Goal: Task Accomplishment & Management: Use online tool/utility

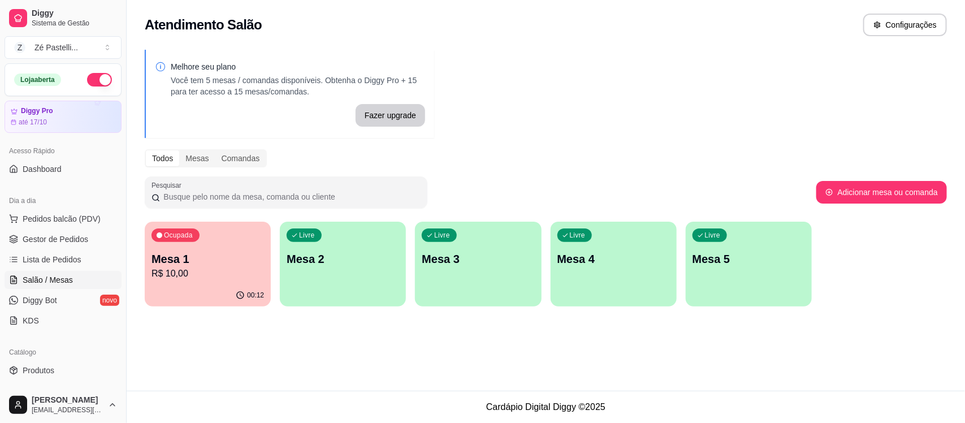
click at [236, 262] on p "Mesa 1" at bounding box center [208, 259] width 113 height 16
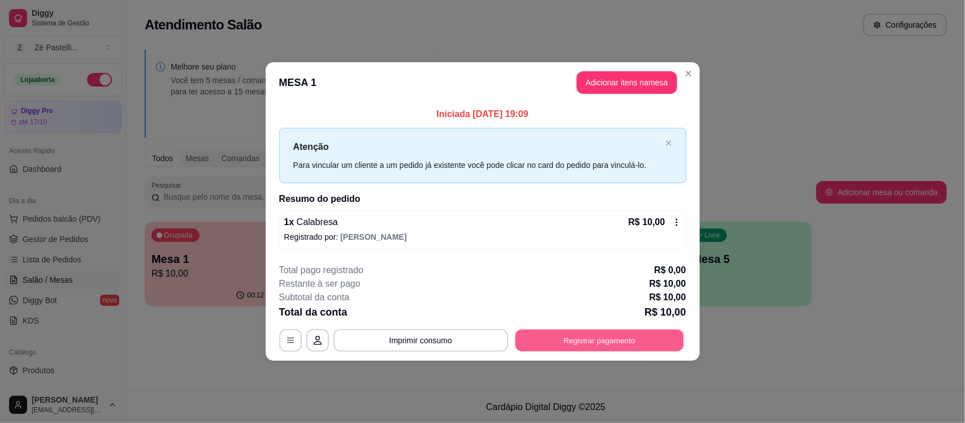
click at [616, 340] on button "Registrar pagamento" at bounding box center [599, 340] width 168 height 22
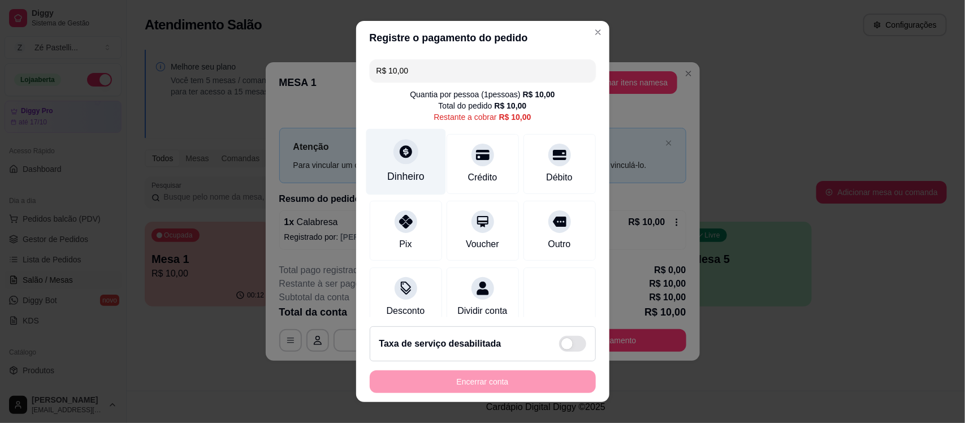
click at [389, 140] on div "Dinheiro" at bounding box center [406, 162] width 80 height 66
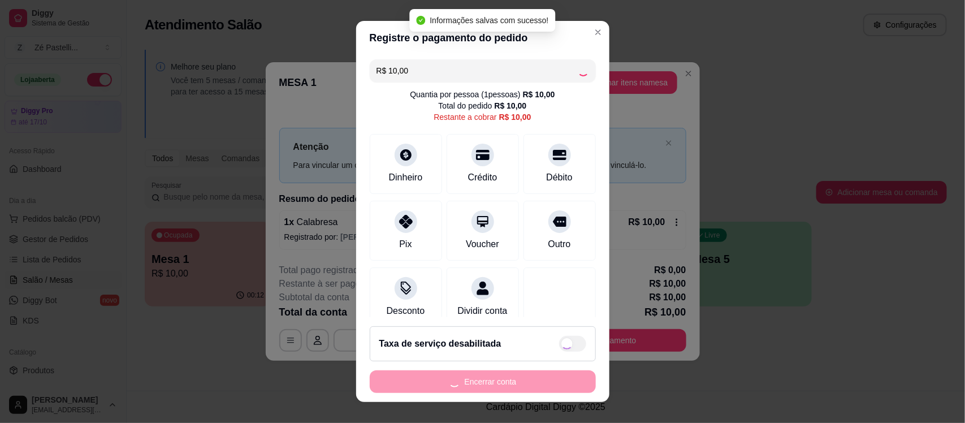
type input "R$ 0,00"
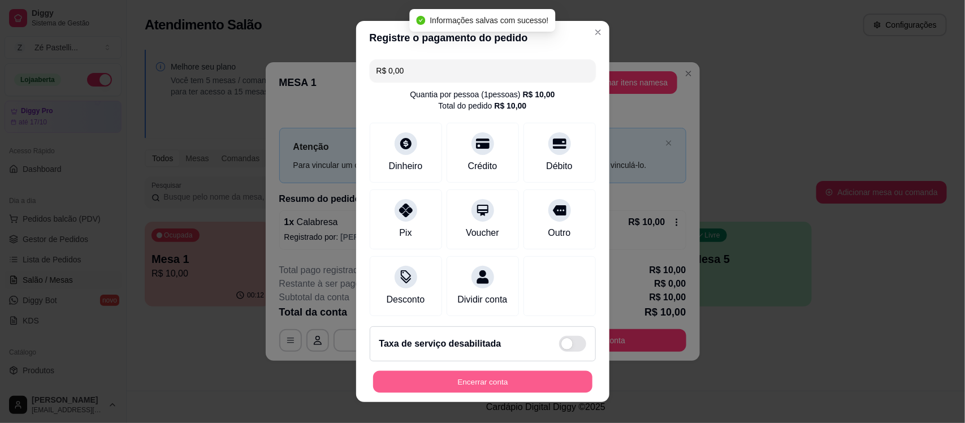
click at [507, 386] on button "Encerrar conta" at bounding box center [482, 381] width 219 height 22
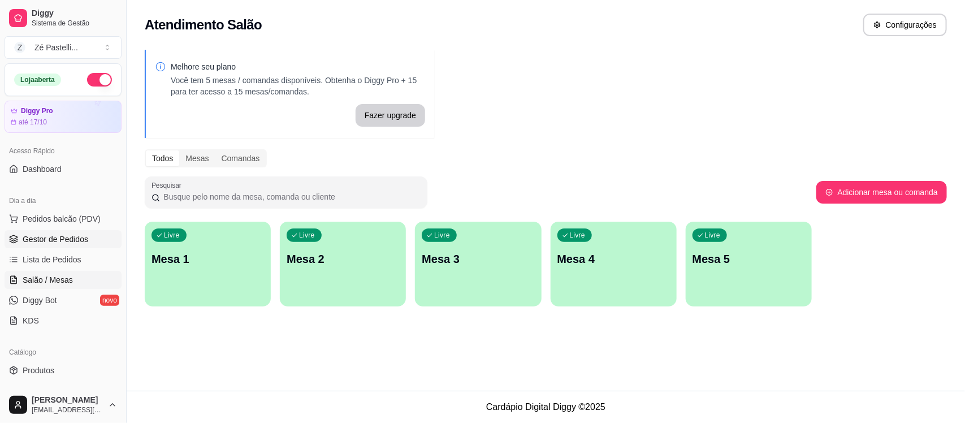
click at [63, 232] on link "Gestor de Pedidos" at bounding box center [63, 239] width 117 height 18
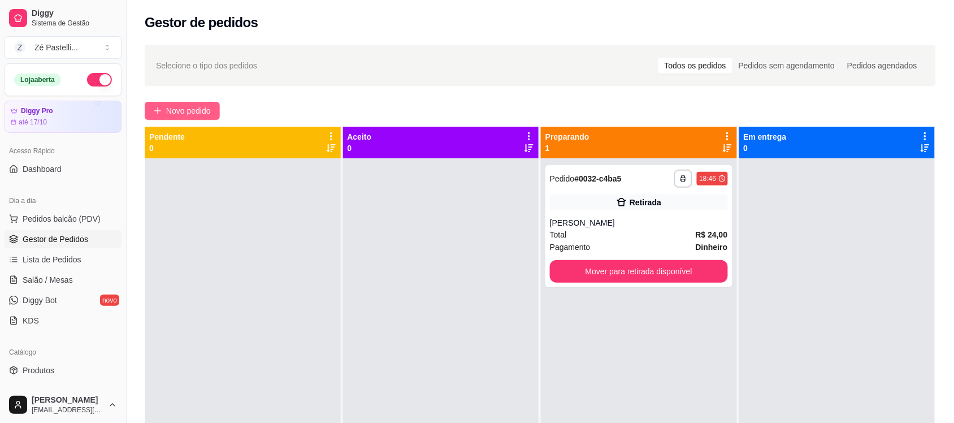
click at [189, 109] on span "Novo pedido" at bounding box center [188, 111] width 45 height 12
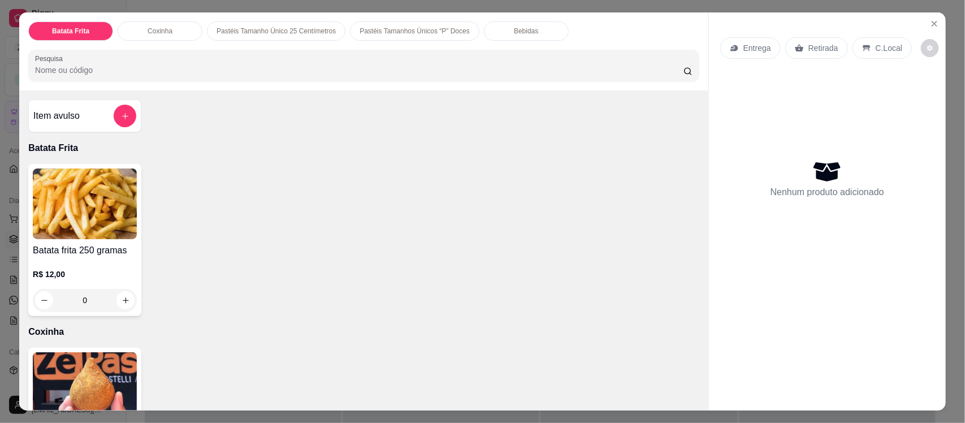
click at [89, 375] on img at bounding box center [85, 387] width 104 height 71
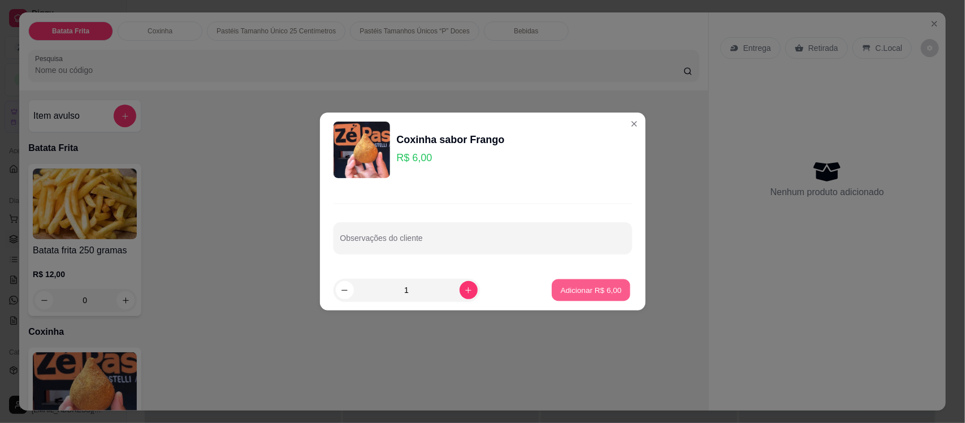
click at [580, 286] on p "Adicionar R$ 6,00" at bounding box center [591, 289] width 61 height 11
type input "1"
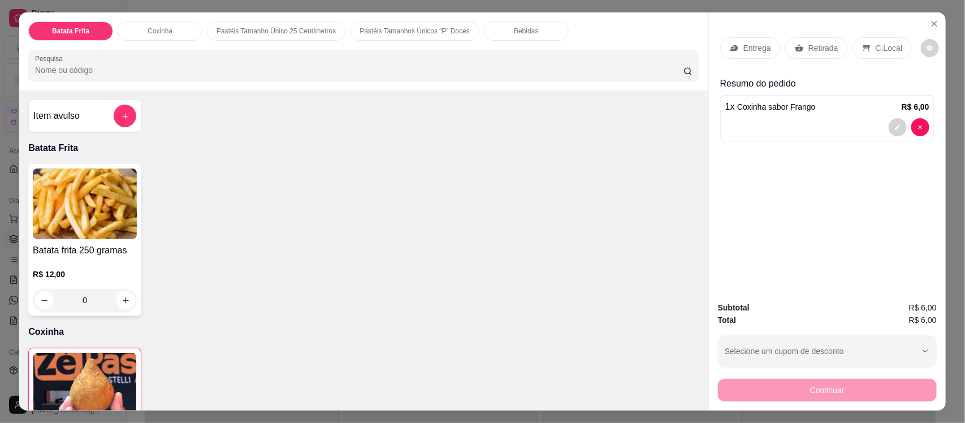
click at [809, 47] on p "Retirada" at bounding box center [824, 47] width 30 height 11
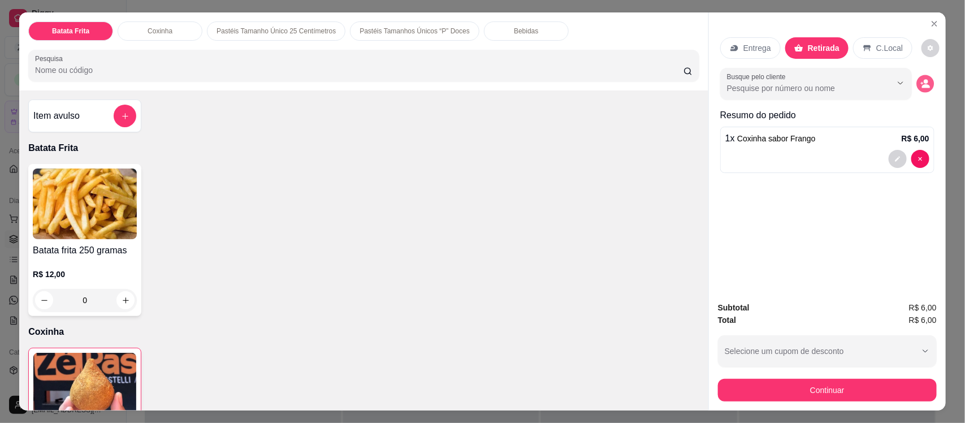
click at [924, 81] on circle "decrease-product-quantity" at bounding box center [926, 82] width 5 height 5
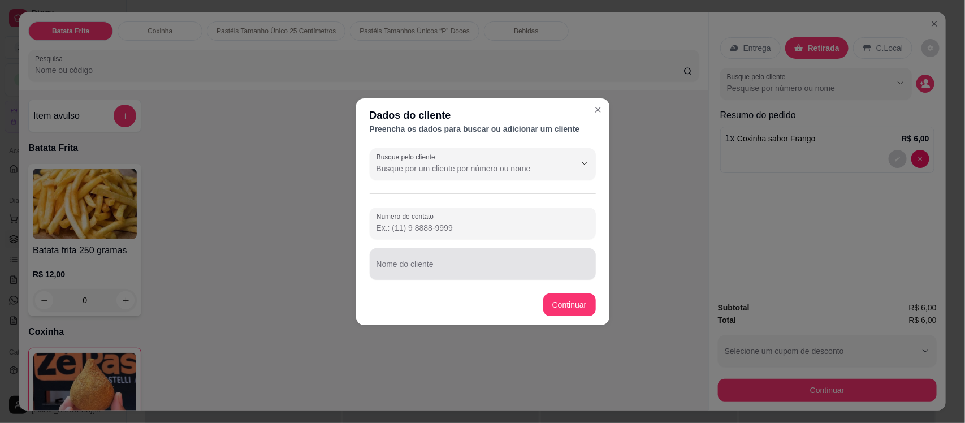
click at [493, 261] on div at bounding box center [483, 264] width 213 height 23
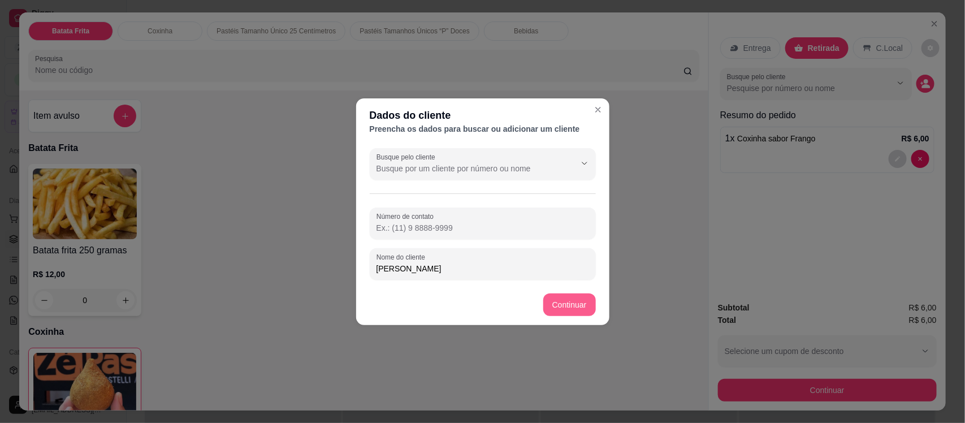
type input "[PERSON_NAME]"
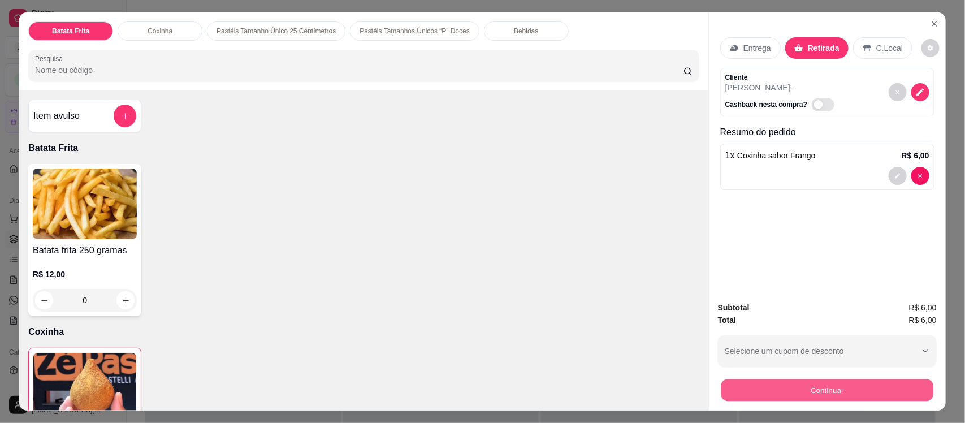
click at [769, 392] on button "Continuar" at bounding box center [827, 390] width 212 height 22
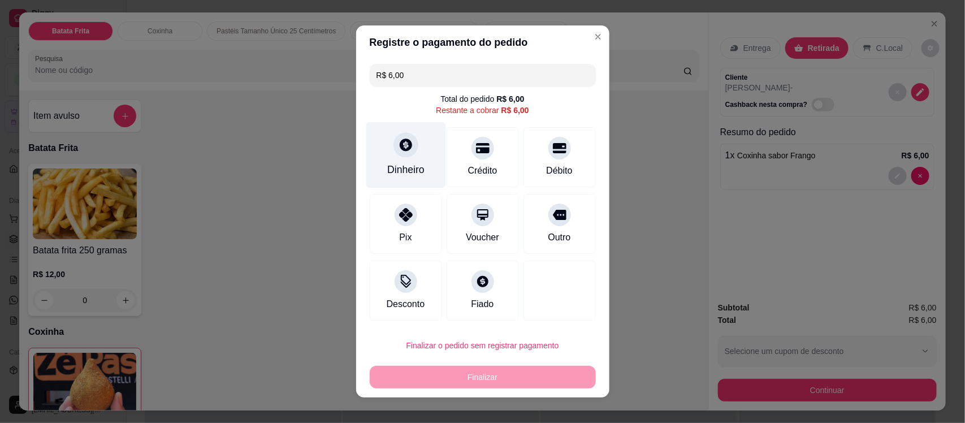
click at [397, 153] on div at bounding box center [406, 144] width 25 height 25
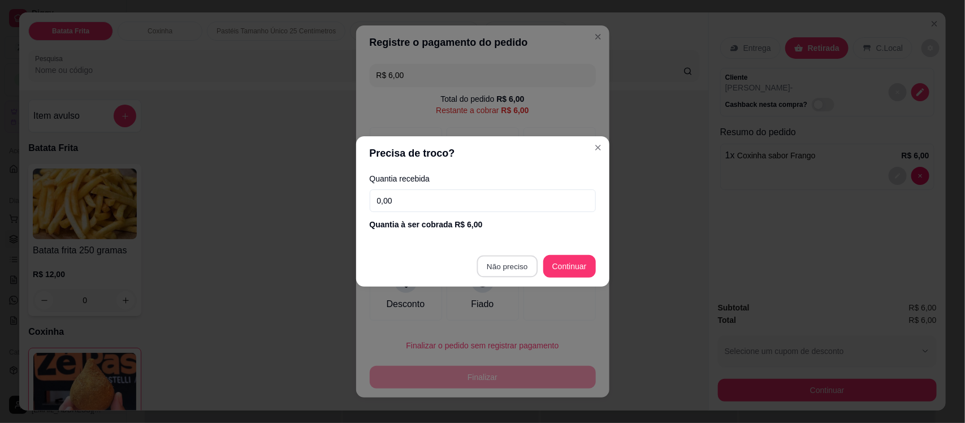
type input "R$ 0,00"
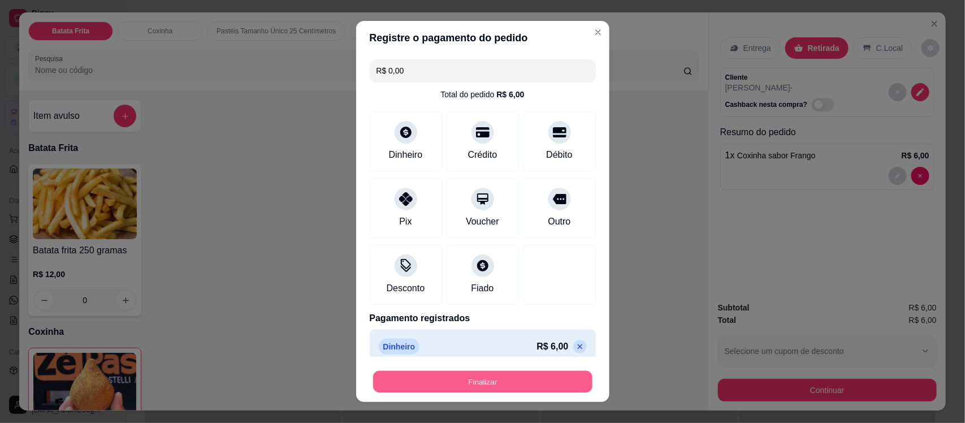
click at [468, 381] on button "Finalizar" at bounding box center [482, 381] width 219 height 22
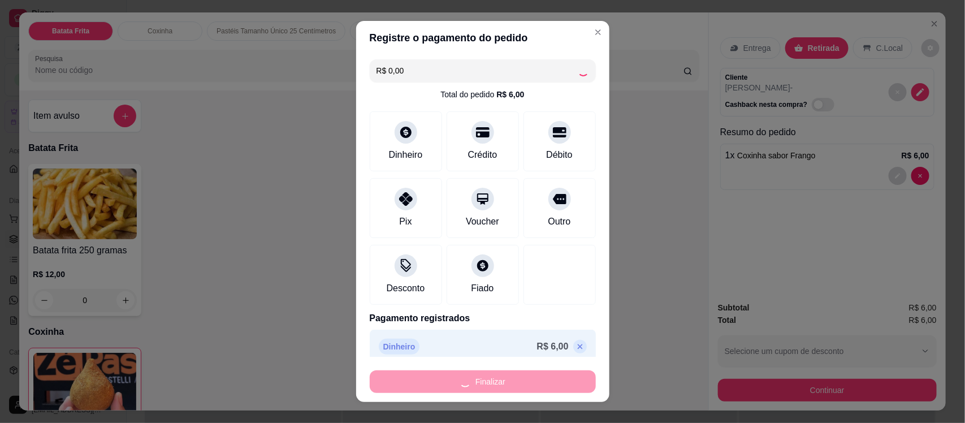
type input "0"
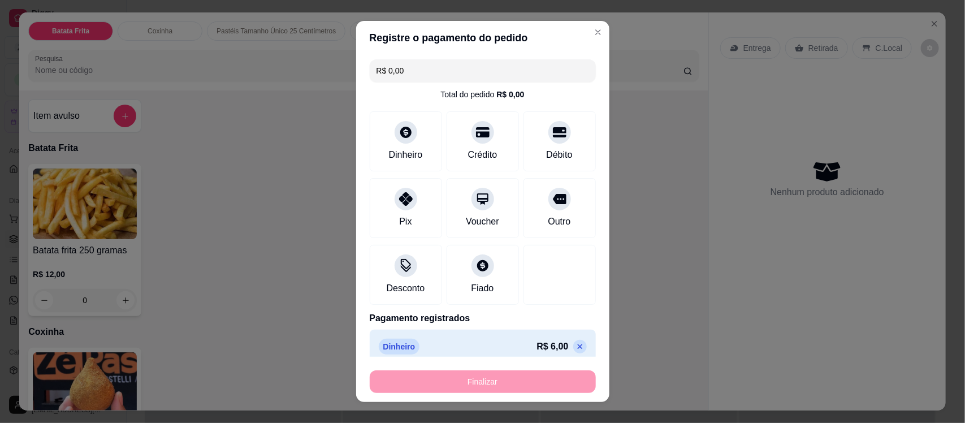
type input "-R$ 6,00"
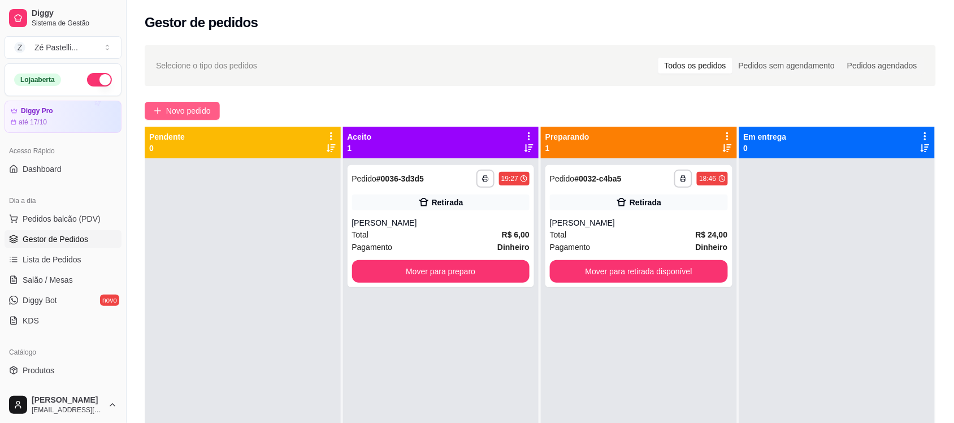
click at [180, 114] on span "Novo pedido" at bounding box center [188, 111] width 45 height 12
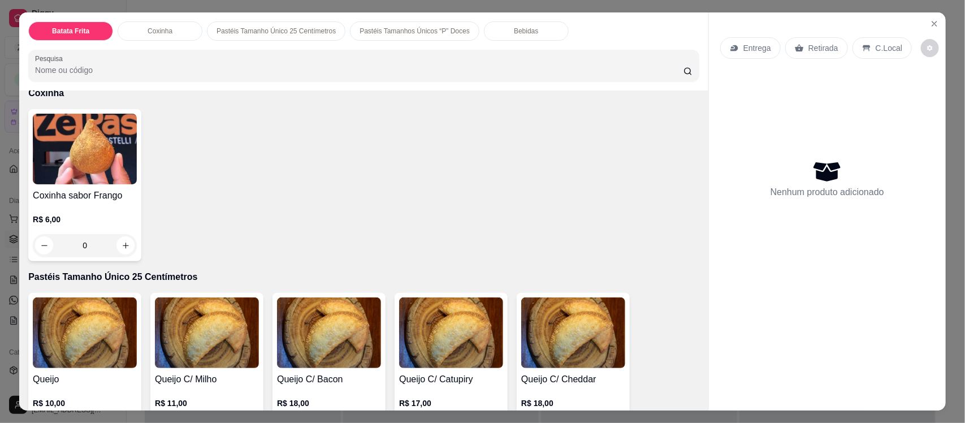
scroll to position [226, 0]
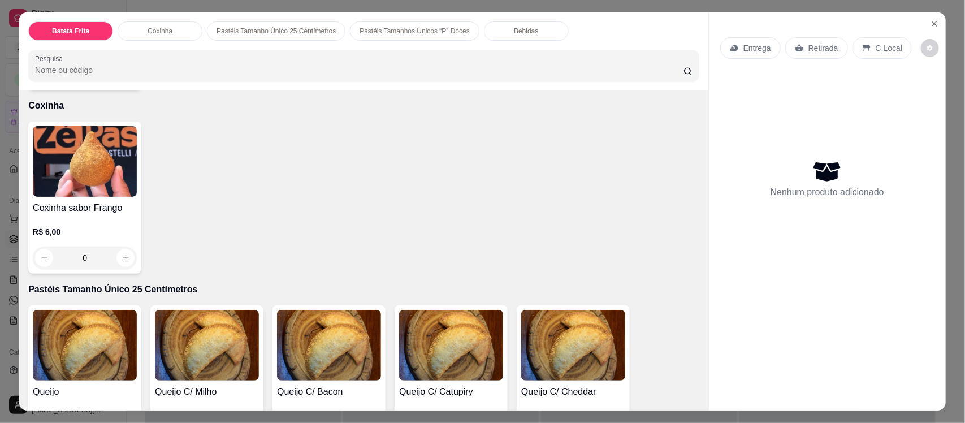
click at [100, 157] on img at bounding box center [85, 161] width 104 height 71
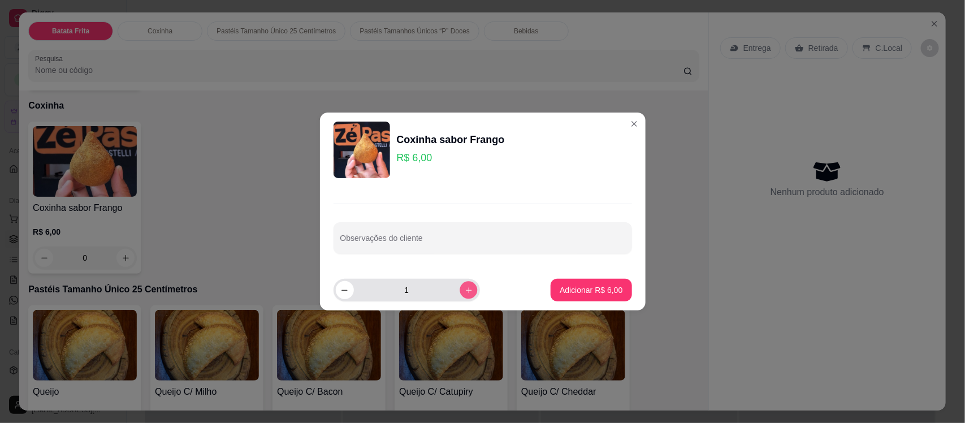
click at [465, 292] on icon "increase-product-quantity" at bounding box center [468, 290] width 6 height 6
type input "3"
click at [586, 283] on button "Adicionar R$ 18,00" at bounding box center [589, 290] width 83 height 22
type input "3"
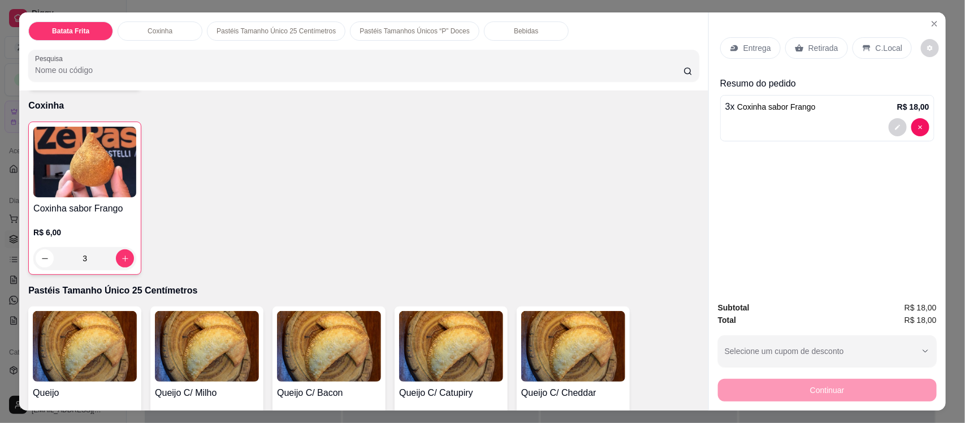
click at [185, 66] on input "Pesquisa" at bounding box center [359, 69] width 649 height 11
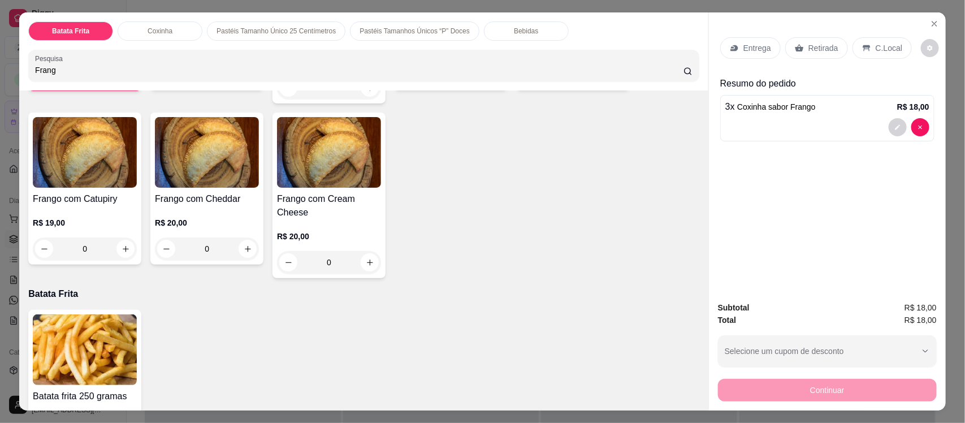
scroll to position [598, 0]
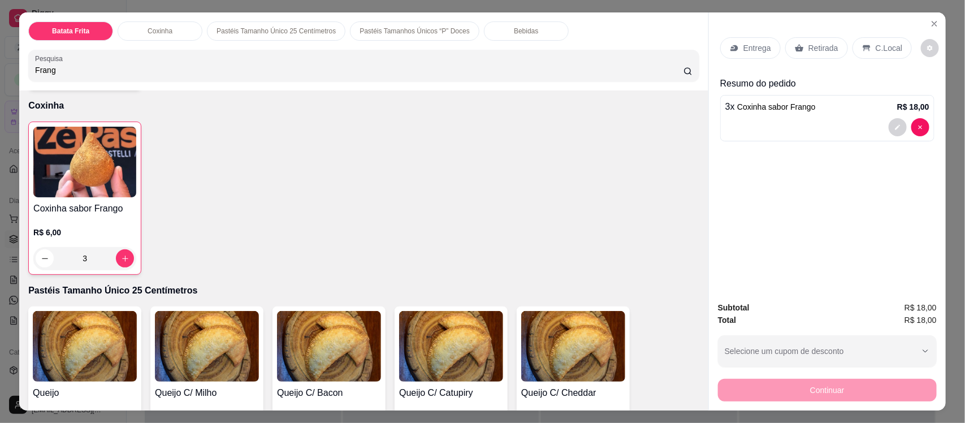
type input "Frang"
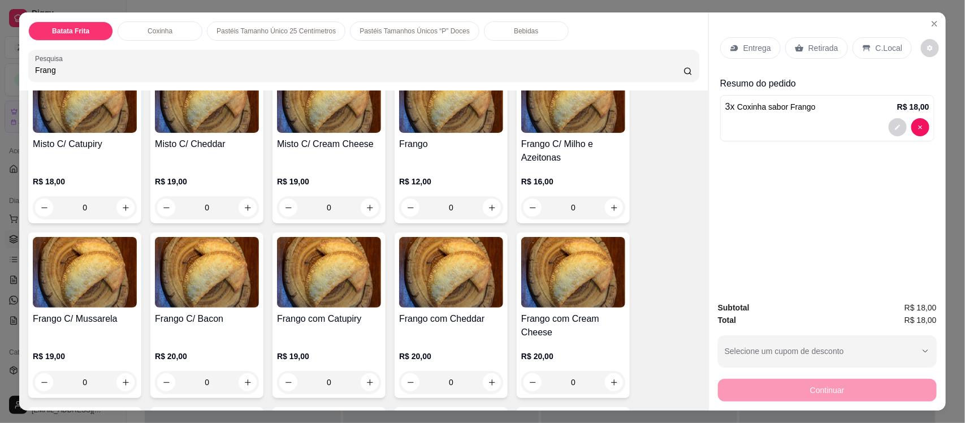
scroll to position [1305, 0]
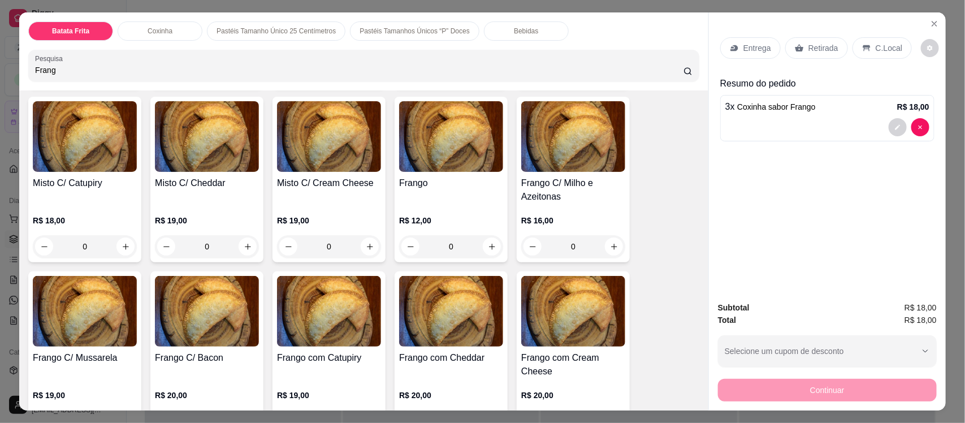
click at [417, 115] on img at bounding box center [451, 136] width 104 height 71
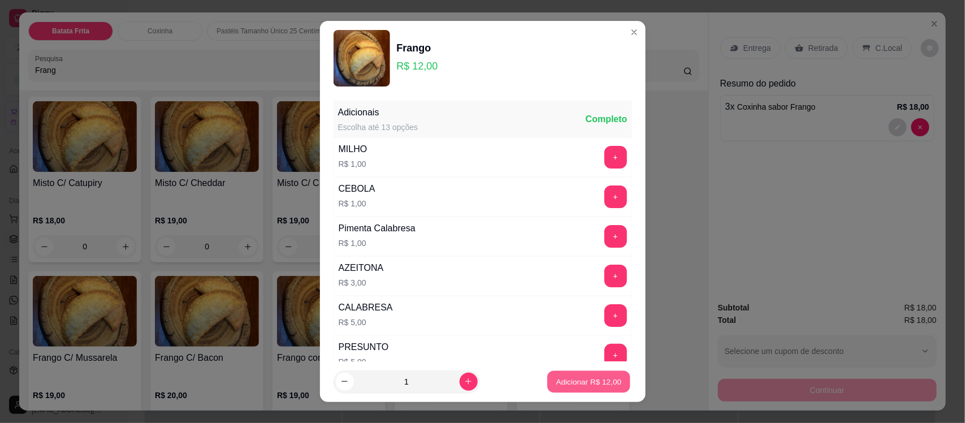
click at [567, 385] on p "Adicionar R$ 12,00" at bounding box center [589, 381] width 66 height 11
type input "1"
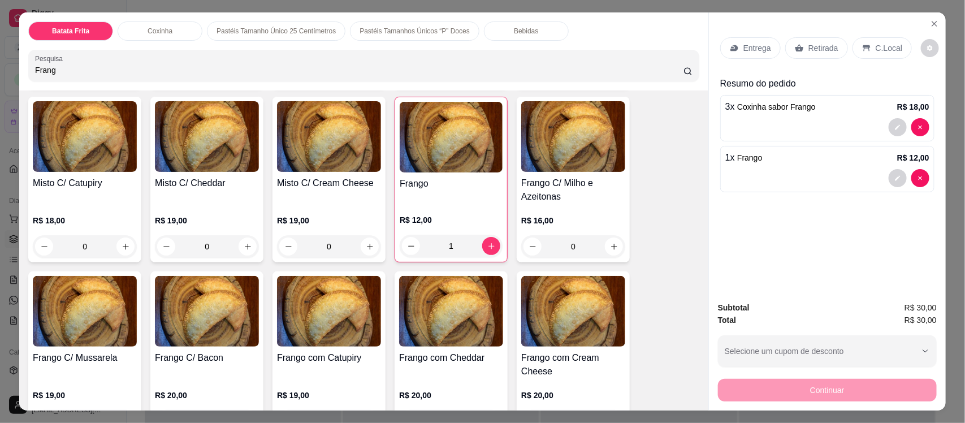
click at [747, 49] on p "Entrega" at bounding box center [757, 47] width 28 height 11
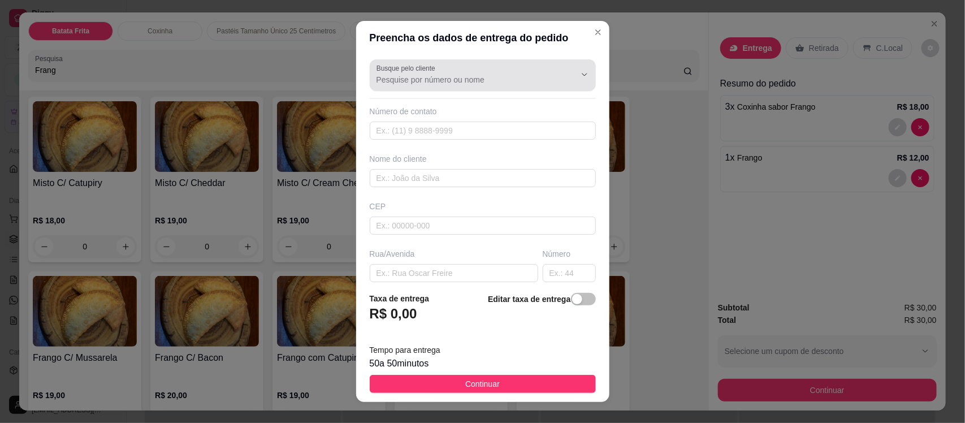
click at [461, 81] on input "Busque pelo cliente" at bounding box center [467, 79] width 181 height 11
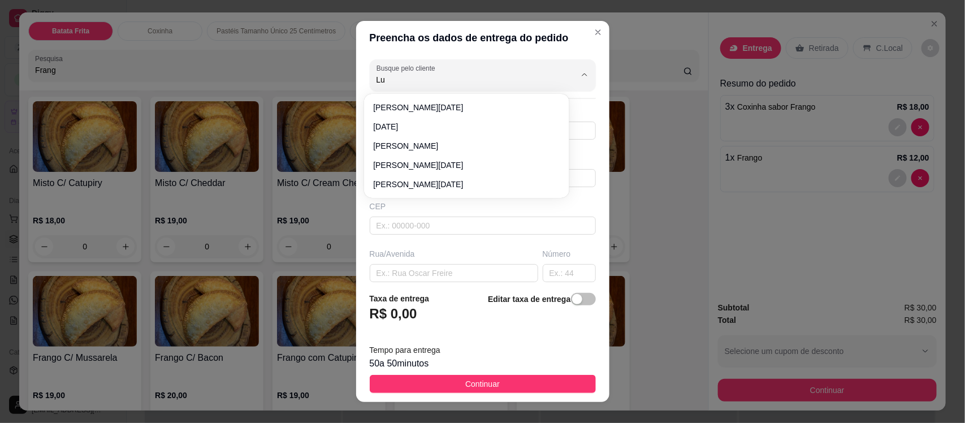
type input "L"
type input "M"
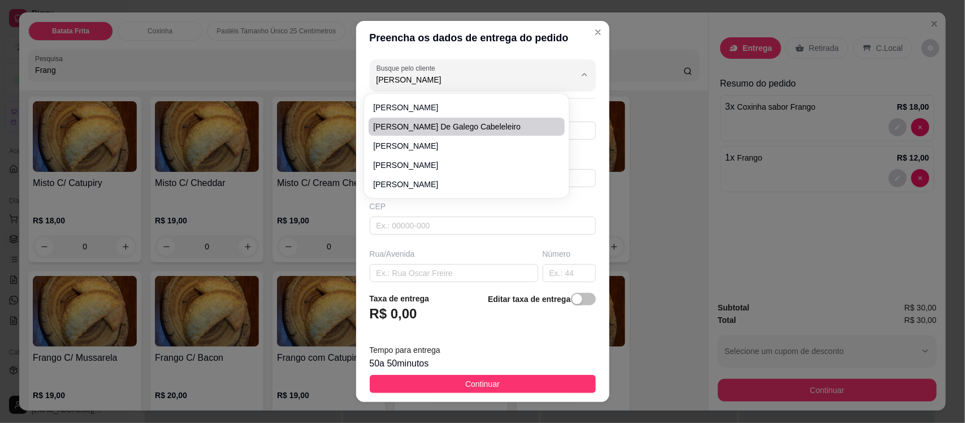
click at [416, 126] on span "[PERSON_NAME] de Galego Cabeleleiro" at bounding box center [461, 126] width 176 height 11
type input "[PERSON_NAME] de Galego Cabeleleiro"
type input "8896431765"
type input "[PERSON_NAME] de Galego Cabeleleiro"
type input "63200000"
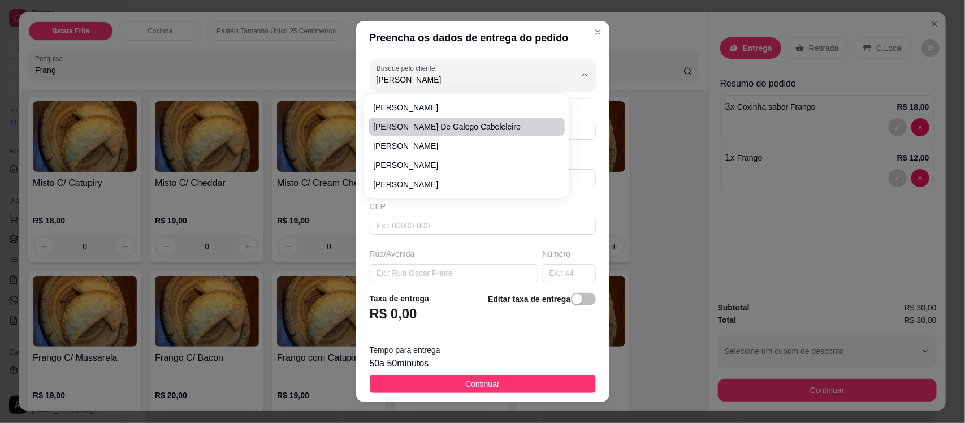
type input "Av Coronel [PERSON_NAME]"
type input "1796"
type input "Centro"
type input "Missão Velha"
type input "Vizinho ao Salão de galego"
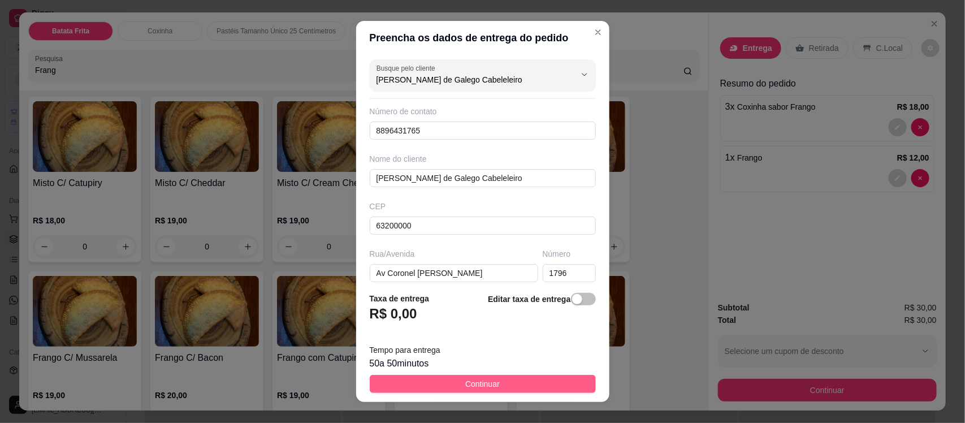
type input "[PERSON_NAME] de Galego Cabeleleiro"
click at [472, 383] on span "Continuar" at bounding box center [482, 384] width 34 height 12
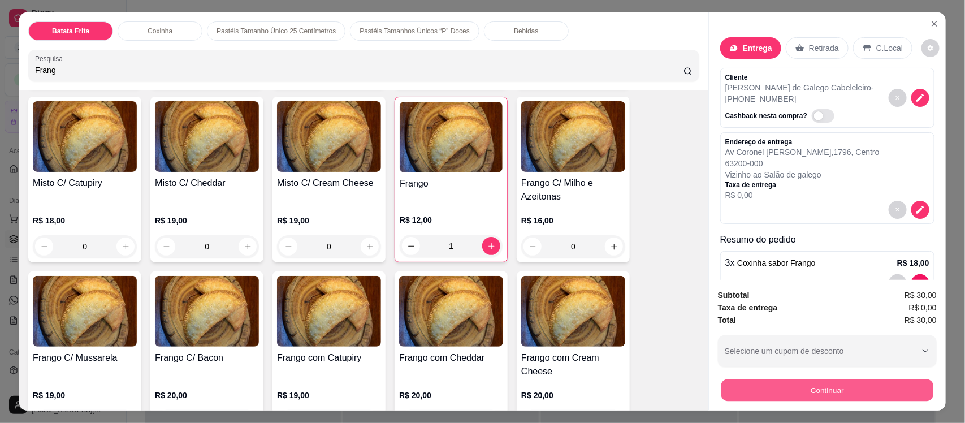
click at [818, 383] on button "Continuar" at bounding box center [827, 390] width 212 height 22
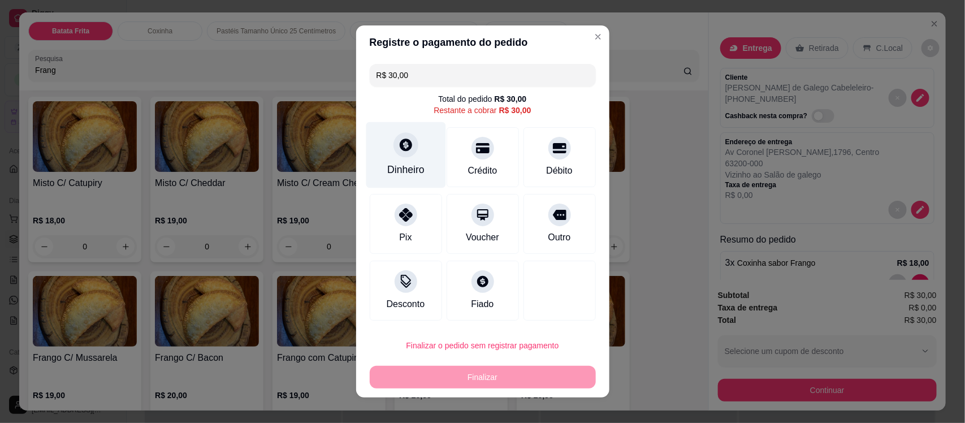
click at [385, 149] on div "Dinheiro" at bounding box center [406, 155] width 80 height 66
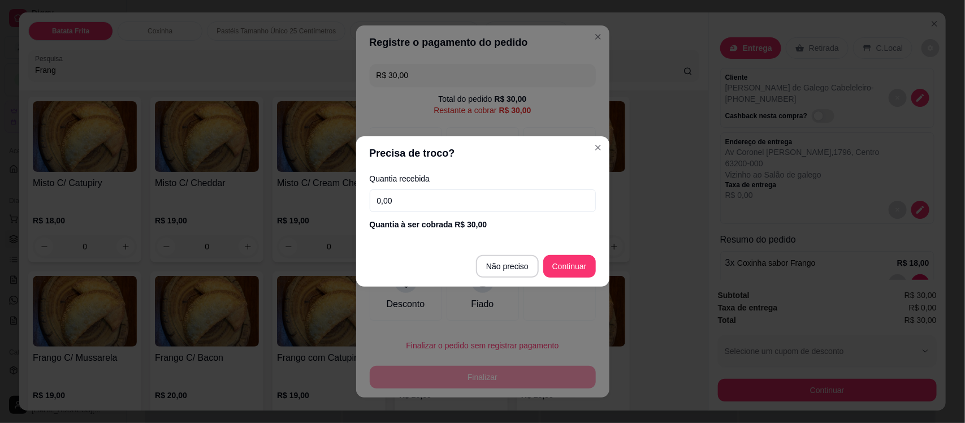
click at [409, 201] on input "0,00" at bounding box center [483, 200] width 226 height 23
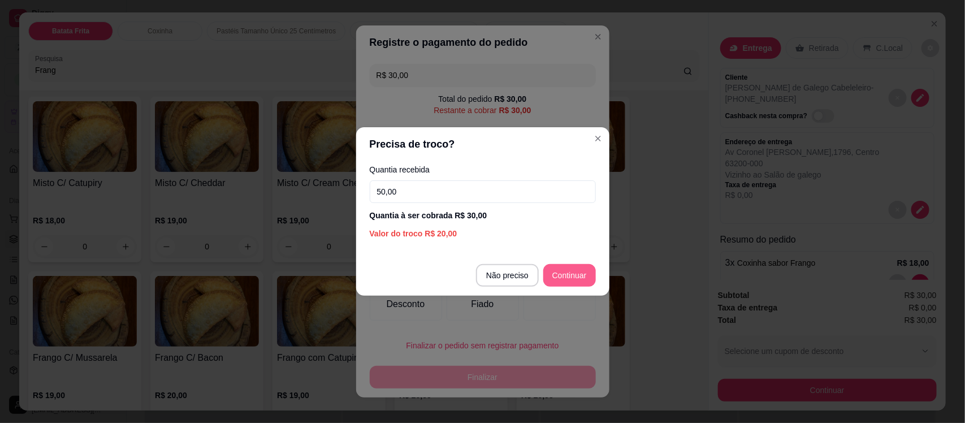
type input "50,00"
type input "R$ 0,00"
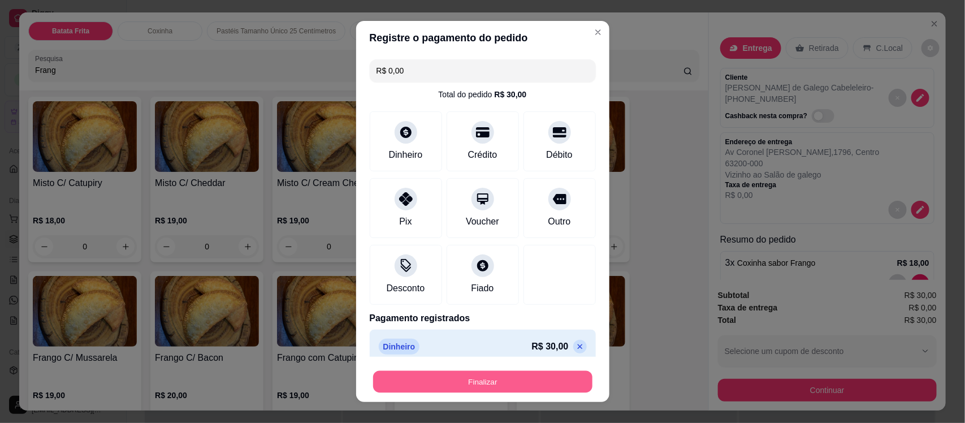
click at [482, 380] on button "Finalizar" at bounding box center [482, 381] width 219 height 22
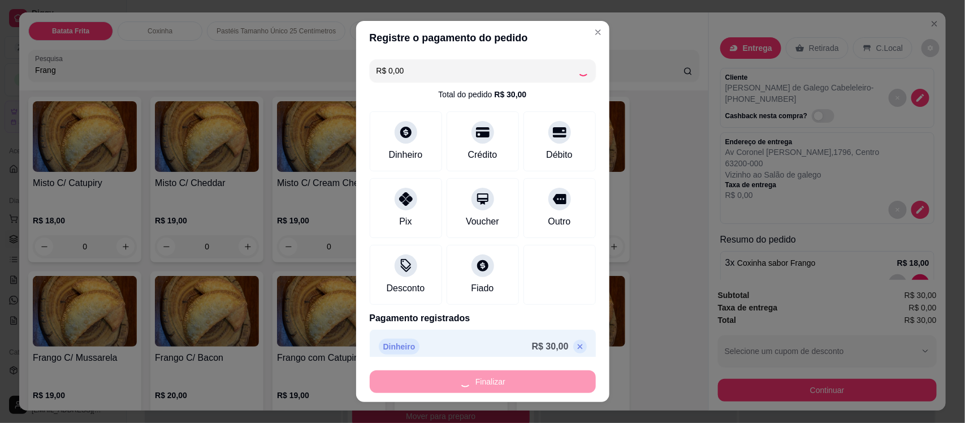
type input "0"
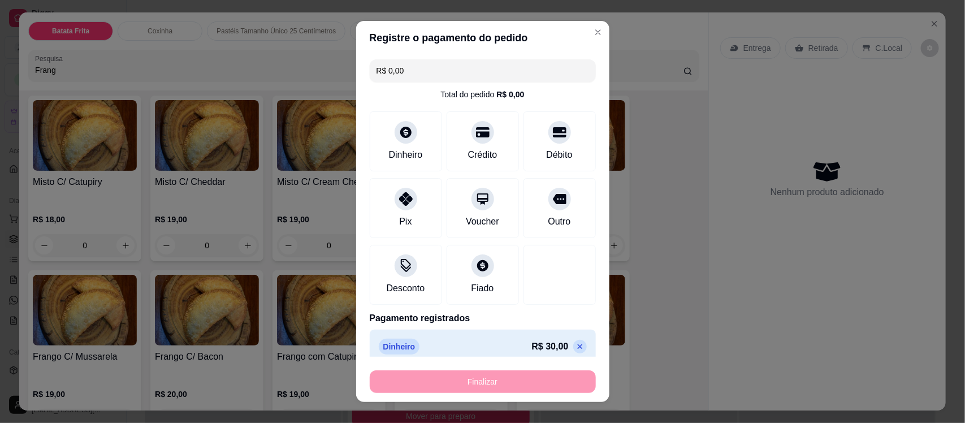
type input "-R$ 30,00"
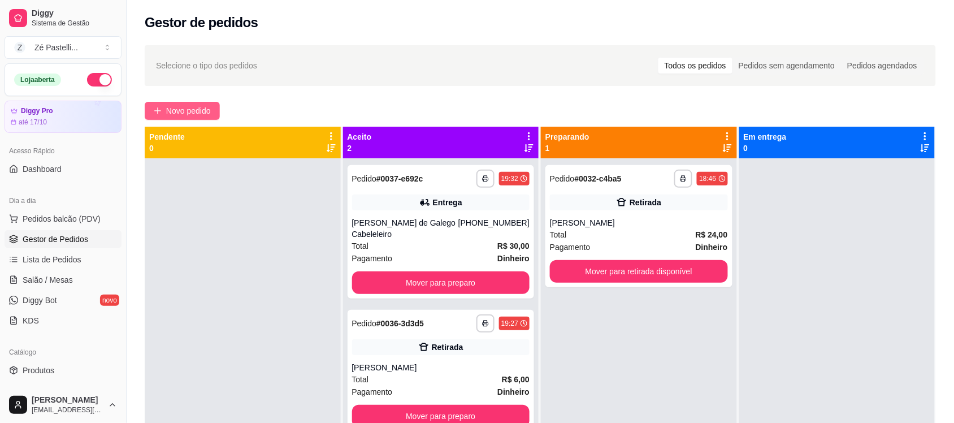
click at [178, 109] on span "Novo pedido" at bounding box center [188, 111] width 45 height 12
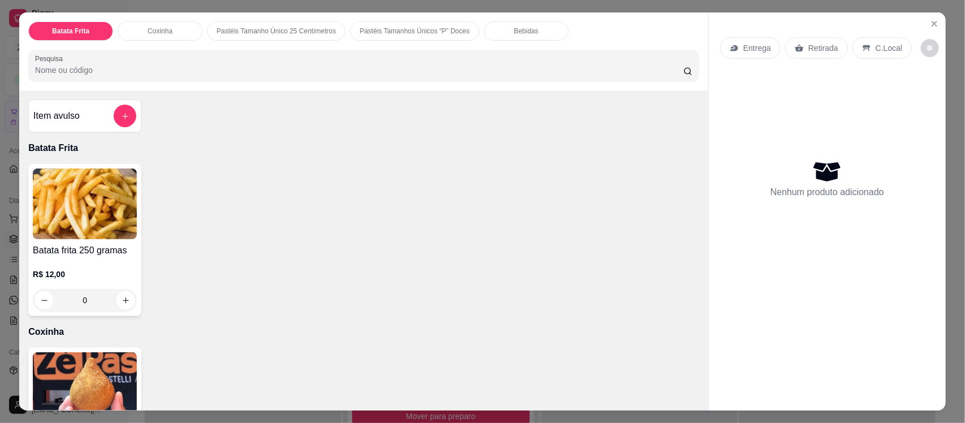
click at [102, 65] on input "Pesquisa" at bounding box center [359, 69] width 649 height 11
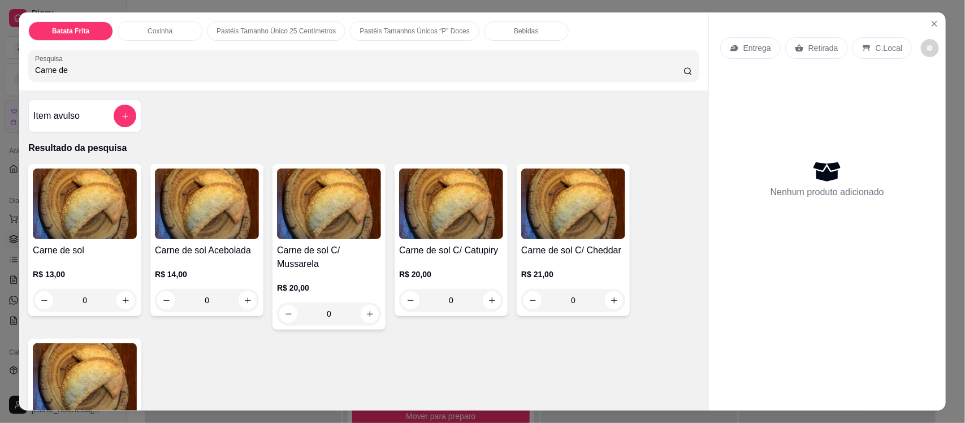
type input "Carne de"
click at [88, 236] on img at bounding box center [85, 203] width 104 height 71
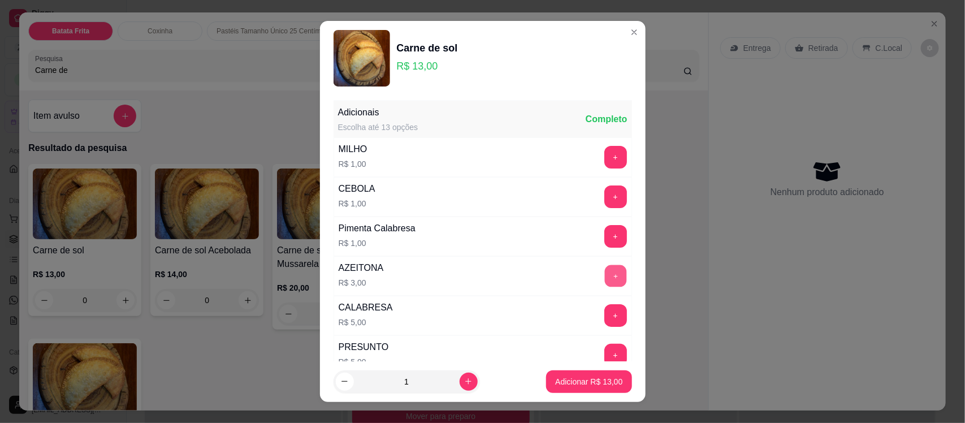
click at [604, 274] on button "+" at bounding box center [615, 276] width 22 height 22
click at [564, 379] on p "Adicionar R$ 16,00" at bounding box center [589, 381] width 66 height 11
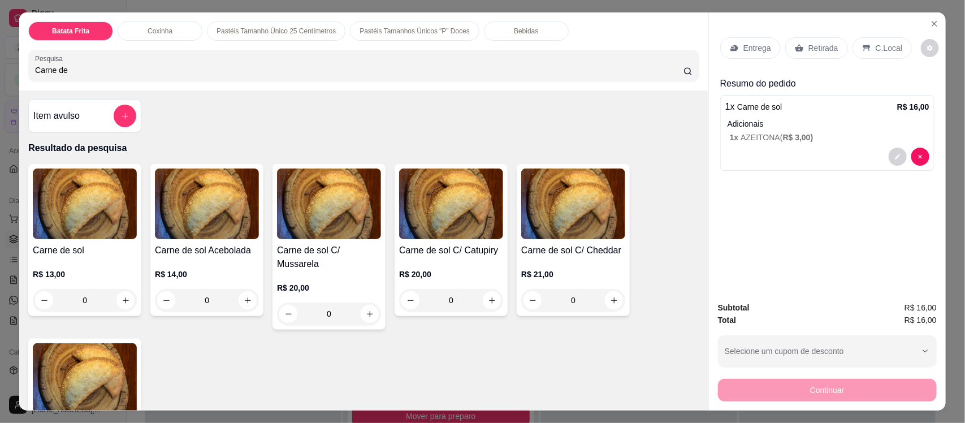
click at [743, 47] on p "Entrega" at bounding box center [757, 47] width 28 height 11
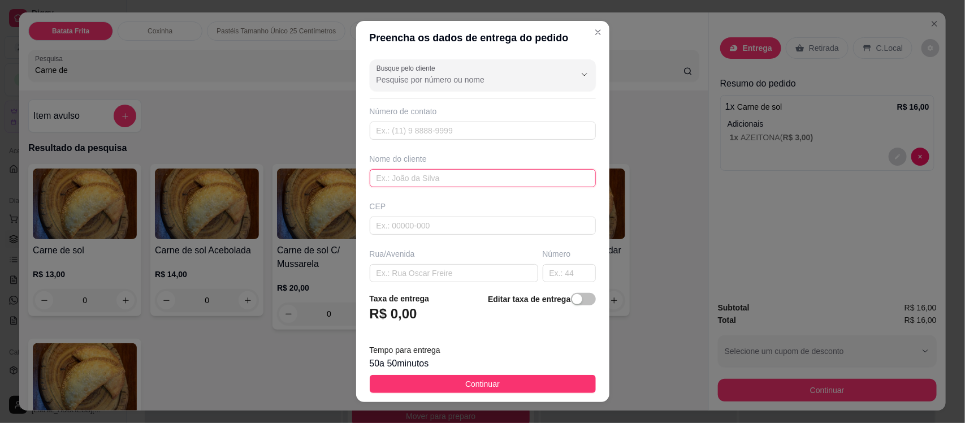
click at [429, 179] on input "text" at bounding box center [483, 178] width 226 height 18
type input "Thereza"
click at [435, 278] on input "text" at bounding box center [454, 273] width 168 height 18
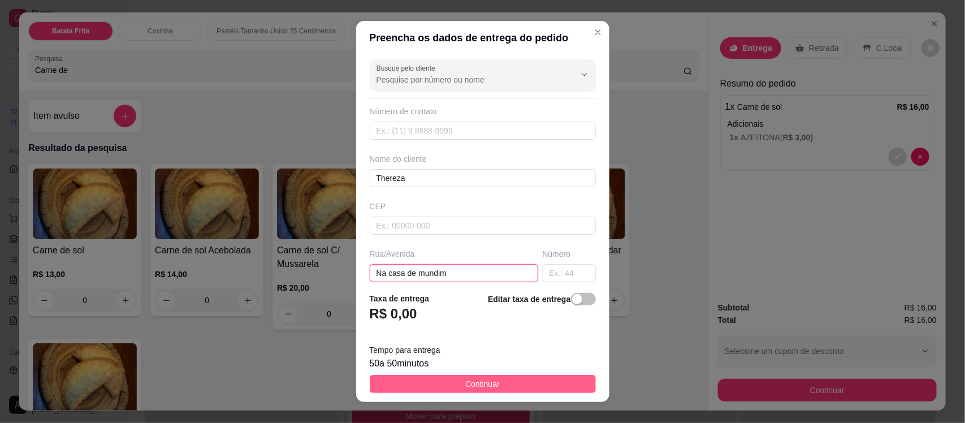
type input "Na casa de mundim"
click at [453, 383] on button "Continuar" at bounding box center [483, 384] width 226 height 18
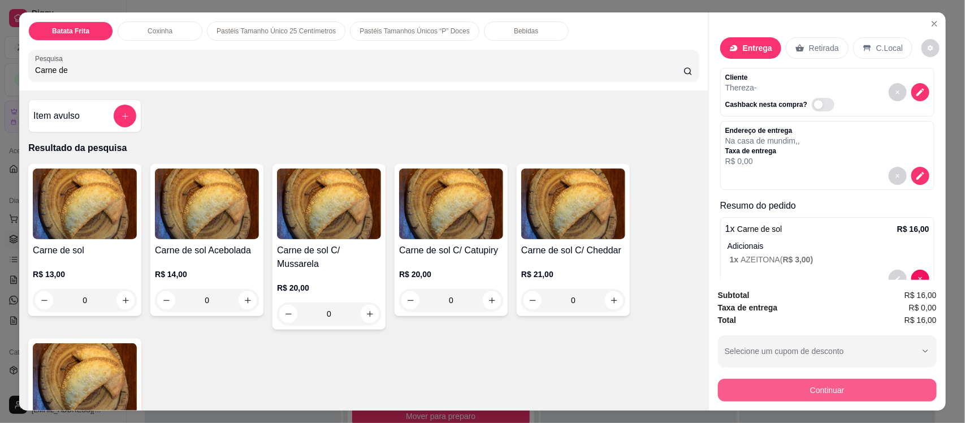
click at [754, 387] on button "Continuar" at bounding box center [827, 390] width 219 height 23
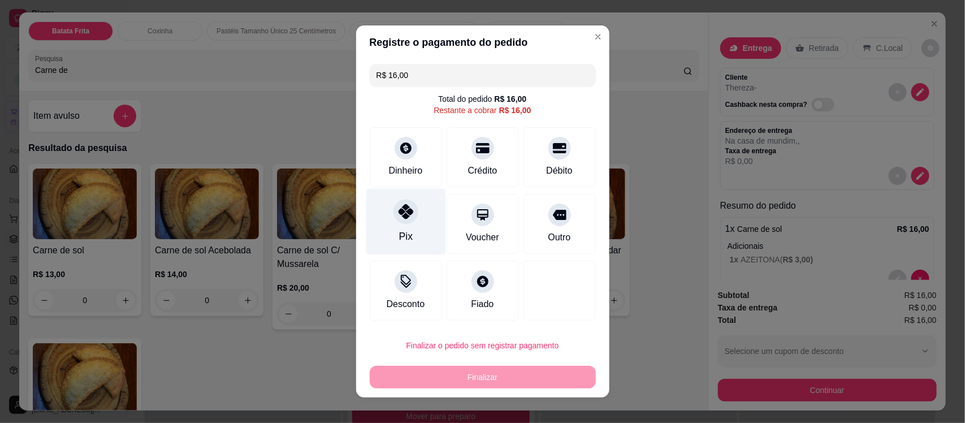
click at [396, 221] on div at bounding box center [406, 211] width 25 height 25
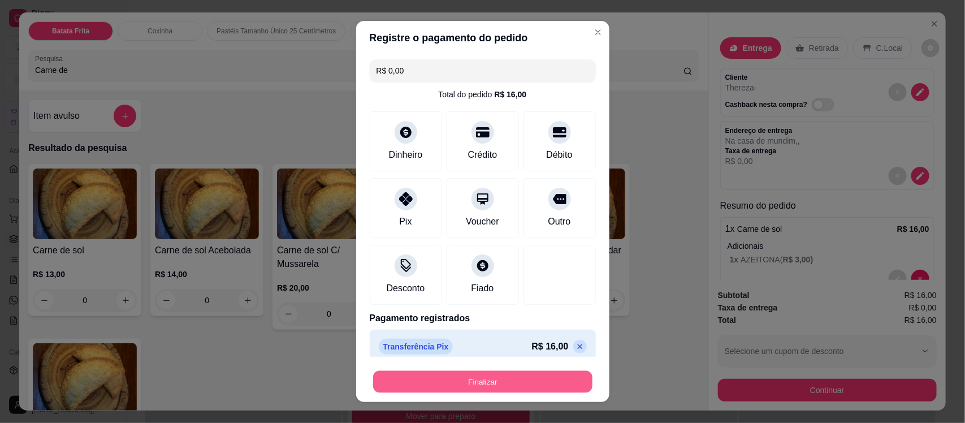
click at [486, 387] on button "Finalizar" at bounding box center [482, 381] width 219 height 22
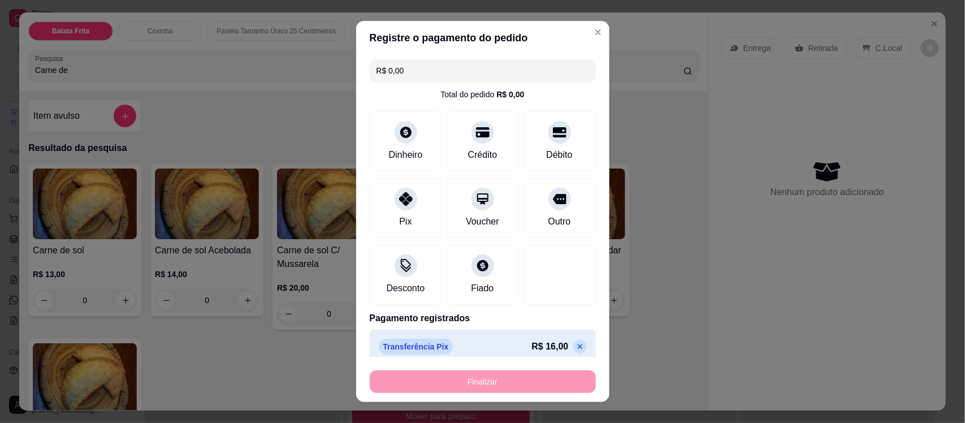
type input "-R$ 16,00"
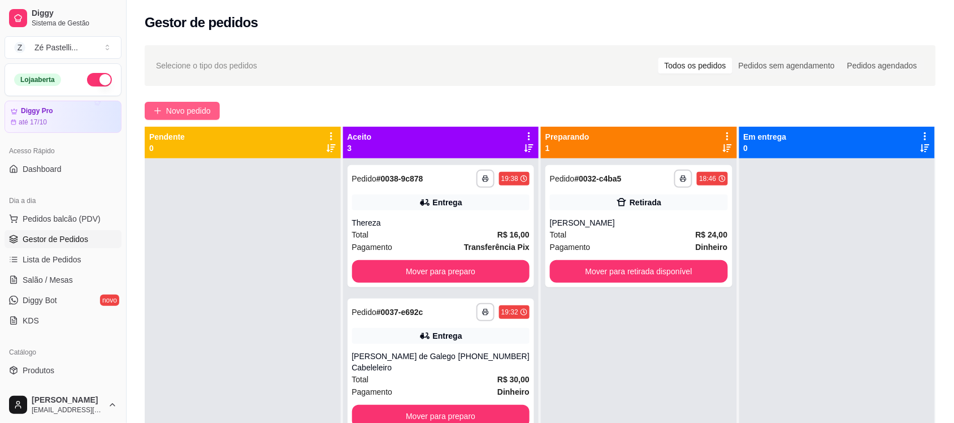
click at [174, 116] on span "Novo pedido" at bounding box center [188, 111] width 45 height 12
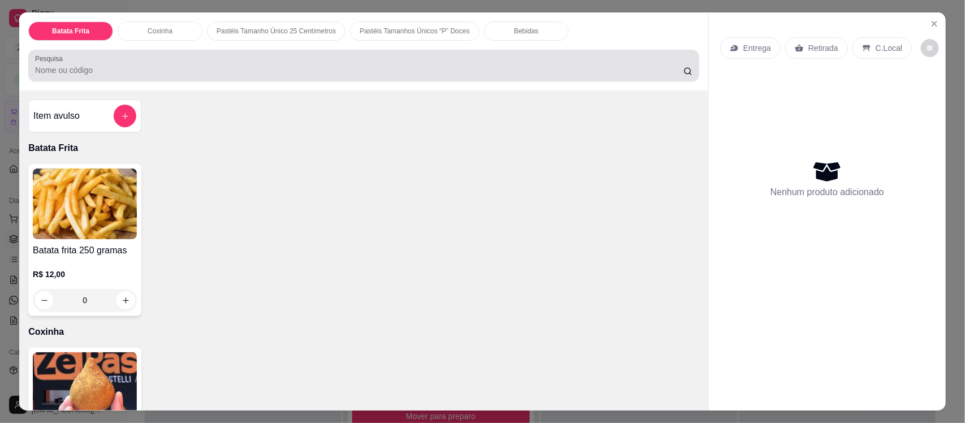
click at [126, 70] on input "Pesquisa" at bounding box center [359, 69] width 649 height 11
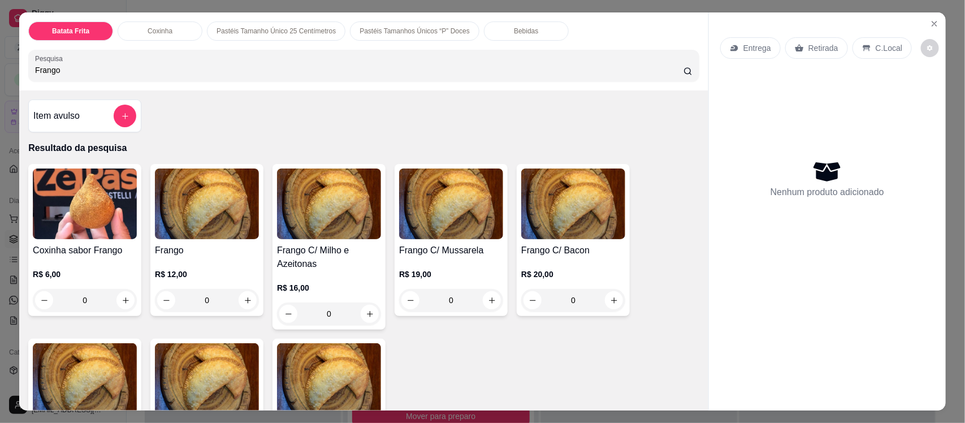
type input "Frango"
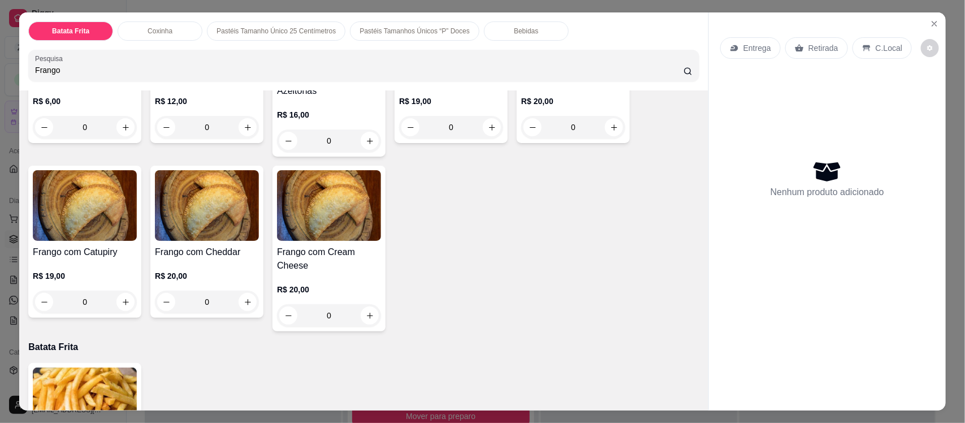
scroll to position [198, 0]
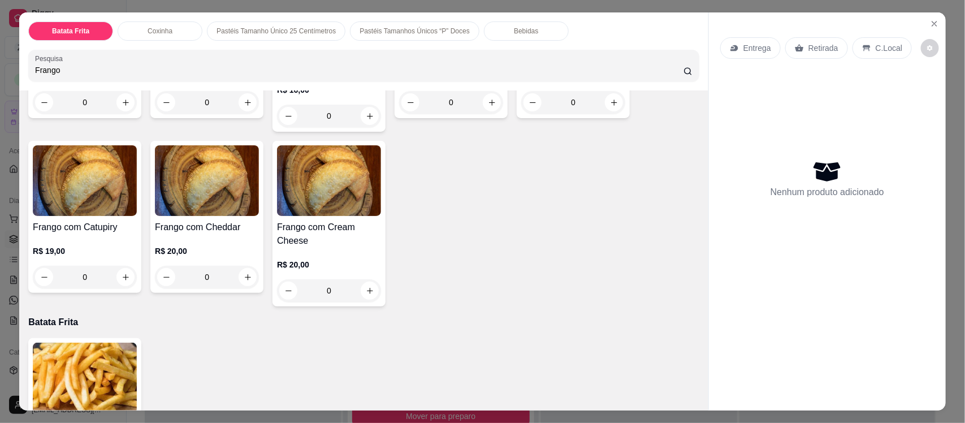
click at [82, 188] on img at bounding box center [85, 180] width 104 height 71
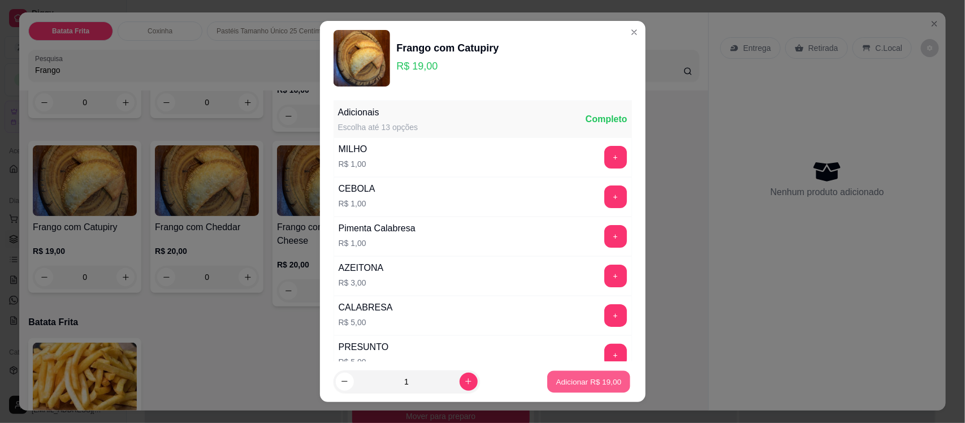
click at [574, 371] on button "Adicionar R$ 19,00" at bounding box center [589, 381] width 83 height 22
type input "1"
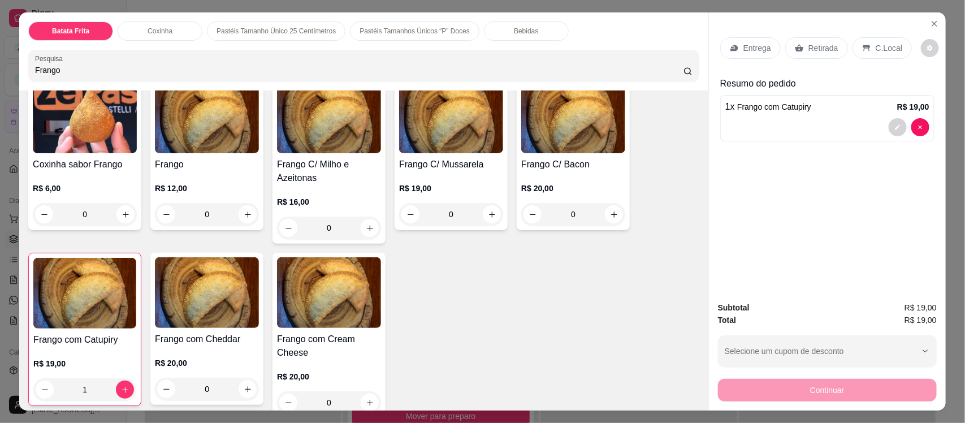
scroll to position [57, 0]
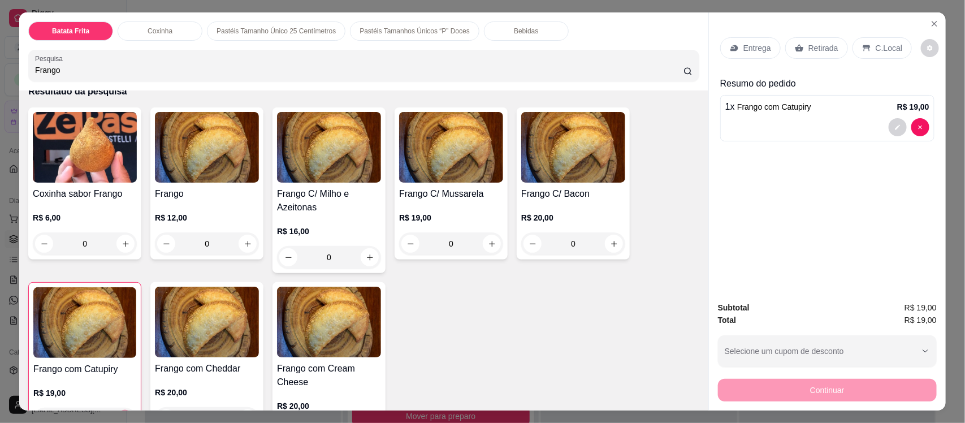
click at [422, 156] on img at bounding box center [451, 147] width 104 height 71
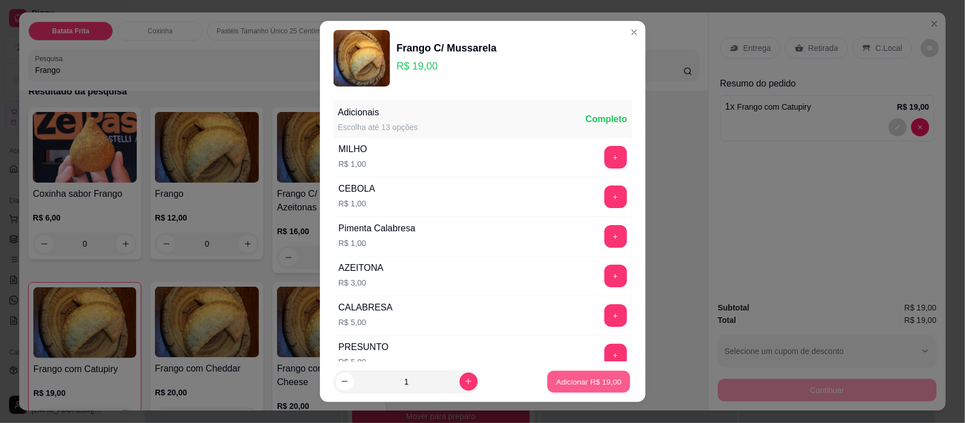
click at [582, 375] on button "Adicionar R$ 19,00" at bounding box center [589, 381] width 83 height 22
type input "1"
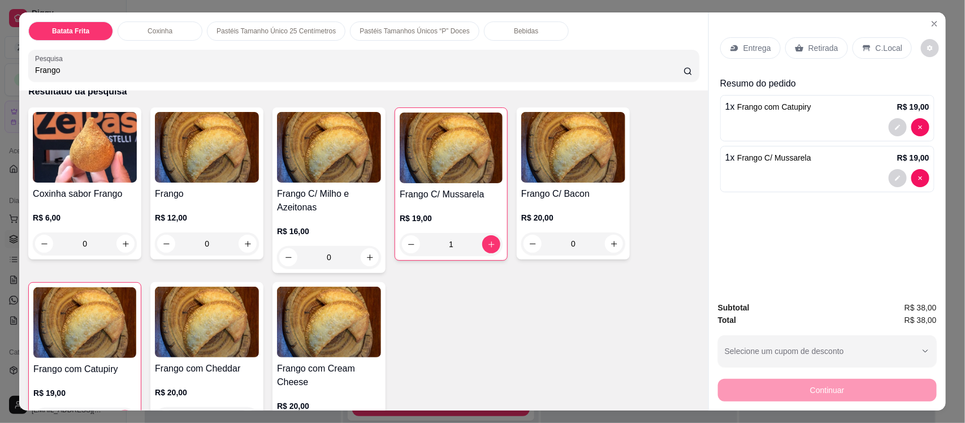
click at [743, 49] on p "Entrega" at bounding box center [757, 47] width 28 height 11
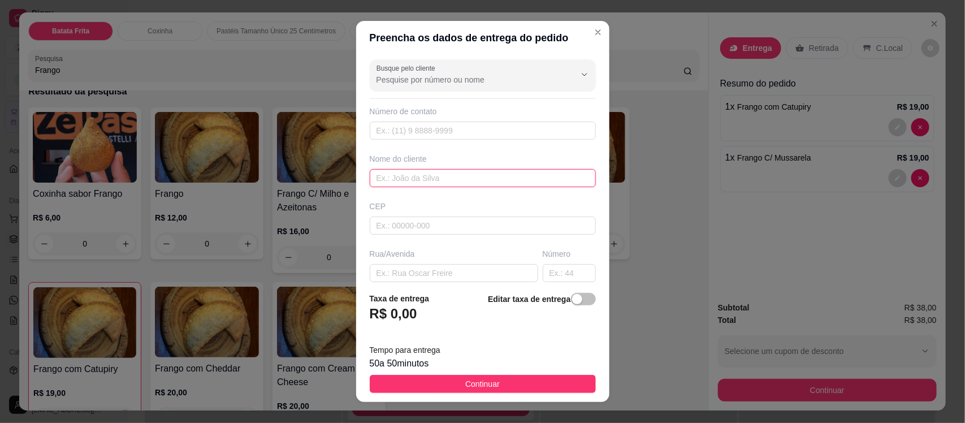
click at [416, 183] on input "text" at bounding box center [483, 178] width 226 height 18
type input "Jeniffer"
click at [430, 277] on input "text" at bounding box center [454, 273] width 168 height 18
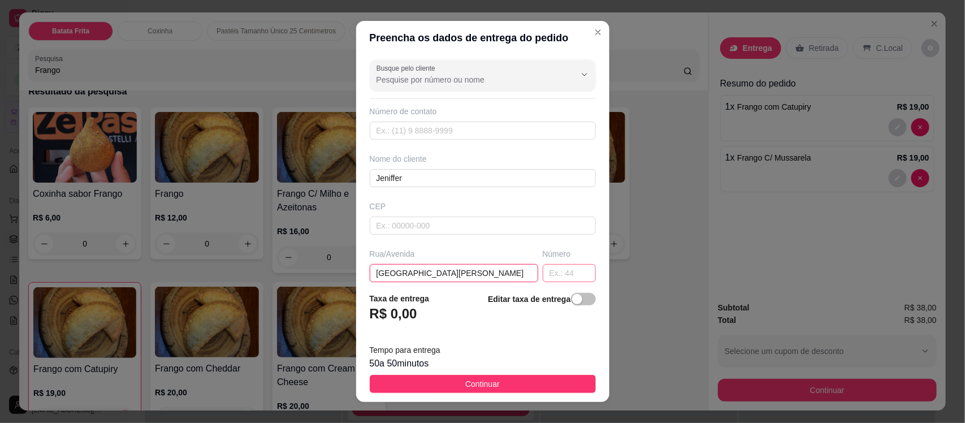
type input "[GEOGRAPHIC_DATA][PERSON_NAME]"
click at [555, 270] on input "text" at bounding box center [569, 273] width 53 height 18
type input "209"
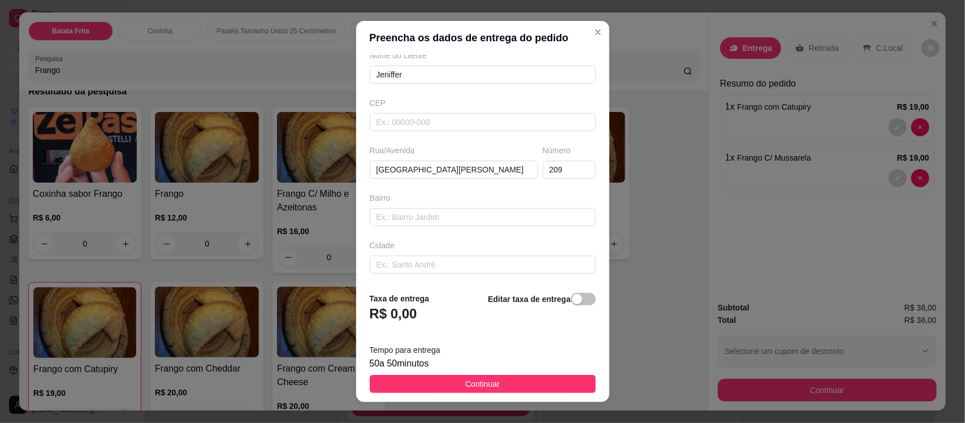
scroll to position [154, 0]
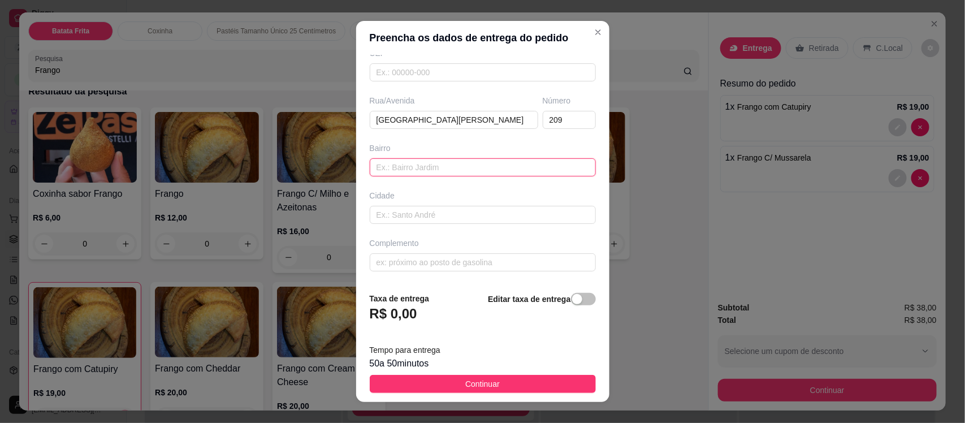
click at [400, 167] on input "text" at bounding box center [483, 167] width 226 height 18
type input "Novo Milenio"
click at [399, 263] on input "text" at bounding box center [483, 262] width 226 height 18
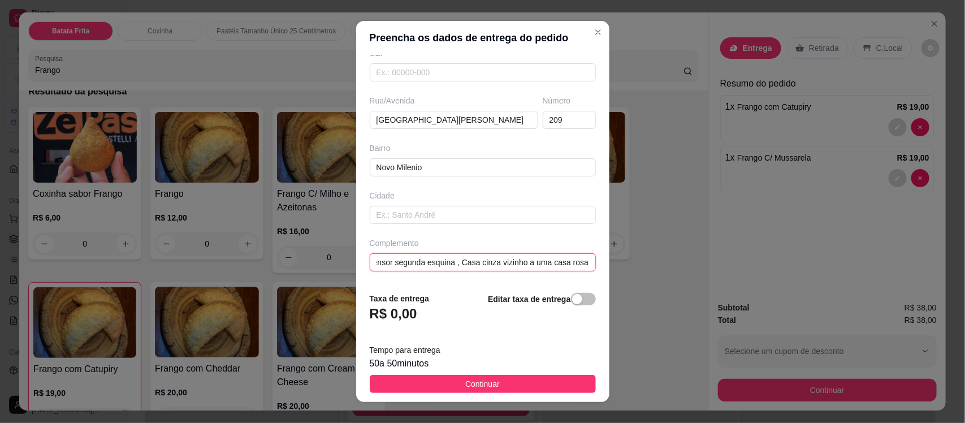
scroll to position [0, 66]
type input "Rua do foto sensor segunda esquina , Casa cinza vizinho a uma casa rosa"
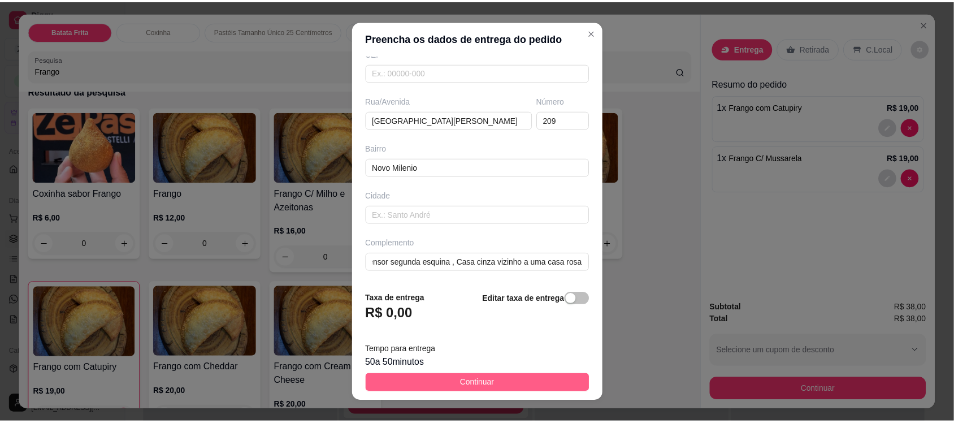
scroll to position [0, 0]
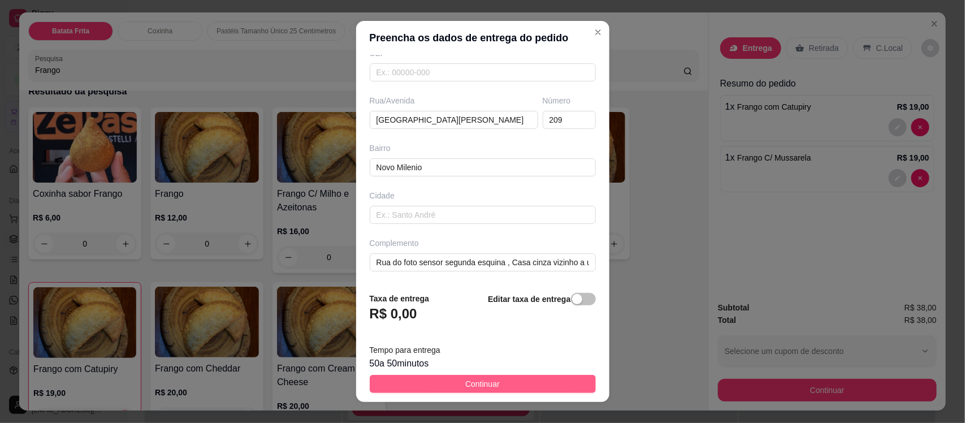
click at [446, 382] on button "Continuar" at bounding box center [483, 384] width 226 height 18
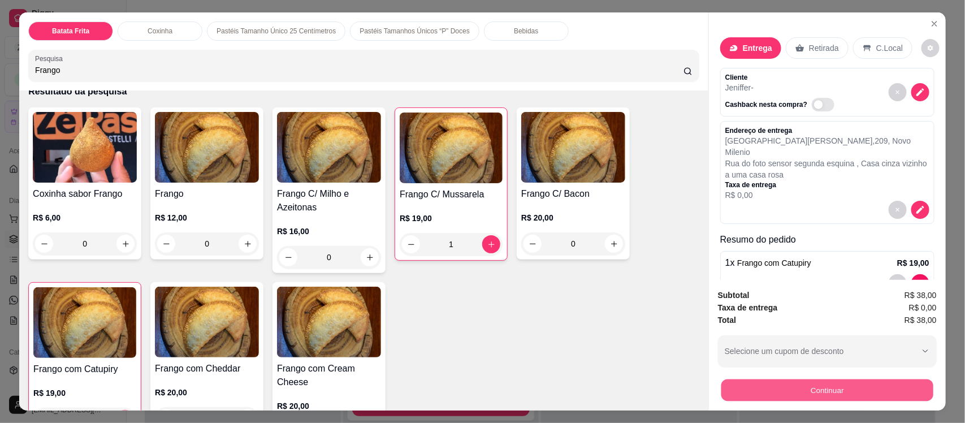
click at [831, 388] on button "Continuar" at bounding box center [827, 390] width 212 height 22
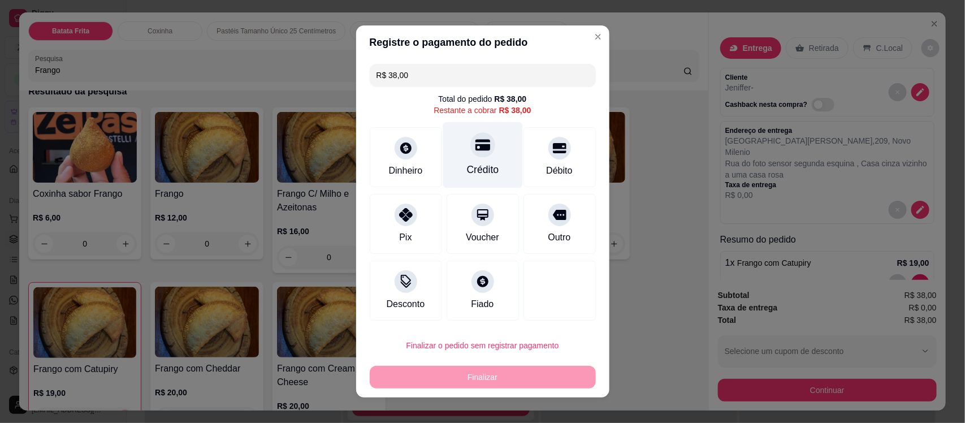
click at [470, 154] on div at bounding box center [482, 144] width 25 height 25
type input "R$ 0,00"
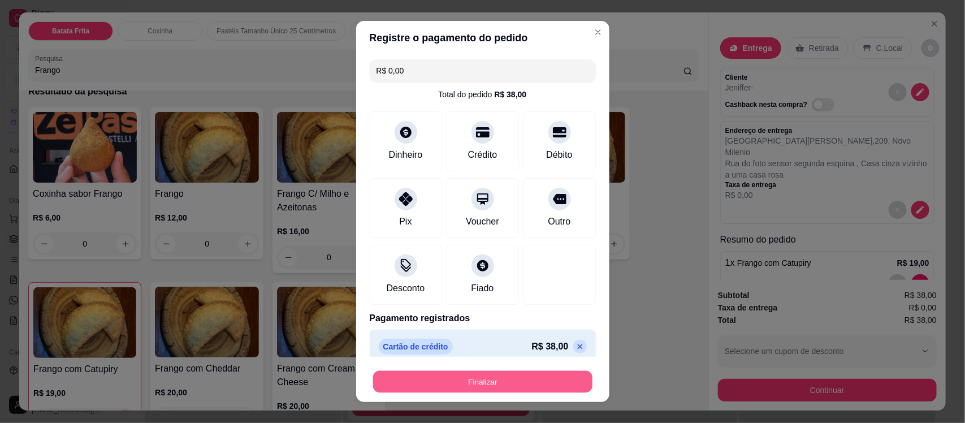
click at [461, 379] on button "Finalizar" at bounding box center [482, 381] width 219 height 22
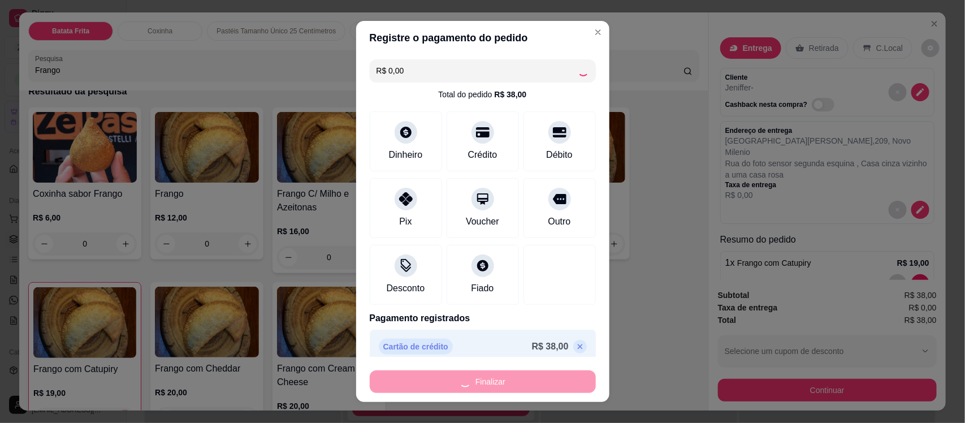
type input "0"
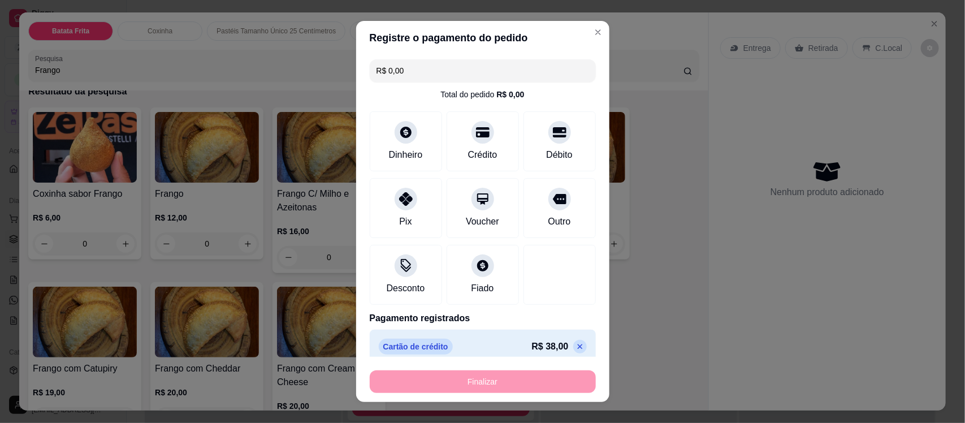
type input "-R$ 38,00"
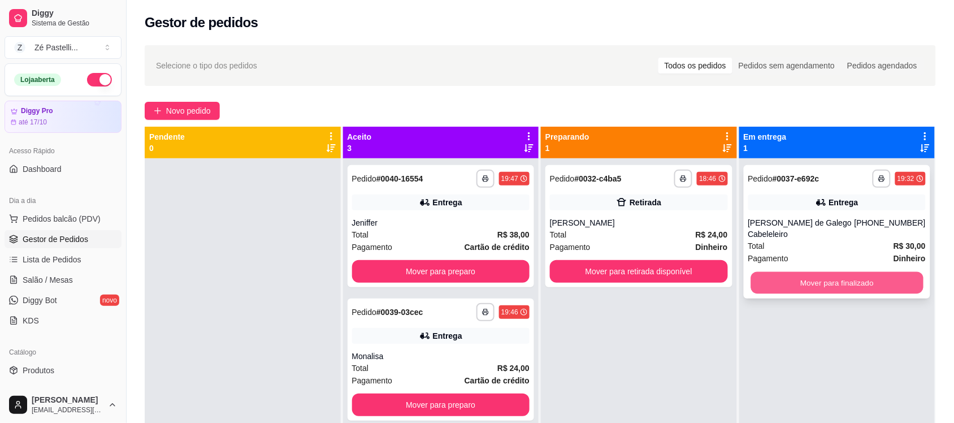
click at [813, 273] on button "Mover para finalizado" at bounding box center [837, 283] width 172 height 22
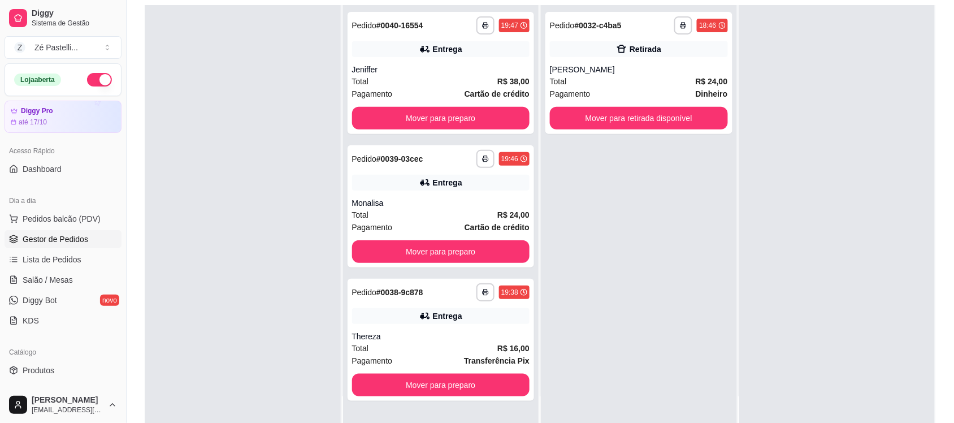
scroll to position [141, 0]
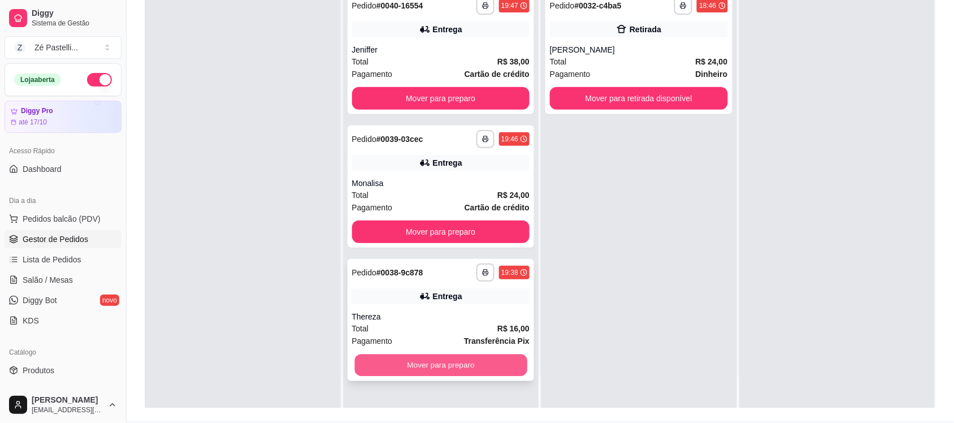
click at [420, 368] on button "Mover para preparo" at bounding box center [441, 366] width 172 height 22
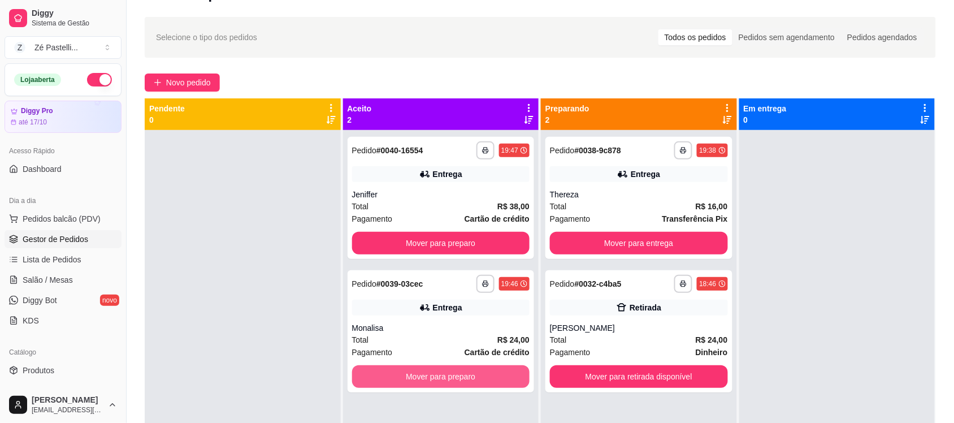
scroll to position [0, 0]
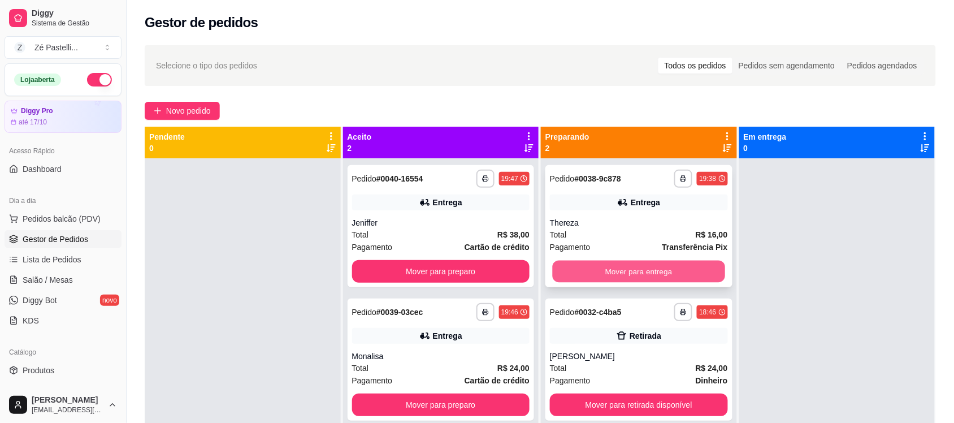
click at [663, 270] on button "Mover para entrega" at bounding box center [639, 272] width 172 height 22
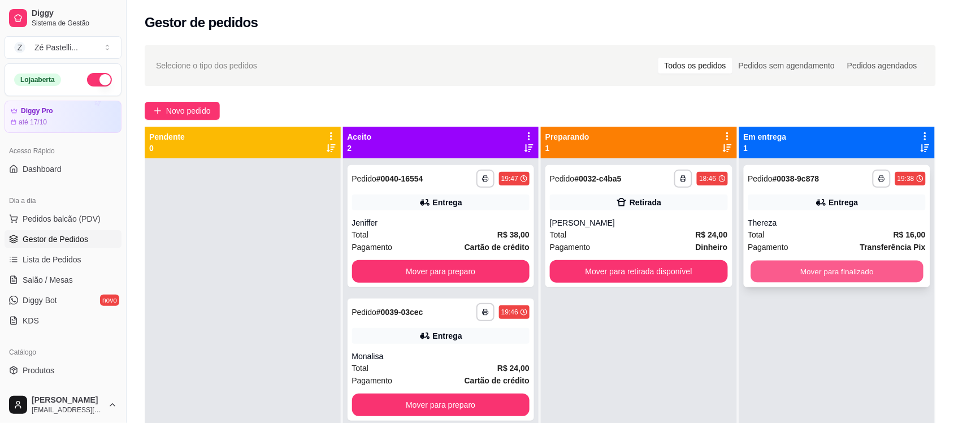
click at [815, 269] on button "Mover para finalizado" at bounding box center [837, 272] width 172 height 22
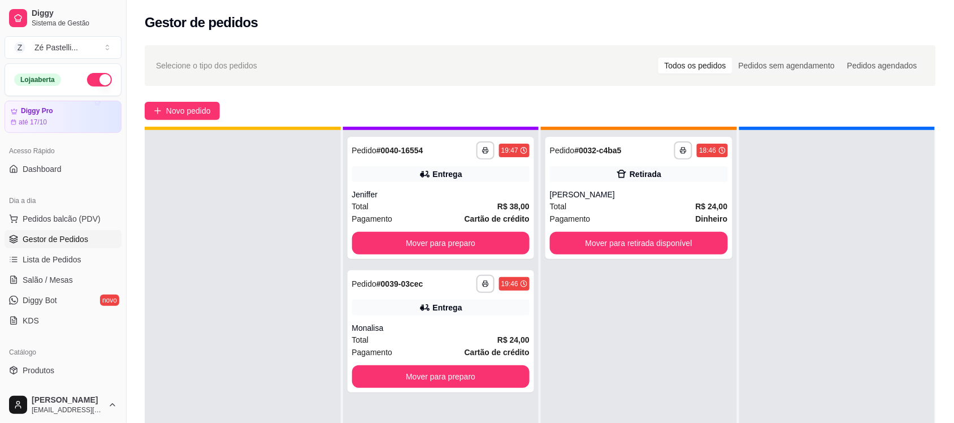
scroll to position [32, 0]
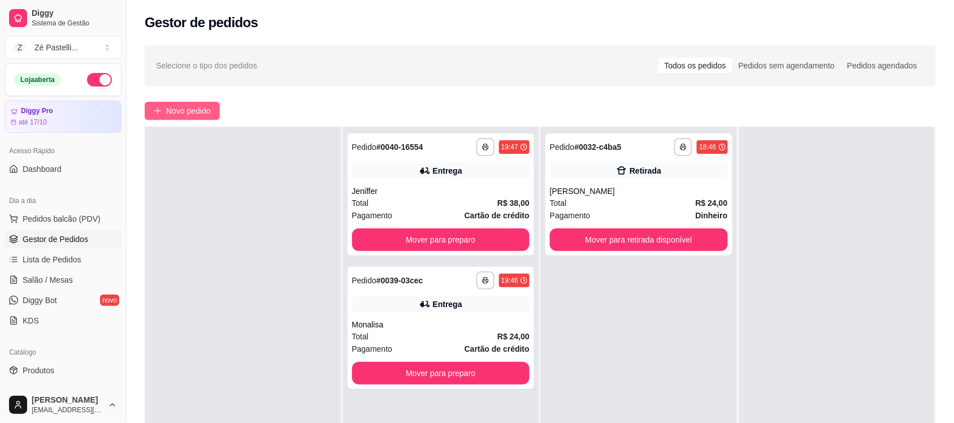
click at [174, 111] on span "Novo pedido" at bounding box center [188, 111] width 45 height 12
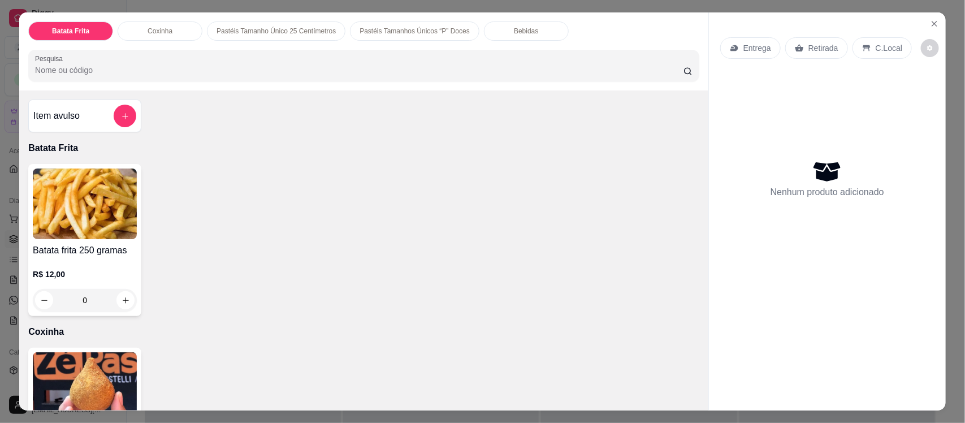
click at [127, 69] on input "Pesquisa" at bounding box center [359, 69] width 649 height 11
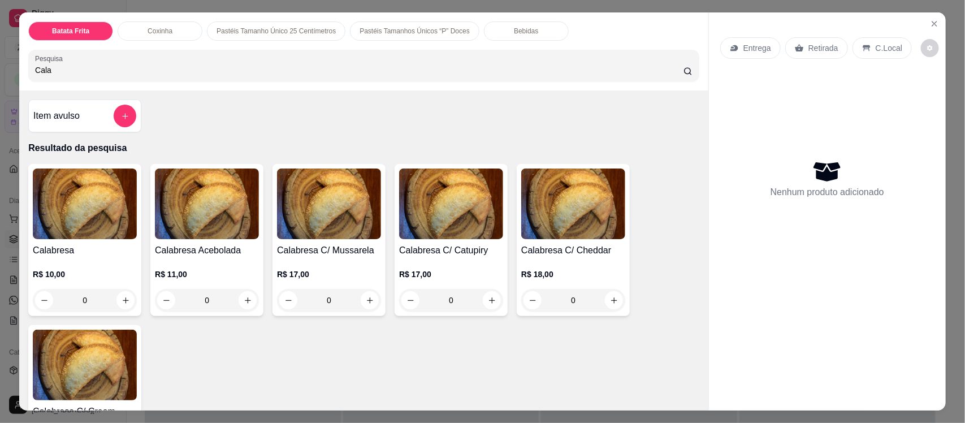
type input "Cala"
click at [215, 216] on img at bounding box center [207, 203] width 104 height 71
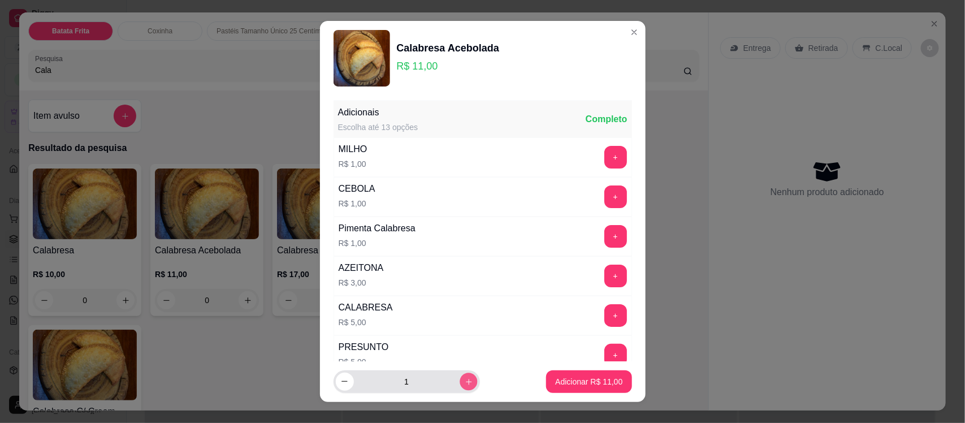
click at [464, 378] on icon "increase-product-quantity" at bounding box center [468, 381] width 8 height 8
type input "2"
click at [588, 383] on p "Adicionar R$ 22,00" at bounding box center [588, 381] width 67 height 11
type input "2"
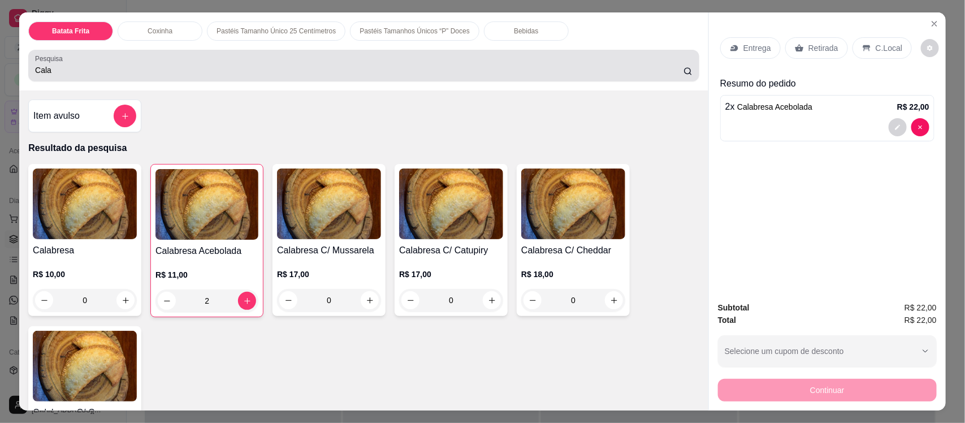
click at [254, 61] on div "Cala" at bounding box center [364, 65] width 658 height 23
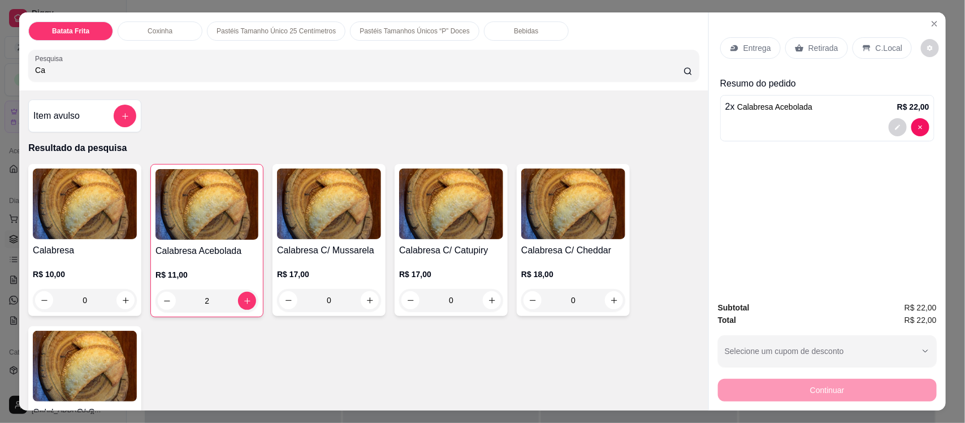
type input "C"
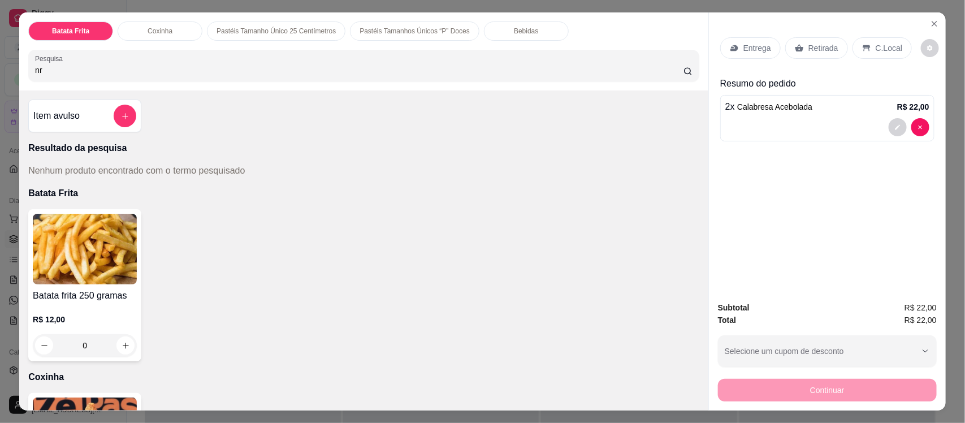
type input "n"
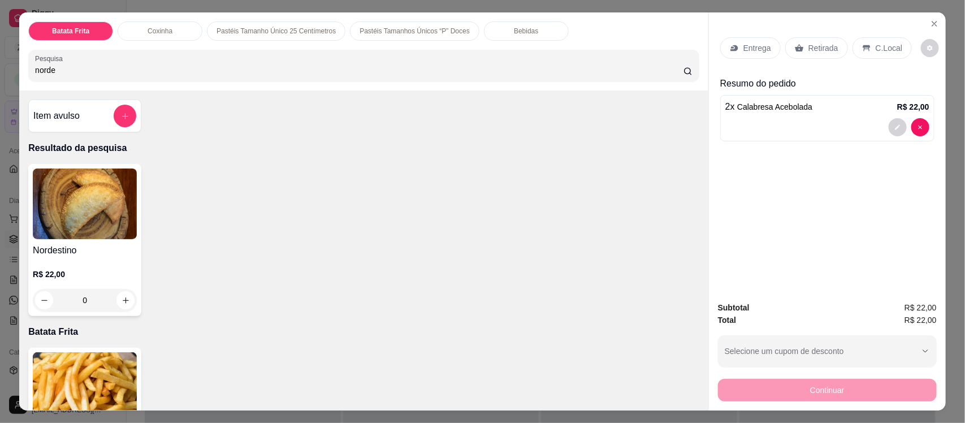
type input "norde"
click at [58, 273] on p "R$ 22,00" at bounding box center [85, 274] width 104 height 11
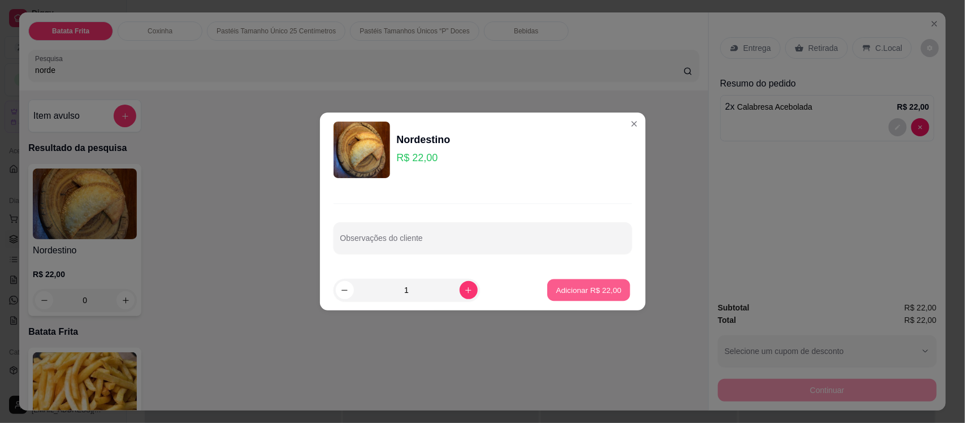
click at [563, 292] on p "Adicionar R$ 22,00" at bounding box center [589, 289] width 66 height 11
type input "1"
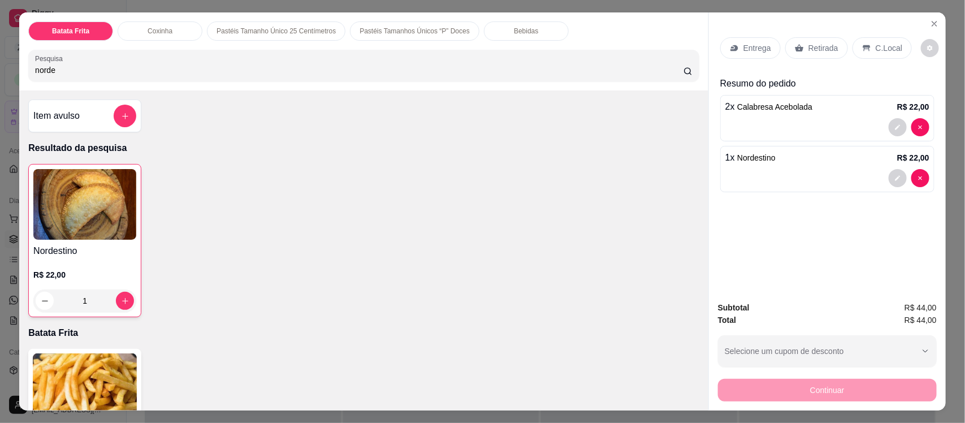
click at [744, 49] on p "Entrega" at bounding box center [757, 47] width 28 height 11
click at [809, 49] on p "Retirada" at bounding box center [824, 47] width 30 height 11
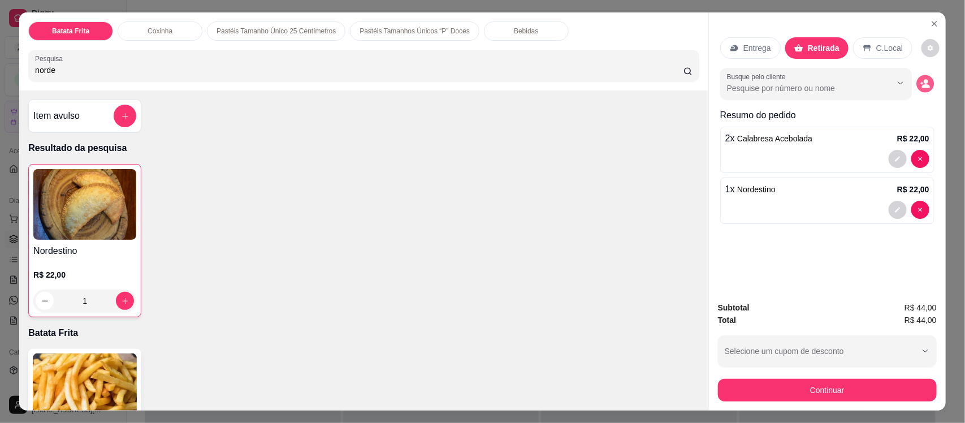
click at [924, 80] on circle "decrease-product-quantity" at bounding box center [926, 82] width 5 height 5
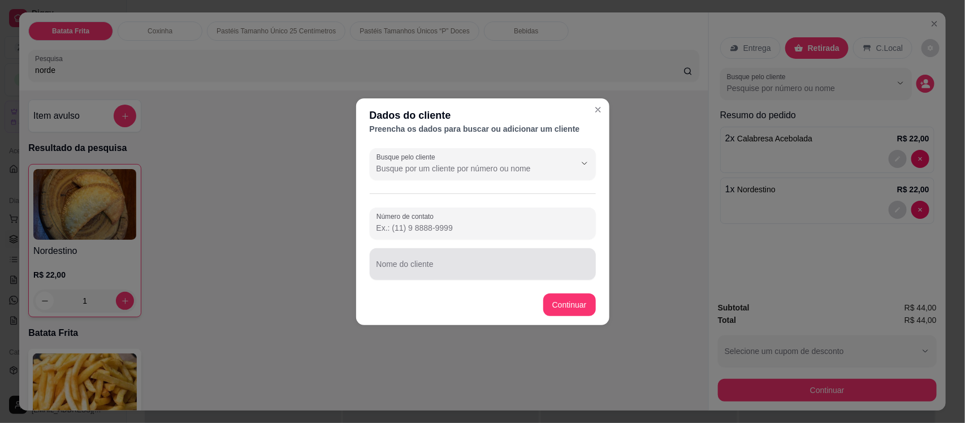
click at [464, 258] on div at bounding box center [483, 264] width 213 height 23
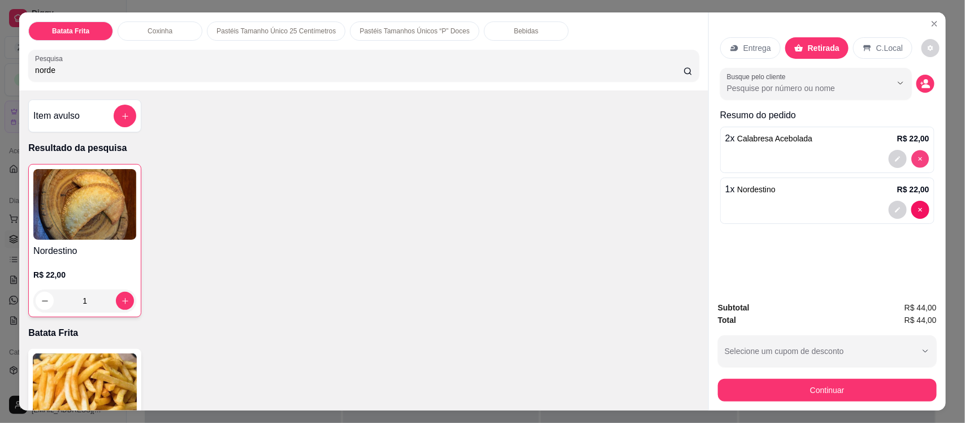
type input "0"
click at [165, 68] on input "norde" at bounding box center [359, 69] width 649 height 11
type input "n"
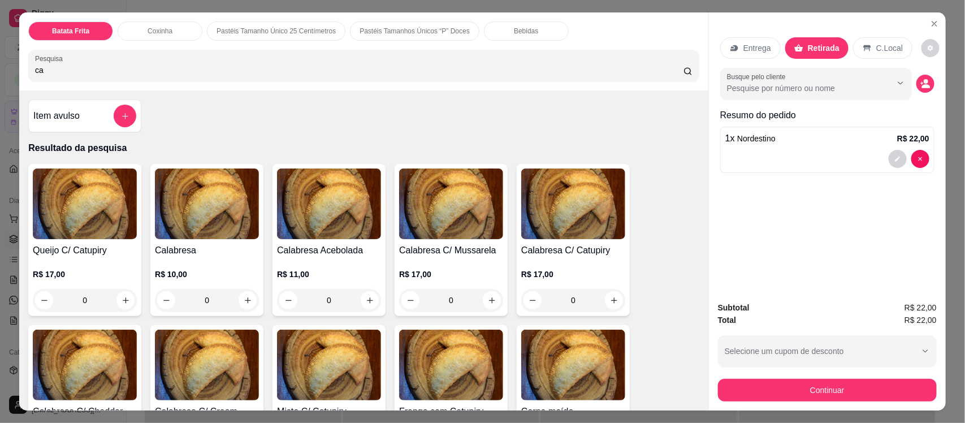
type input "ca"
click at [235, 248] on h4 "Calabresa" at bounding box center [207, 251] width 104 height 14
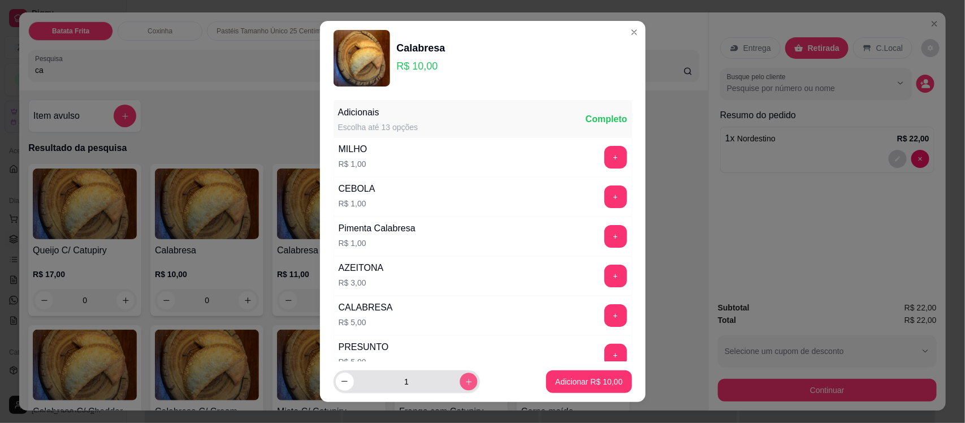
click at [464, 383] on icon "increase-product-quantity" at bounding box center [468, 381] width 8 height 8
type input "2"
click at [589, 382] on p "Adicionar R$ 20,00" at bounding box center [589, 381] width 66 height 11
type input "2"
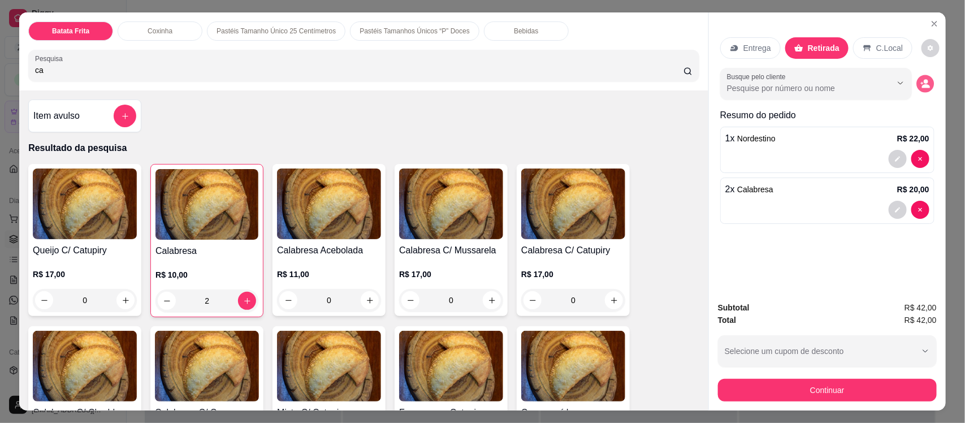
click at [920, 83] on icon "decrease-product-quantity" at bounding box center [925, 84] width 10 height 10
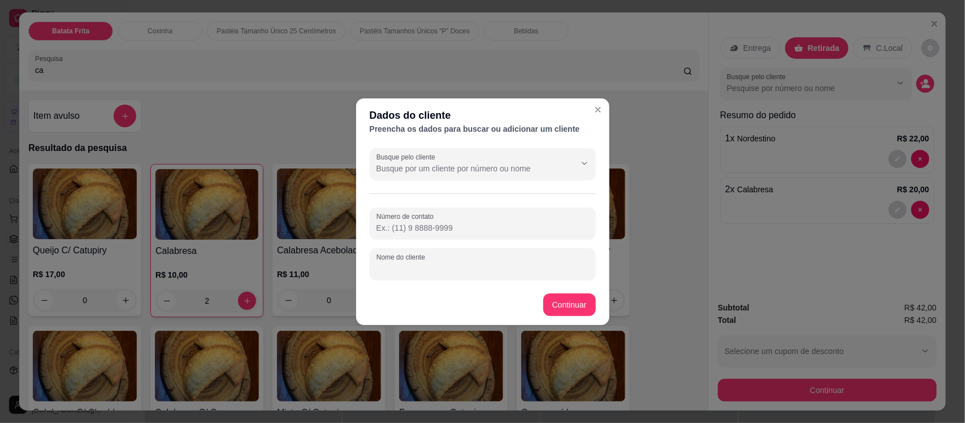
click at [461, 266] on input "Nome do cliente" at bounding box center [483, 268] width 213 height 11
type input "Neto"
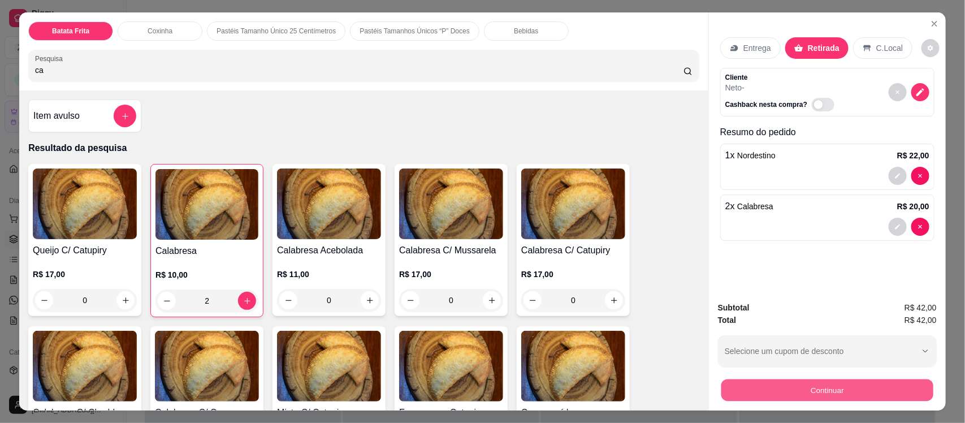
click at [764, 386] on button "Continuar" at bounding box center [827, 390] width 212 height 22
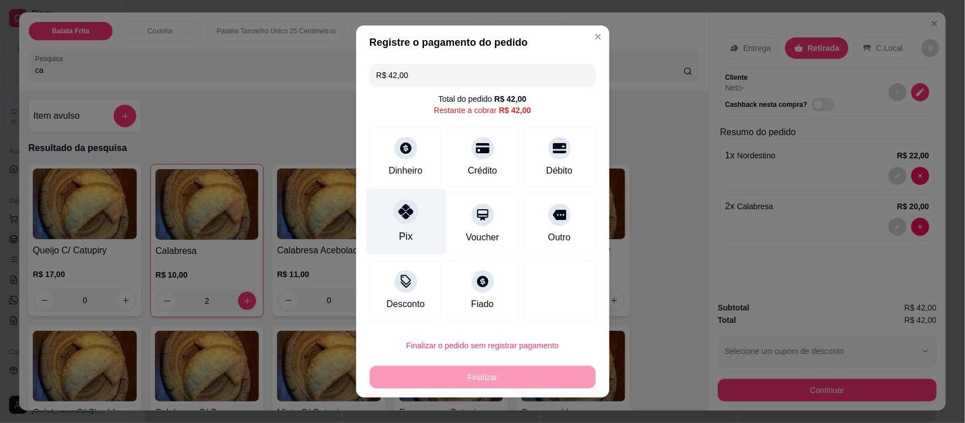
click at [379, 222] on div "Pix" at bounding box center [406, 222] width 80 height 66
type input "R$ 0,00"
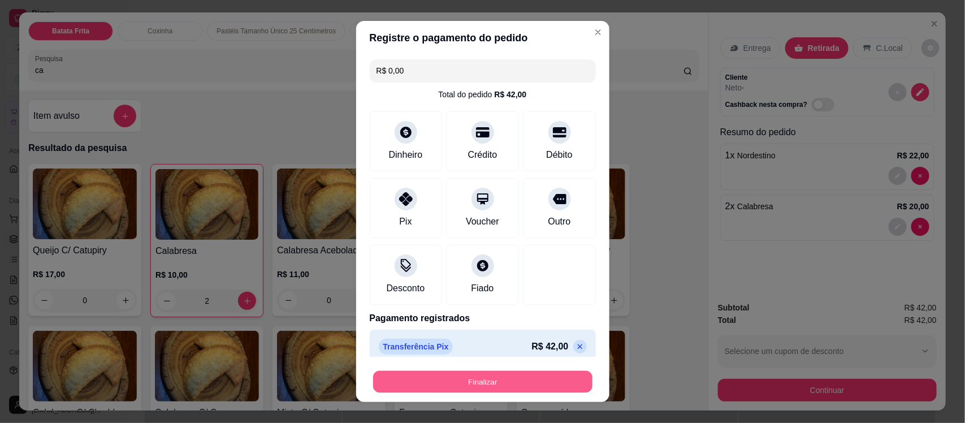
click at [439, 379] on button "Finalizar" at bounding box center [482, 381] width 219 height 22
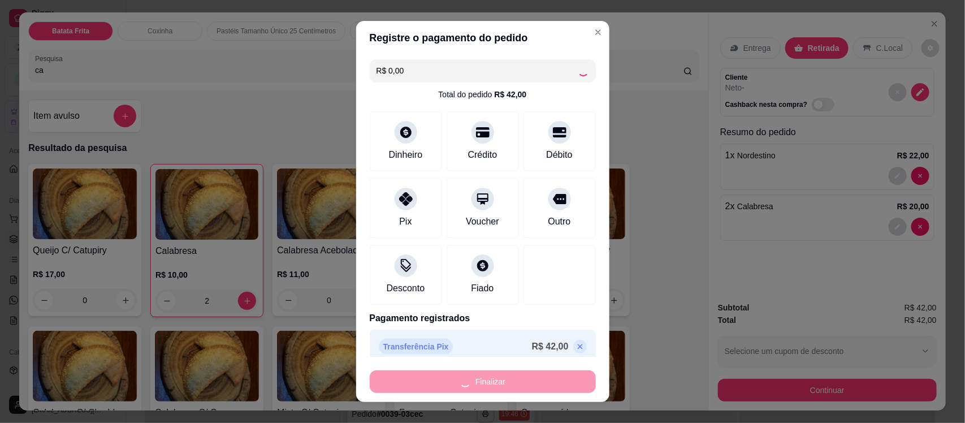
type input "0"
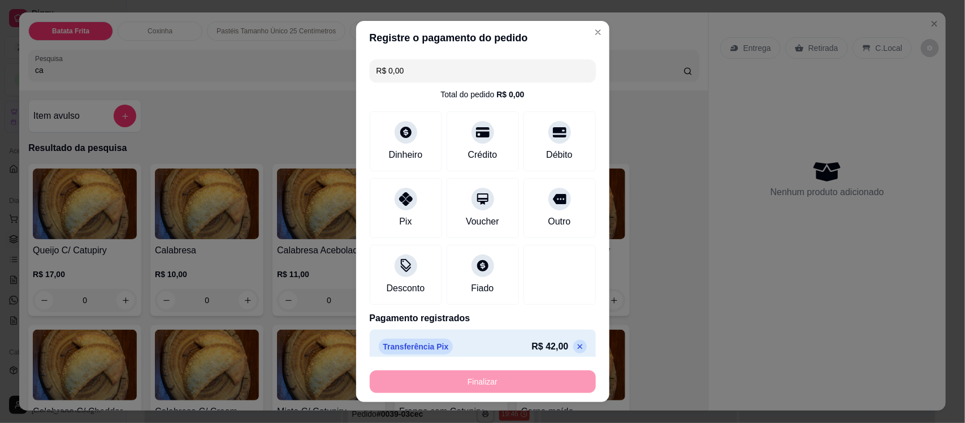
type input "-R$ 42,00"
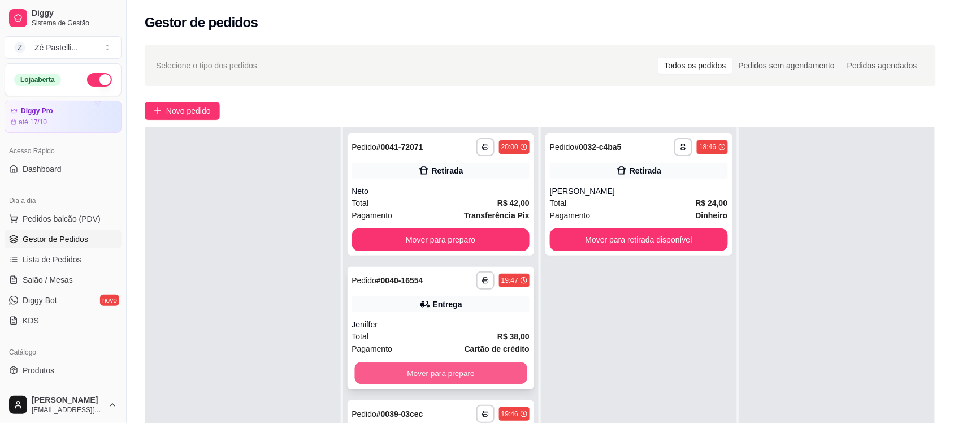
click at [465, 369] on button "Mover para preparo" at bounding box center [441, 373] width 172 height 22
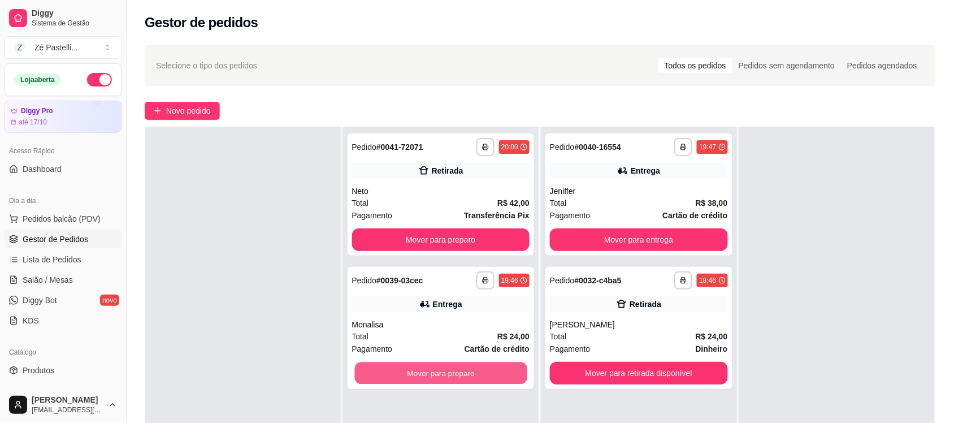
click at [465, 369] on button "Mover para preparo" at bounding box center [441, 373] width 172 height 22
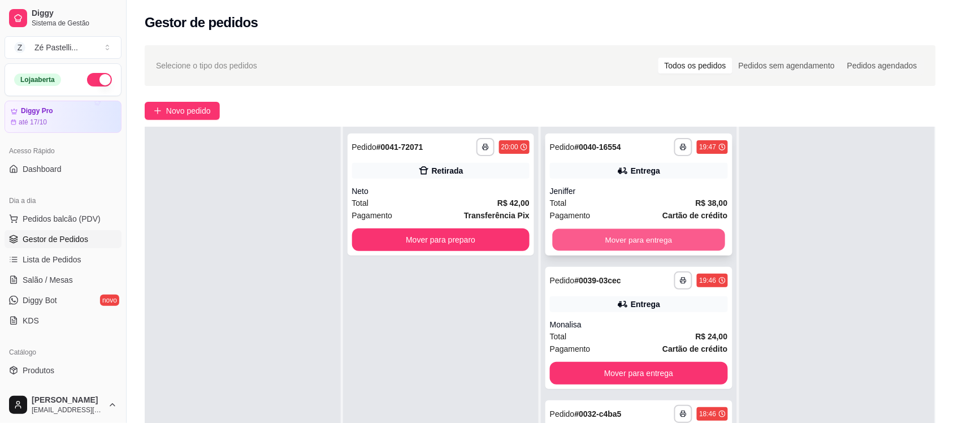
click at [628, 246] on button "Mover para entrega" at bounding box center [639, 240] width 172 height 22
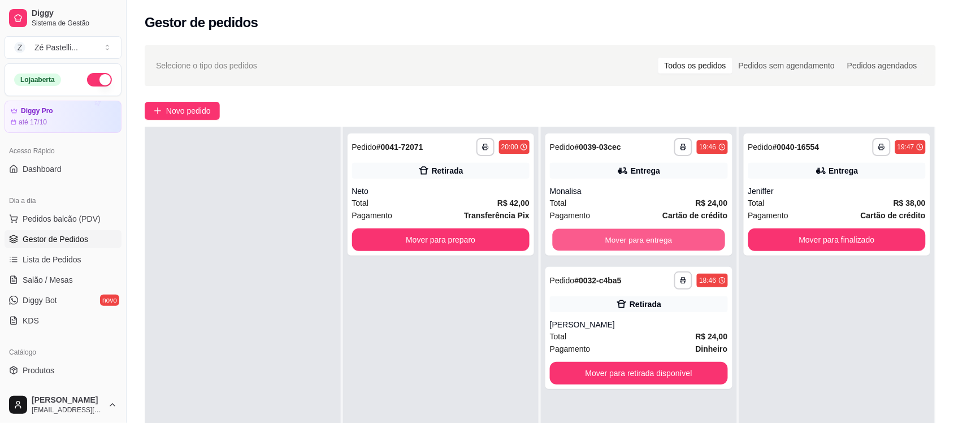
click at [628, 246] on button "Mover para entrega" at bounding box center [639, 240] width 172 height 22
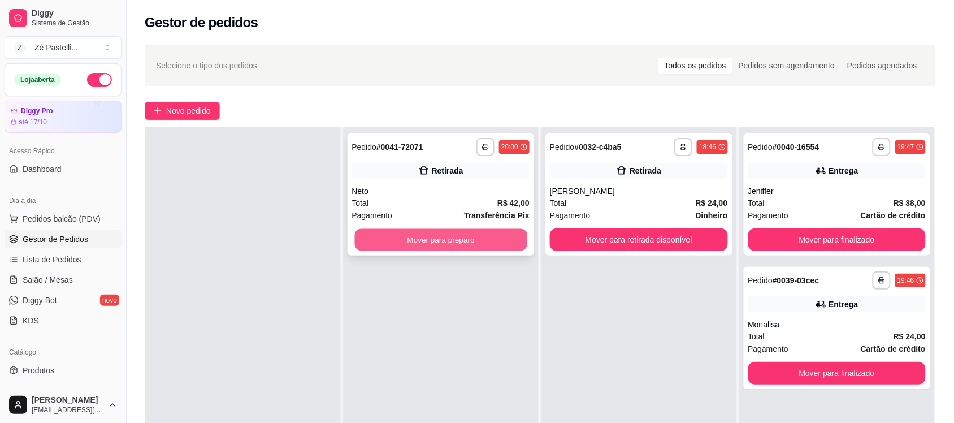
click at [427, 248] on button "Mover para preparo" at bounding box center [441, 240] width 172 height 22
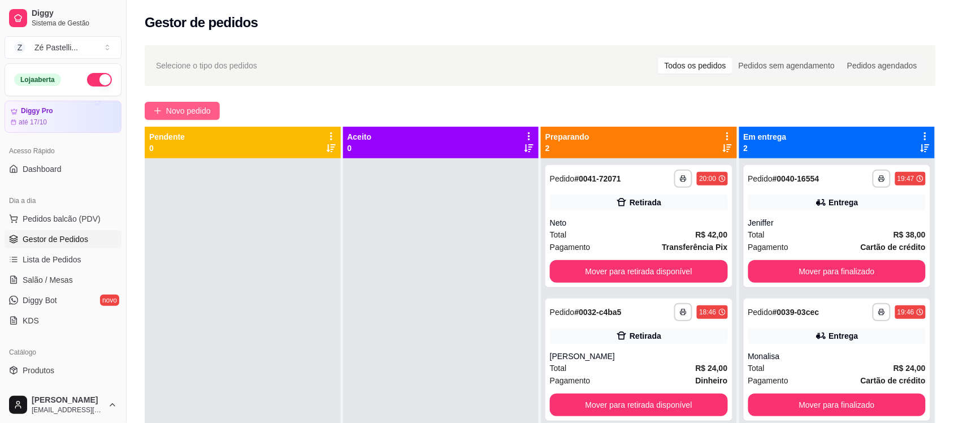
click at [190, 109] on span "Novo pedido" at bounding box center [188, 111] width 45 height 12
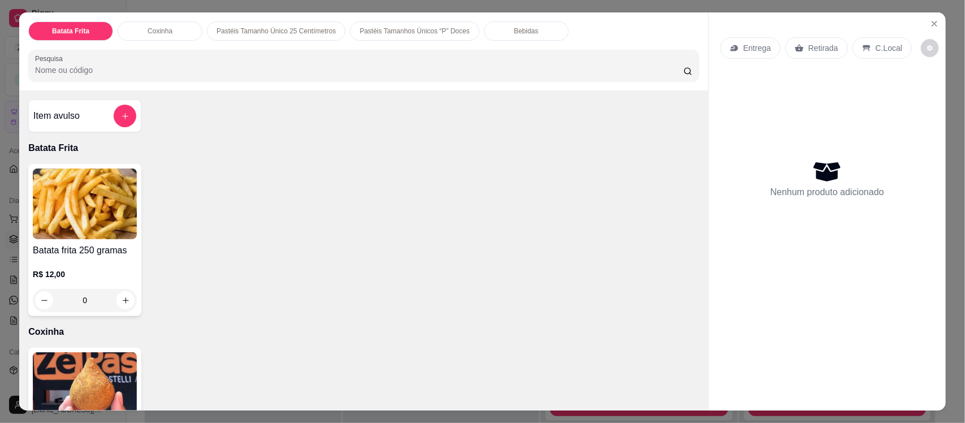
click at [110, 69] on input "Pesquisa" at bounding box center [359, 69] width 649 height 11
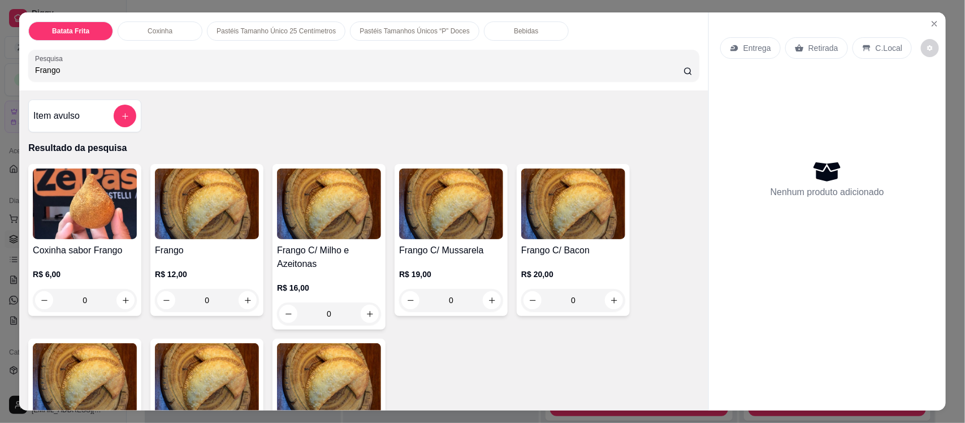
type input "Frango"
click at [569, 242] on div "Frango C/ Bacon R$ 20,00 0" at bounding box center [573, 240] width 113 height 152
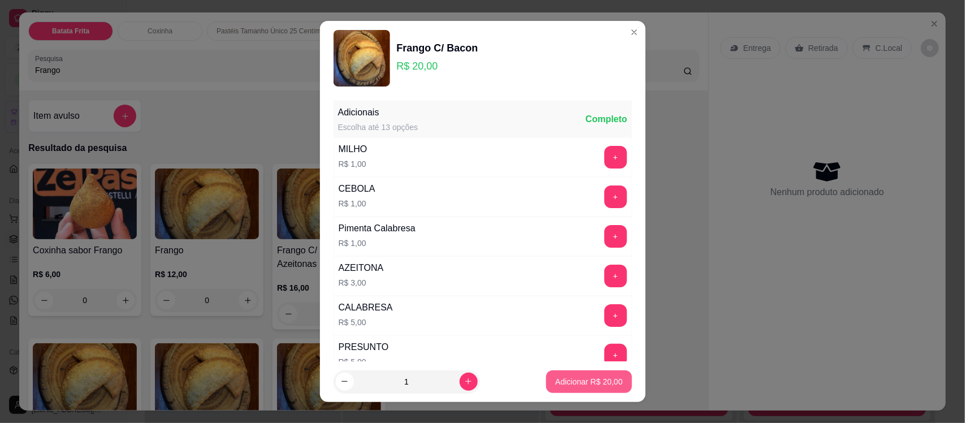
click at [572, 386] on p "Adicionar R$ 20,00" at bounding box center [588, 381] width 67 height 11
type input "1"
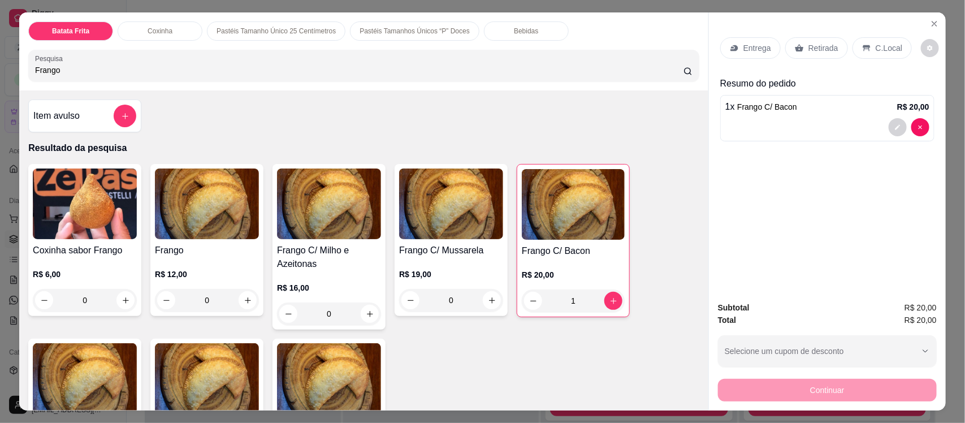
click at [745, 41] on div "Entrega" at bounding box center [750, 47] width 60 height 21
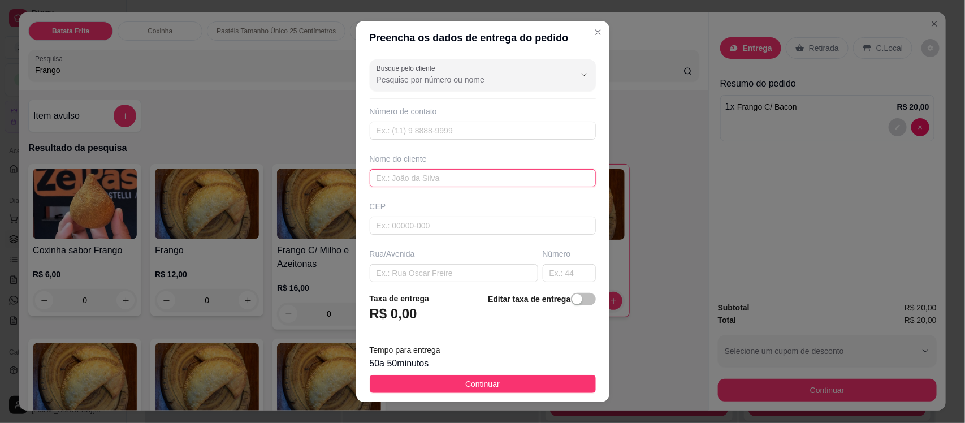
click at [397, 178] on input "text" at bounding box center [483, 178] width 226 height 18
type input "Livia"
click at [409, 267] on input "text" at bounding box center [454, 273] width 168 height 18
type input "`"
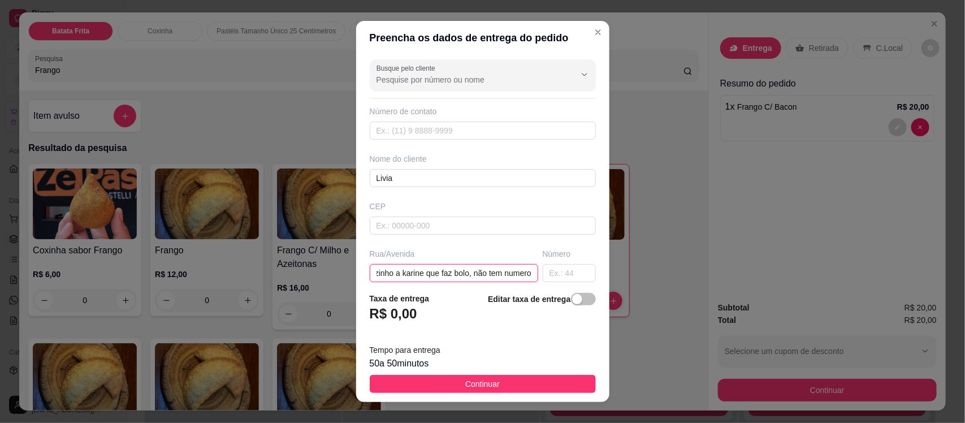
scroll to position [0, 127]
type input "Pra baixo do banco do brasil, vizinho a karine que faz bolo, não tem numero"
click at [528, 385] on button "Continuar" at bounding box center [483, 384] width 226 height 18
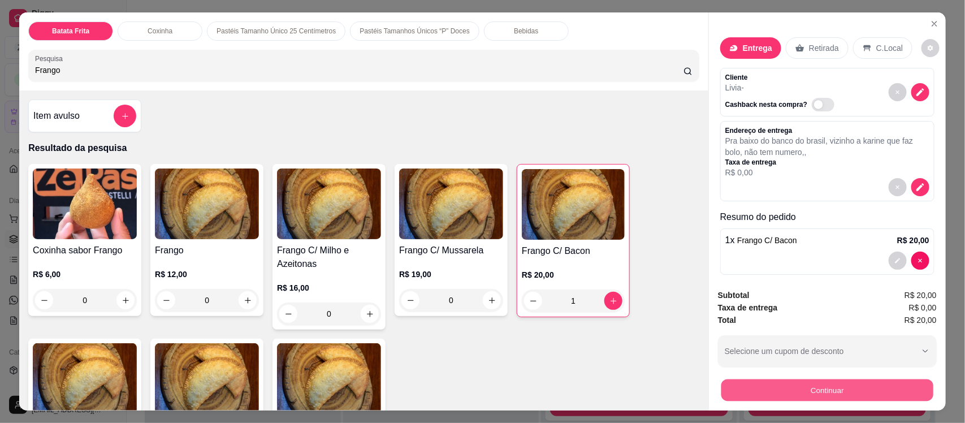
click at [831, 390] on button "Continuar" at bounding box center [827, 390] width 212 height 22
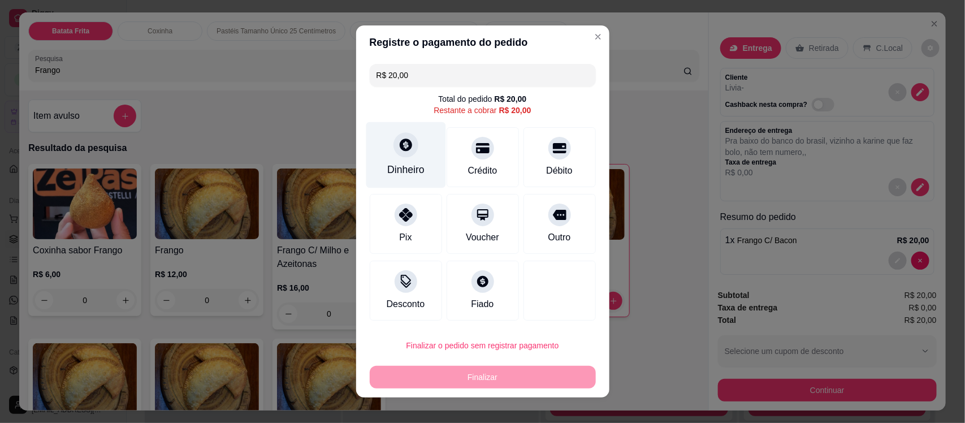
click at [386, 156] on div "Dinheiro" at bounding box center [406, 155] width 80 height 66
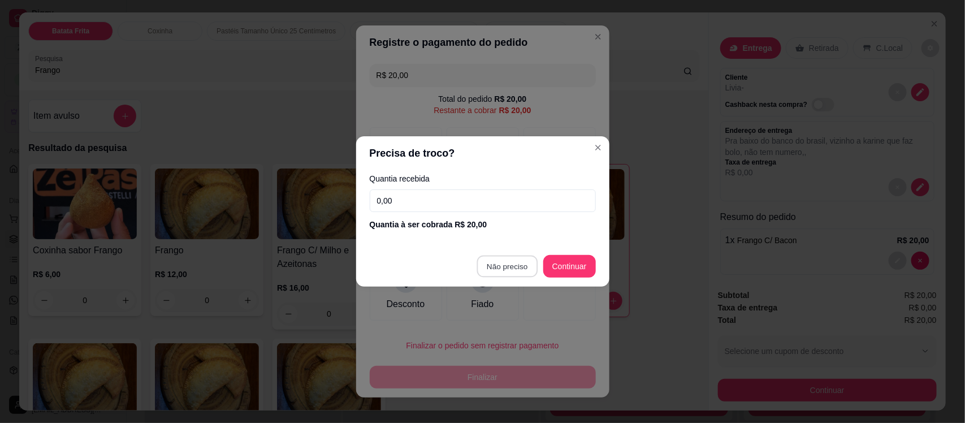
type input "R$ 0,00"
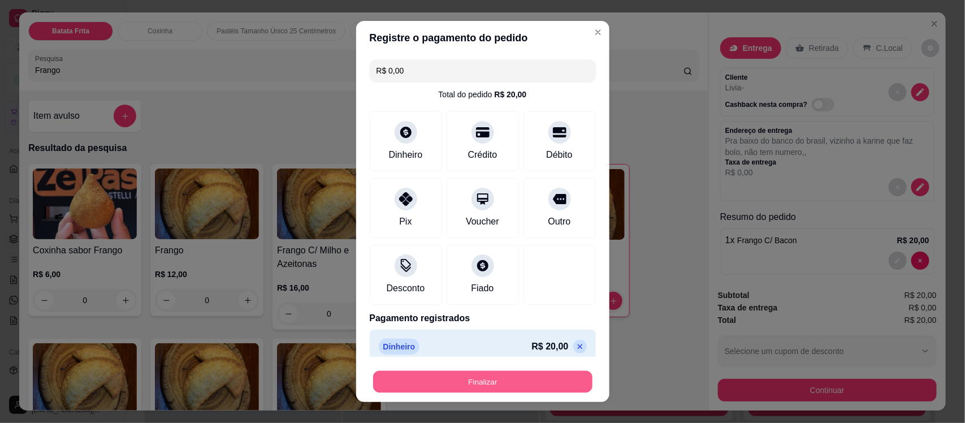
click at [492, 387] on button "Finalizar" at bounding box center [482, 381] width 219 height 22
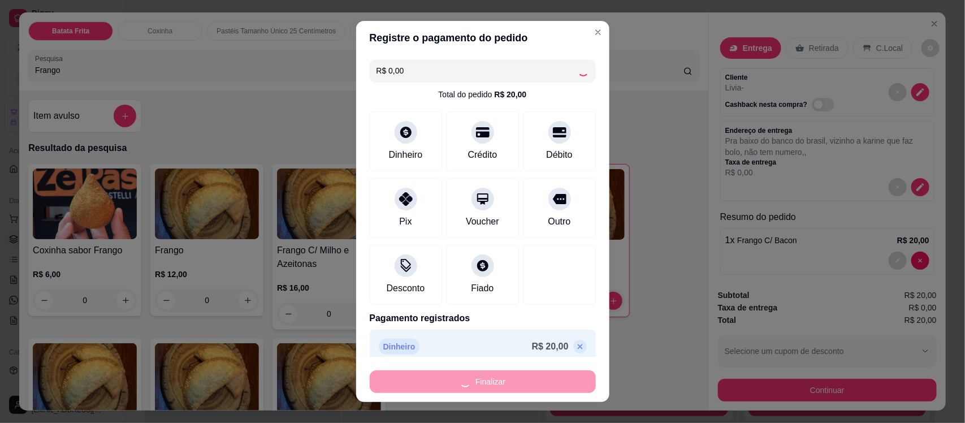
type input "0"
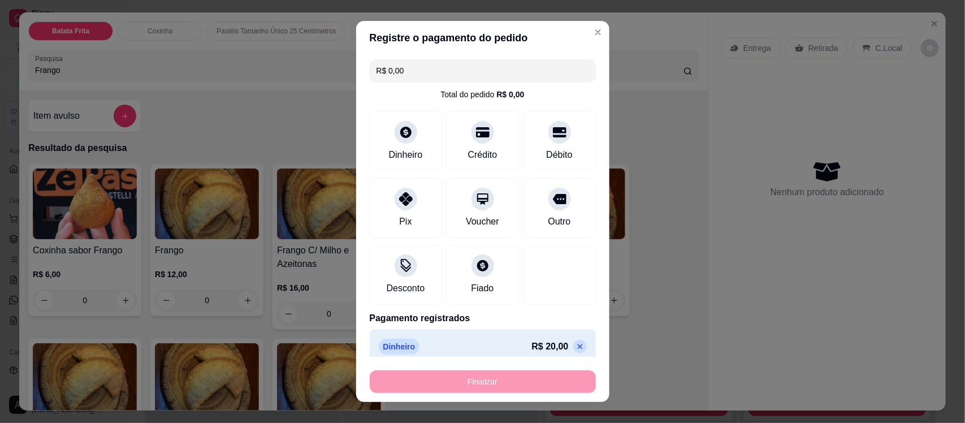
type input "-R$ 20,00"
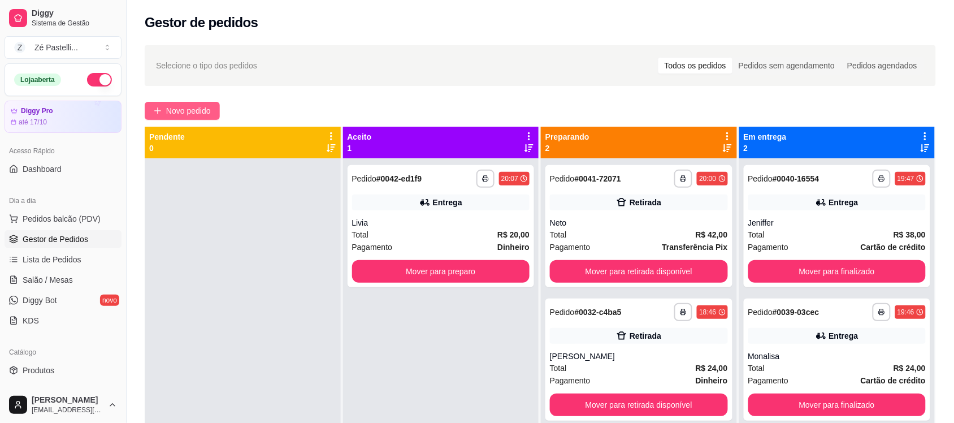
click at [195, 111] on span "Novo pedido" at bounding box center [188, 111] width 45 height 12
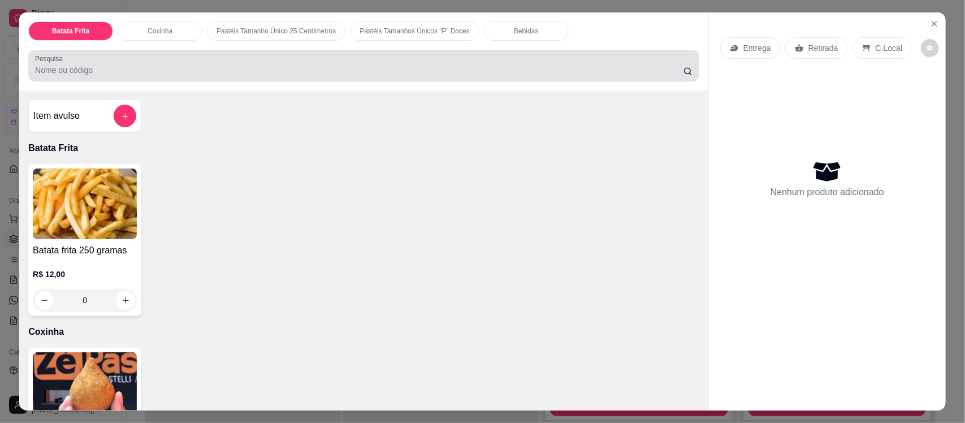
click at [129, 68] on input "Pesquisa" at bounding box center [359, 69] width 649 height 11
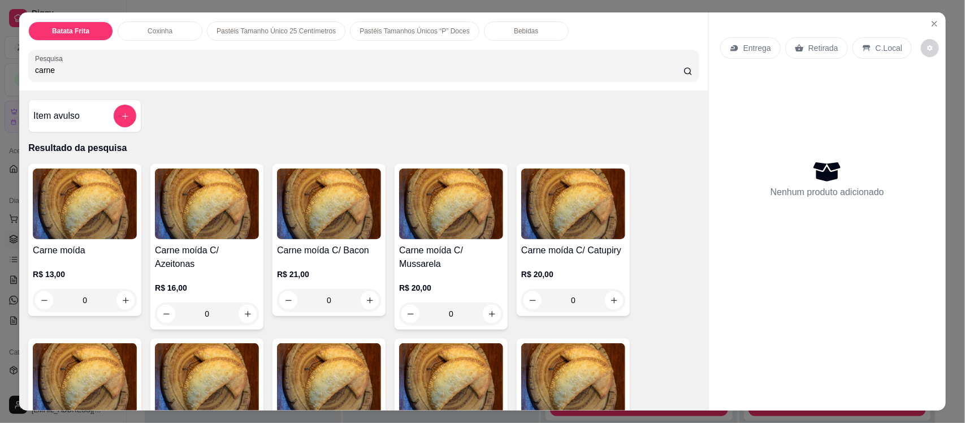
type input "carne"
click at [219, 213] on img at bounding box center [207, 203] width 104 height 71
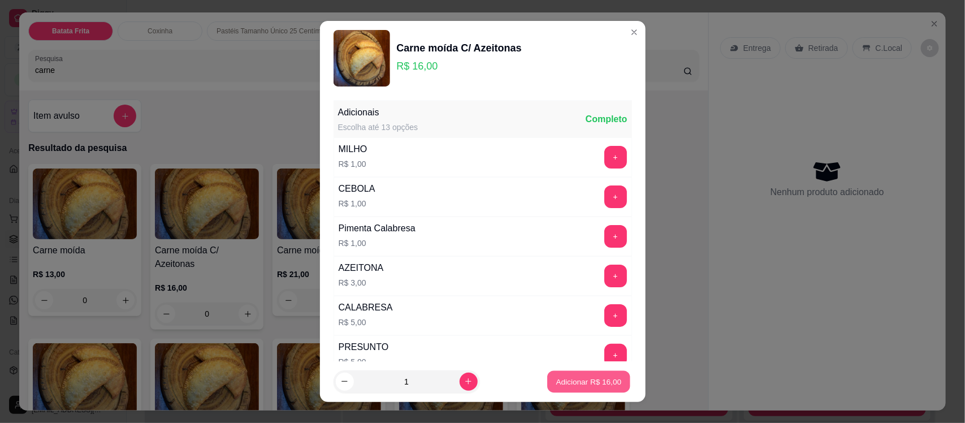
click at [586, 376] on p "Adicionar R$ 16,00" at bounding box center [589, 381] width 66 height 11
type input "1"
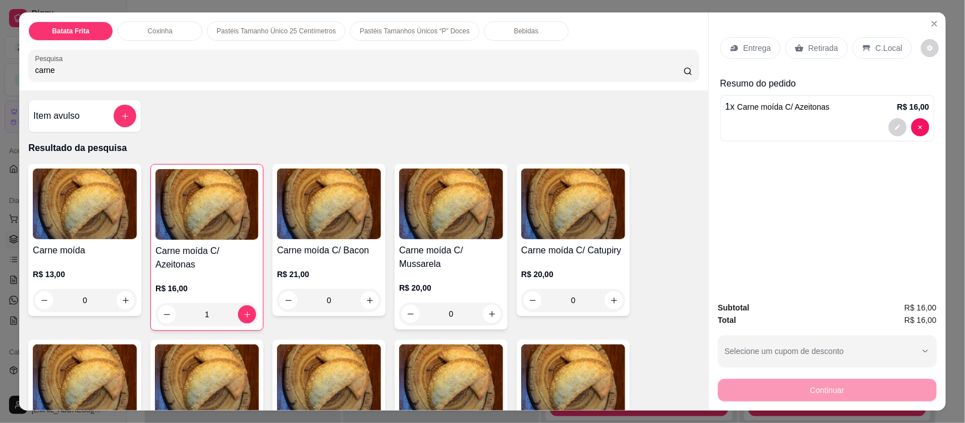
click at [514, 29] on p "Bebidas" at bounding box center [526, 31] width 24 height 9
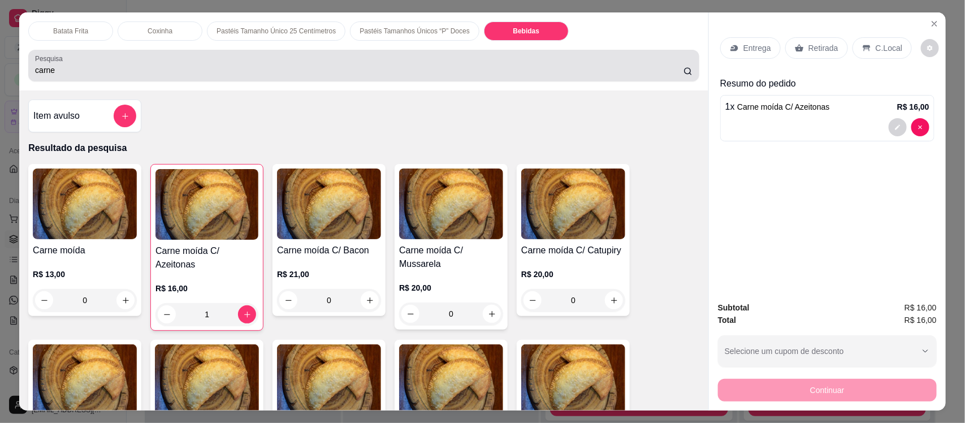
scroll to position [23, 0]
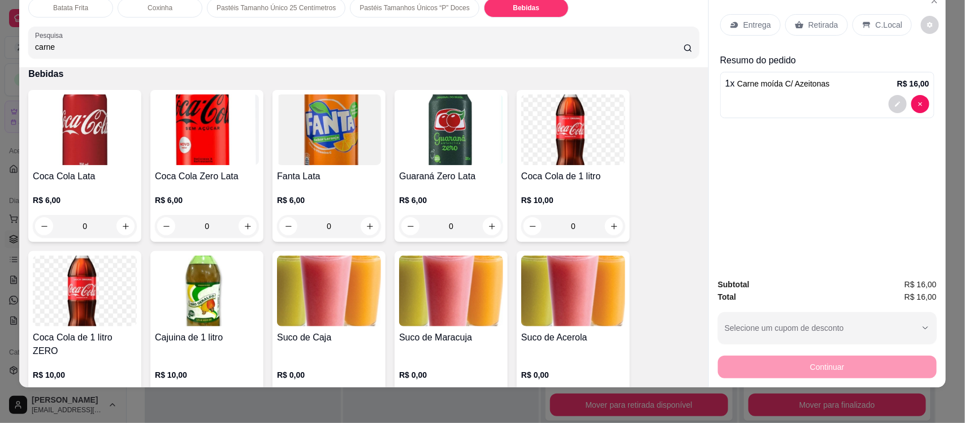
click at [174, 297] on img at bounding box center [207, 291] width 104 height 71
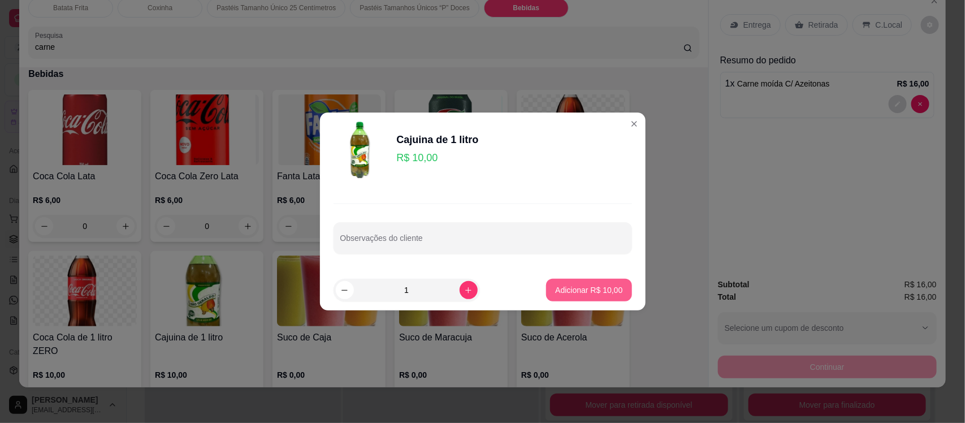
click at [588, 284] on button "Adicionar R$ 10,00" at bounding box center [588, 290] width 85 height 23
type input "1"
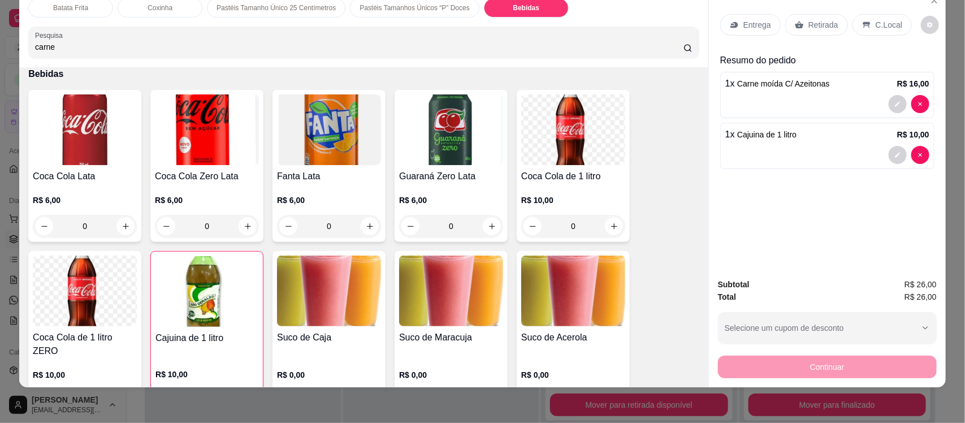
click at [743, 19] on p "Entrega" at bounding box center [757, 24] width 28 height 11
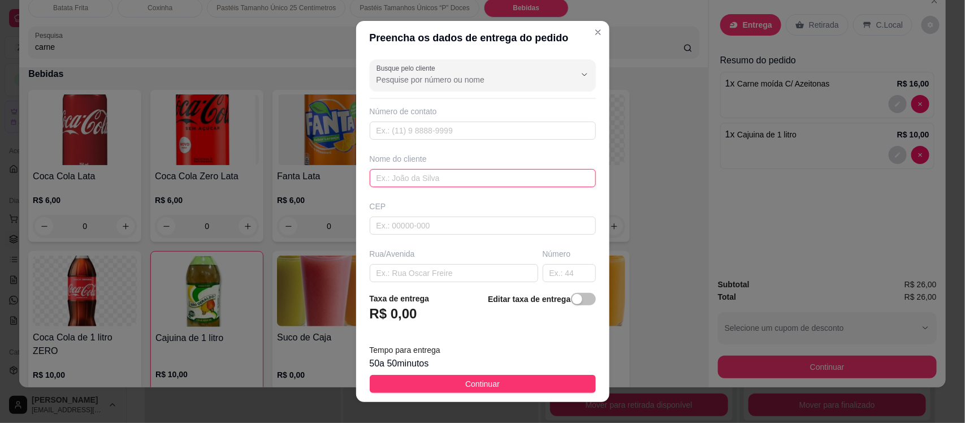
click at [403, 181] on input "text" at bounding box center [483, 178] width 226 height 18
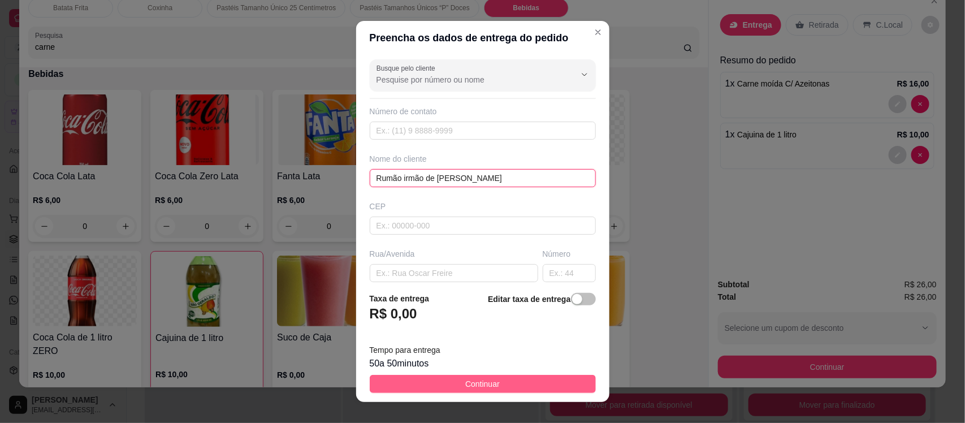
type input "Rumão irmão de [PERSON_NAME]"
click at [440, 383] on button "Continuar" at bounding box center [483, 384] width 226 height 18
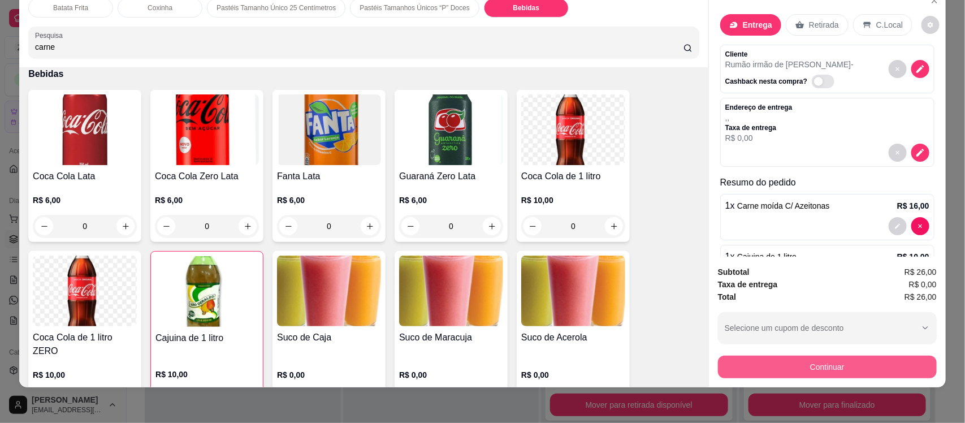
click at [793, 368] on button "Continuar" at bounding box center [827, 367] width 219 height 23
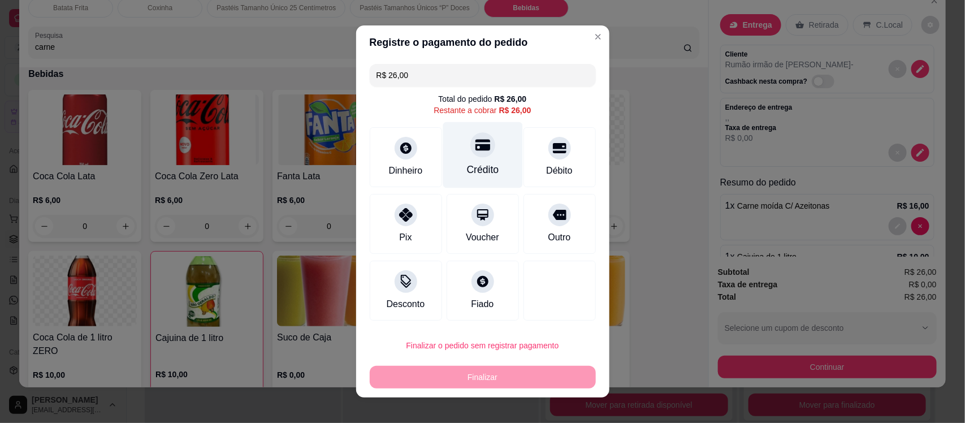
click at [479, 142] on div at bounding box center [482, 144] width 25 height 25
type input "R$ 0,00"
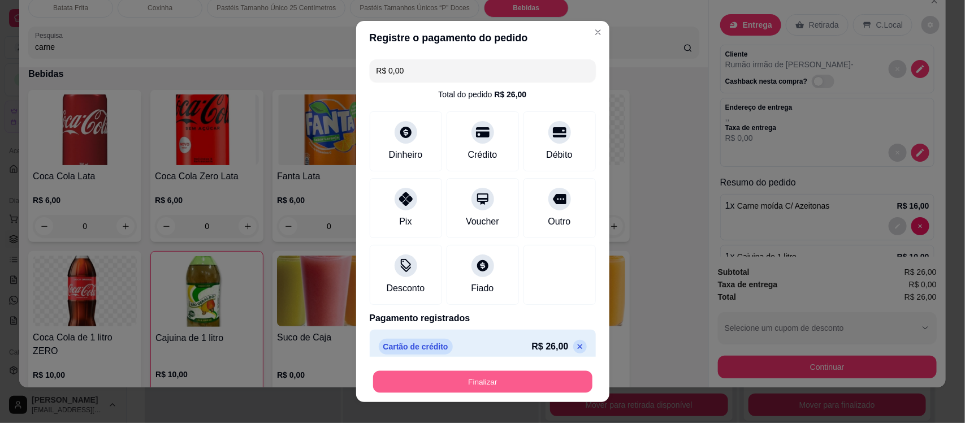
click at [475, 381] on button "Finalizar" at bounding box center [482, 381] width 219 height 22
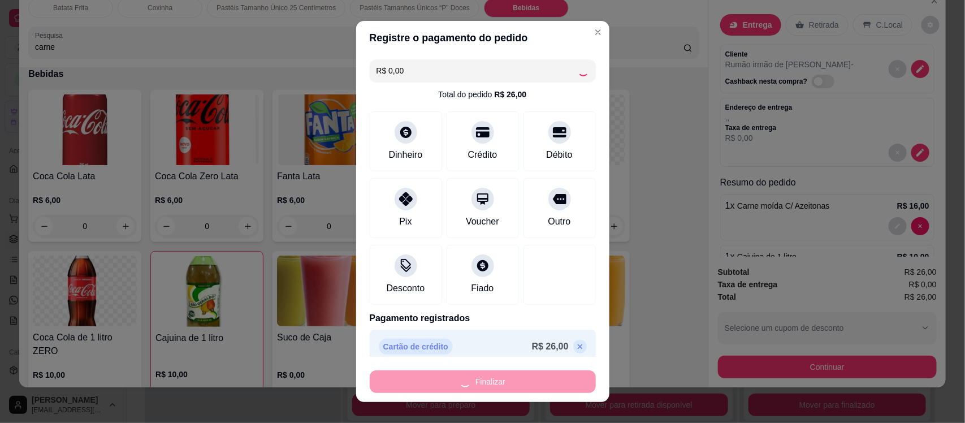
type input "0"
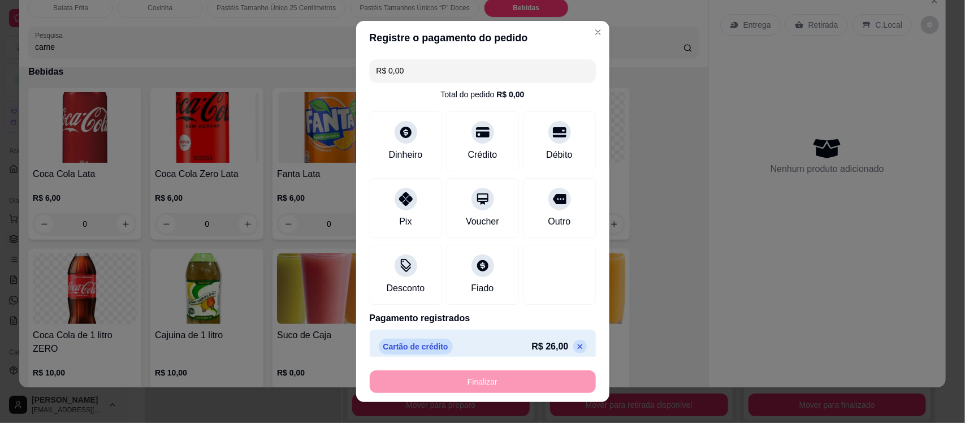
type input "-R$ 26,00"
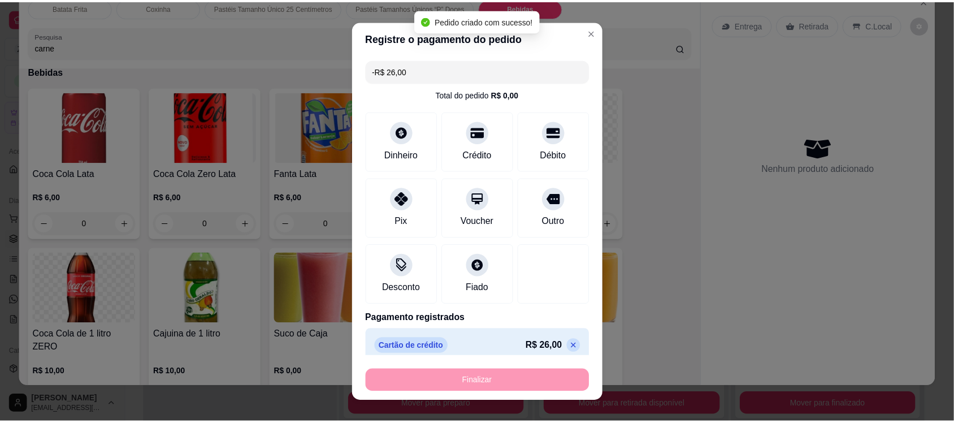
scroll to position [2703, 0]
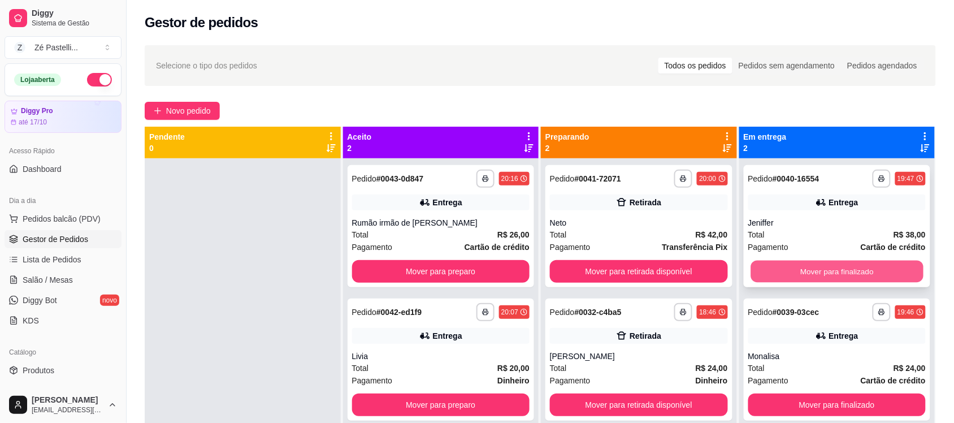
click at [850, 275] on button "Mover para finalizado" at bounding box center [837, 272] width 172 height 22
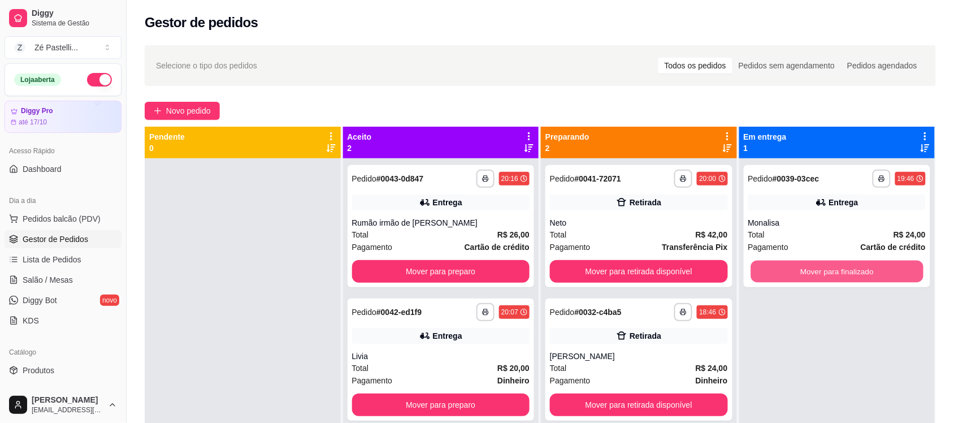
click at [850, 275] on button "Mover para finalizado" at bounding box center [837, 272] width 172 height 22
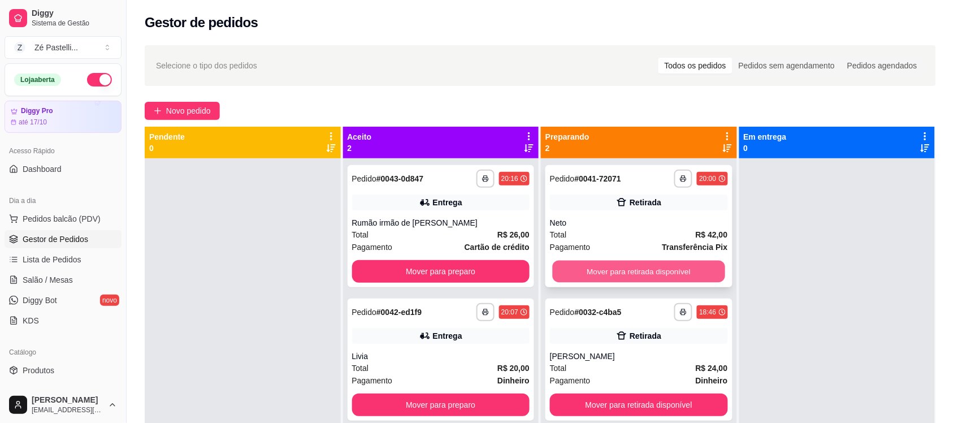
click at [670, 275] on button "Mover para retirada disponível" at bounding box center [639, 272] width 172 height 22
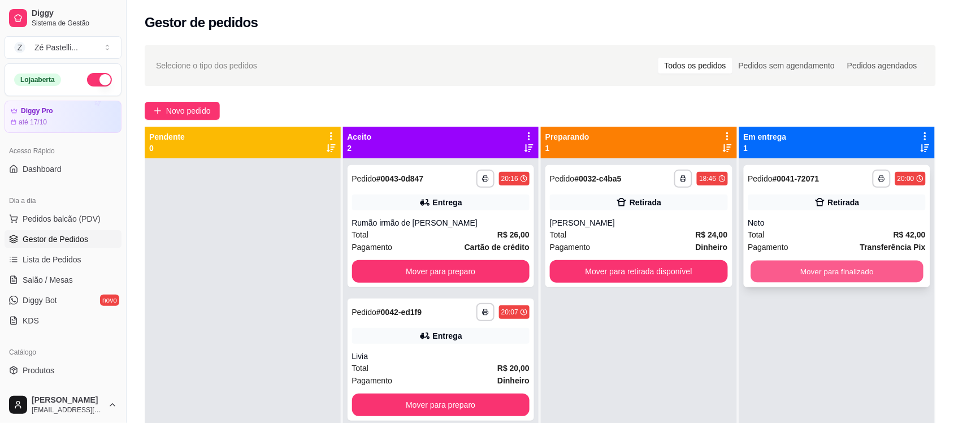
click at [829, 270] on button "Mover para finalizado" at bounding box center [837, 272] width 172 height 22
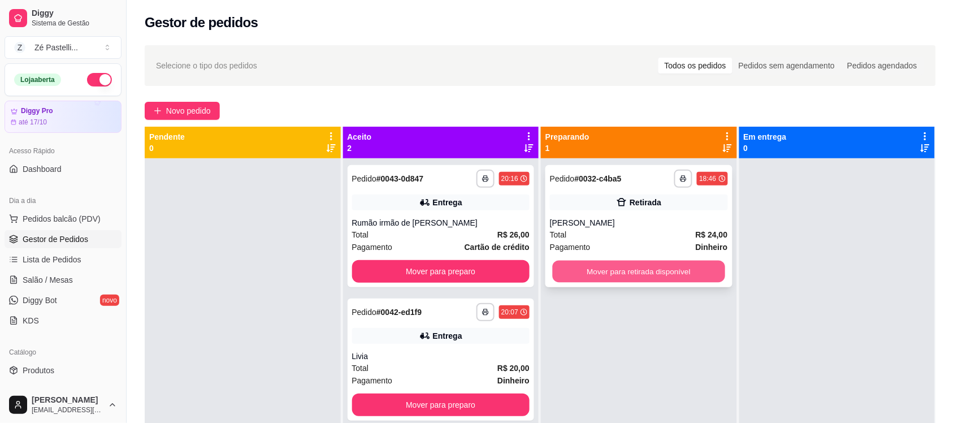
click at [645, 267] on button "Mover para retirada disponível" at bounding box center [639, 272] width 172 height 22
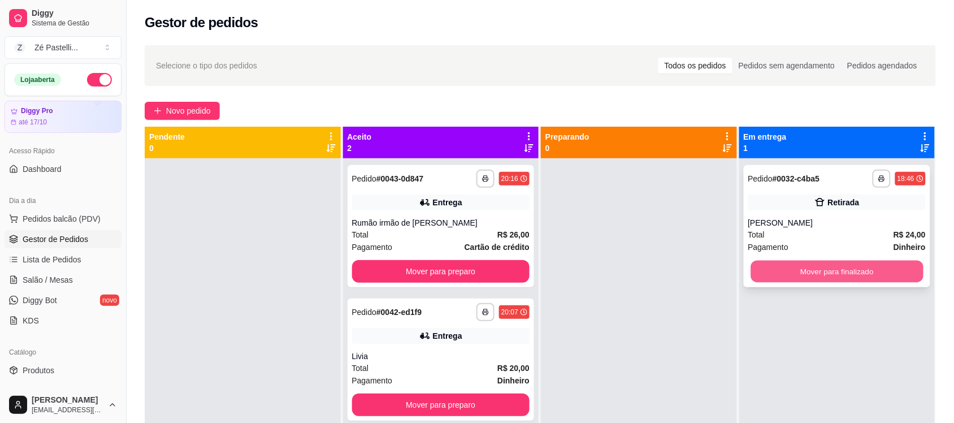
click at [869, 267] on button "Mover para finalizado" at bounding box center [837, 272] width 172 height 22
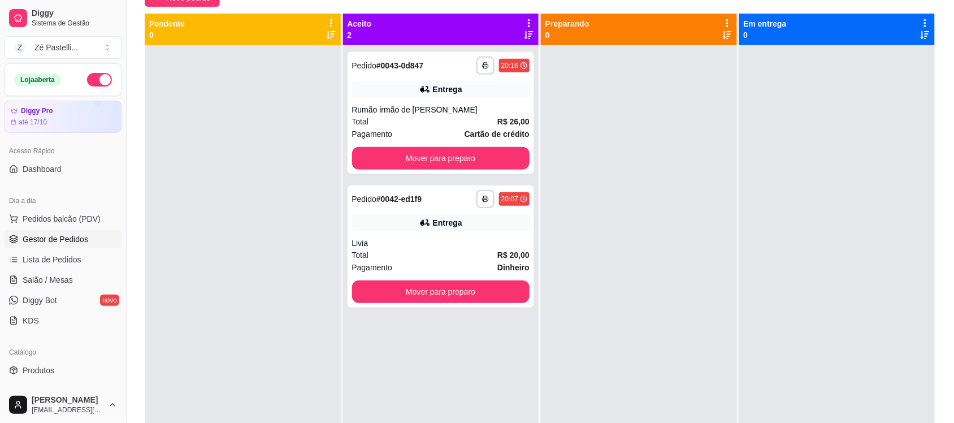
scroll to position [141, 0]
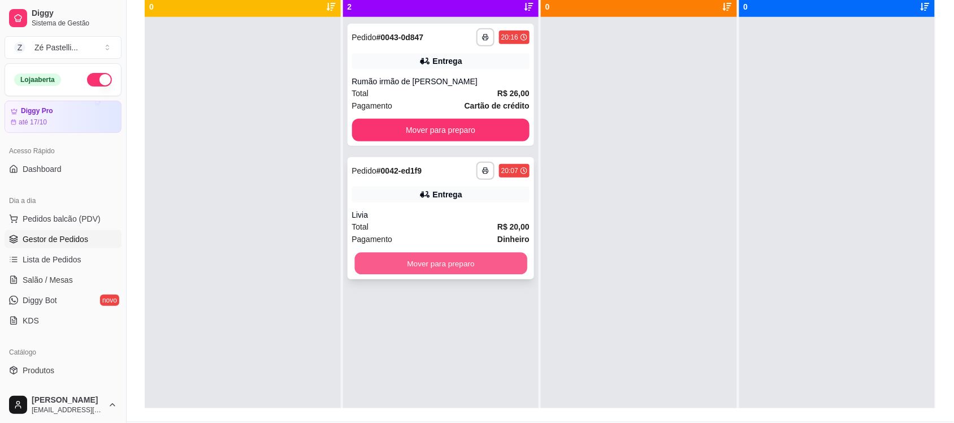
click at [417, 270] on button "Mover para preparo" at bounding box center [441, 264] width 172 height 22
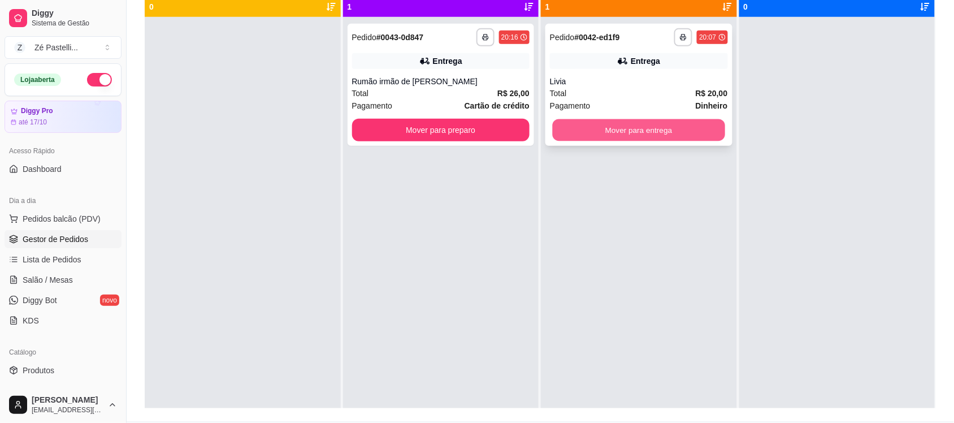
click at [625, 122] on button "Mover para entrega" at bounding box center [639, 130] width 172 height 22
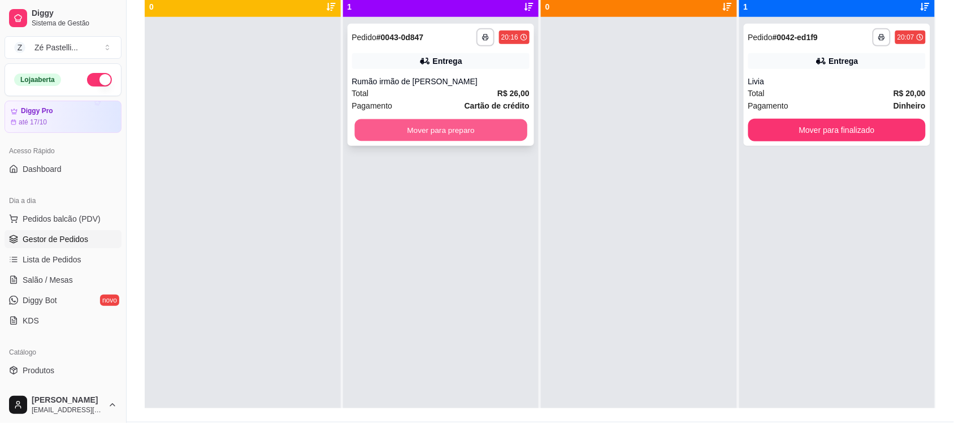
click at [496, 123] on button "Mover para preparo" at bounding box center [441, 130] width 172 height 22
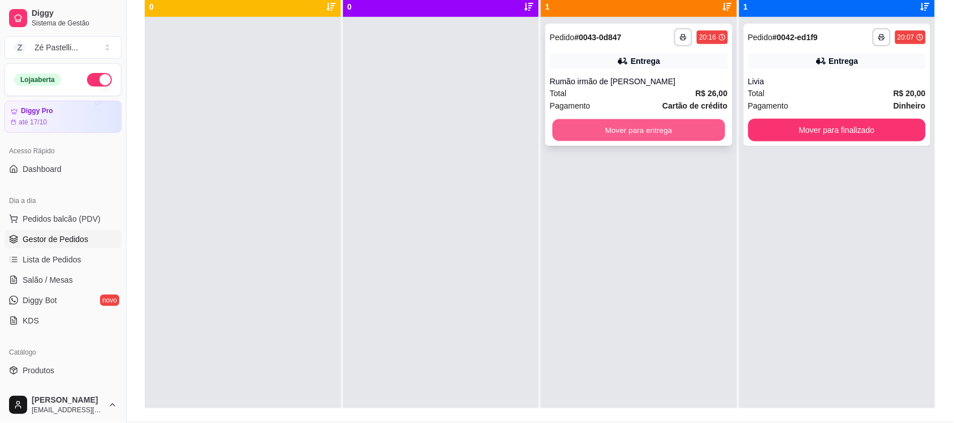
click at [616, 140] on button "Mover para entrega" at bounding box center [639, 130] width 172 height 22
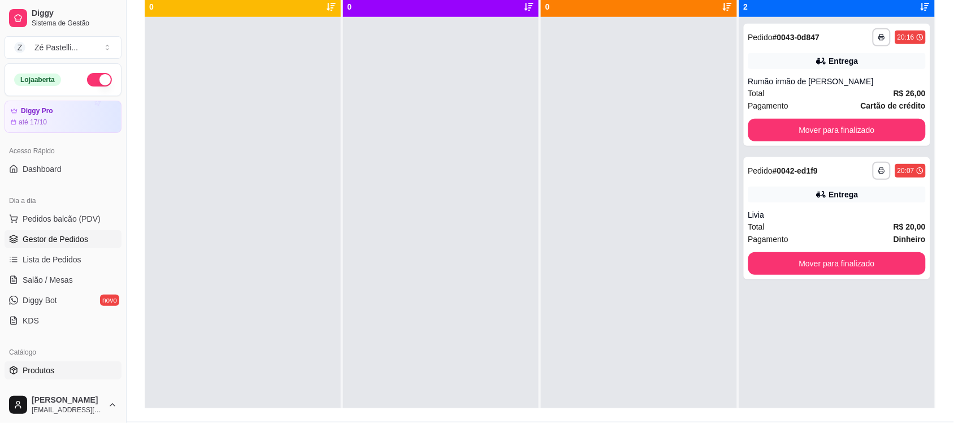
click at [55, 368] on link "Produtos" at bounding box center [63, 370] width 117 height 18
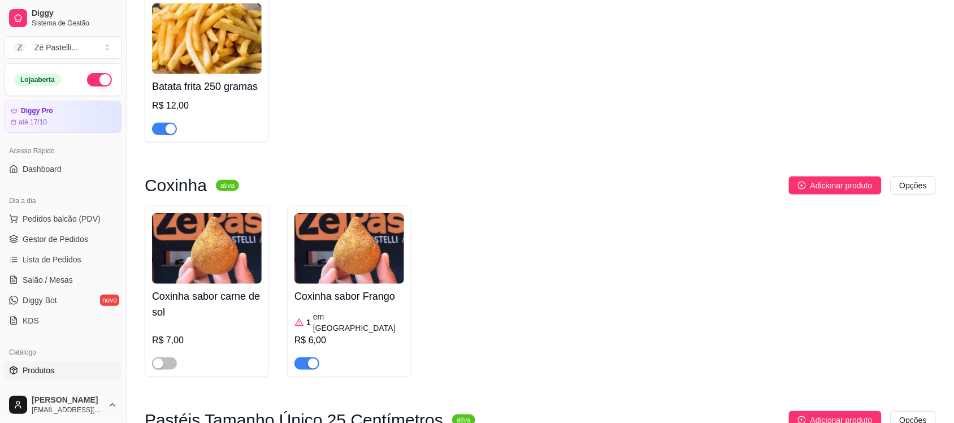
scroll to position [217, 0]
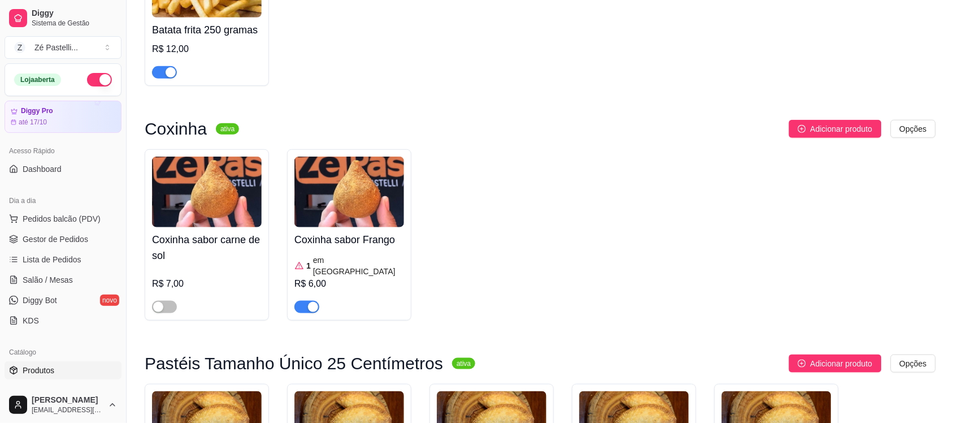
click at [304, 301] on button "button" at bounding box center [307, 307] width 25 height 12
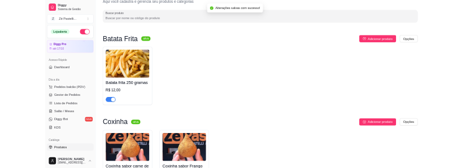
scroll to position [0, 0]
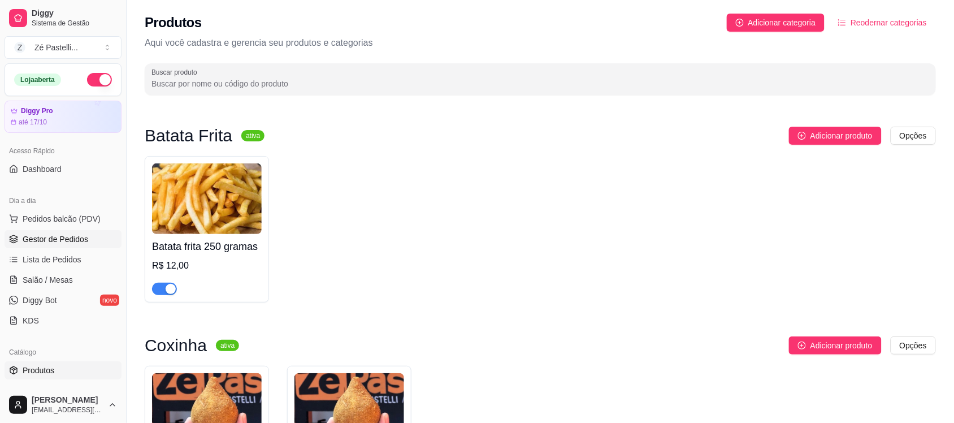
click at [41, 234] on span "Gestor de Pedidos" at bounding box center [56, 239] width 66 height 11
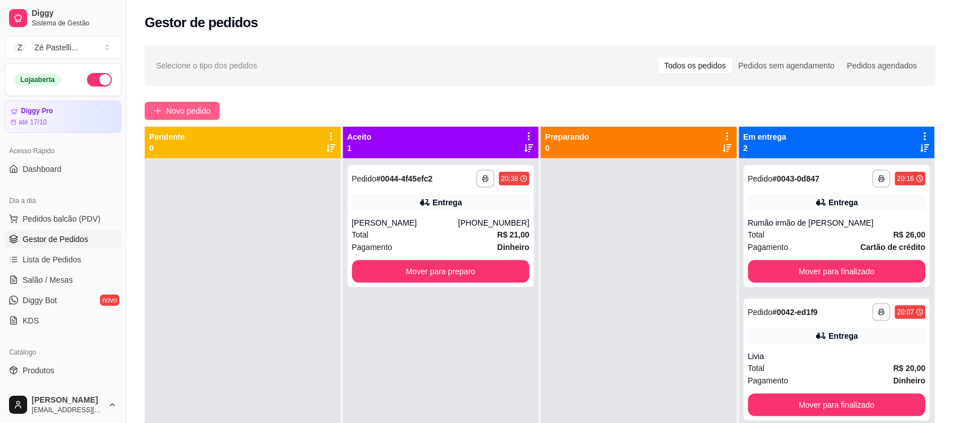
click at [188, 109] on span "Novo pedido" at bounding box center [188, 111] width 45 height 12
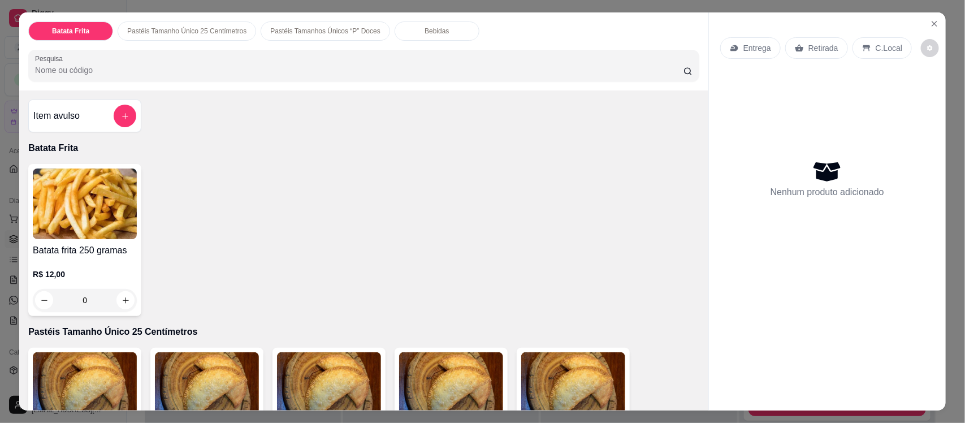
click at [198, 374] on img at bounding box center [207, 387] width 104 height 71
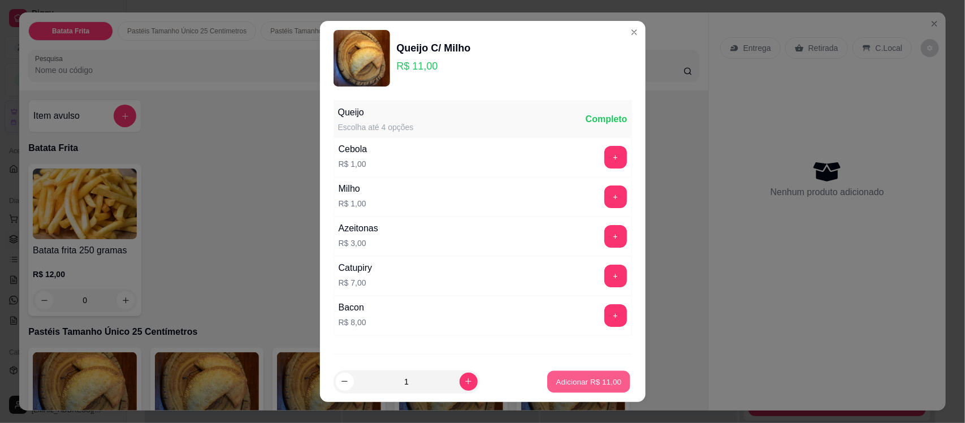
click at [583, 381] on p "Adicionar R$ 11,00" at bounding box center [589, 381] width 66 height 11
type input "1"
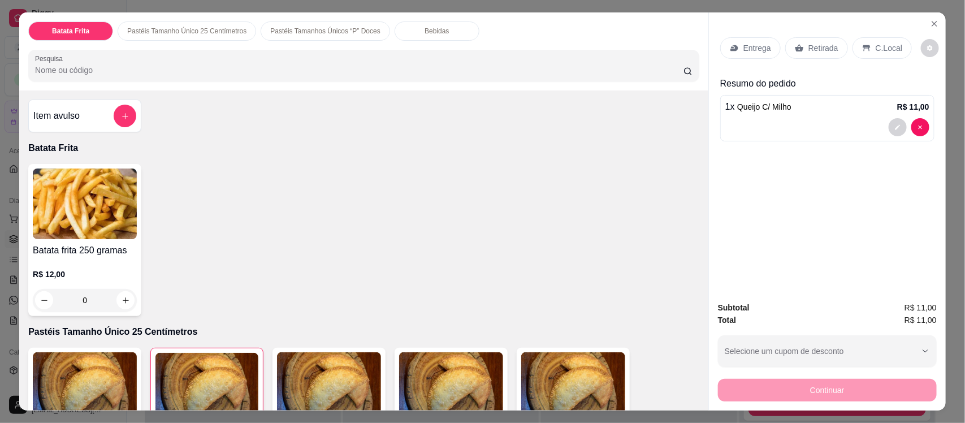
click at [92, 71] on input "Pesquisa" at bounding box center [359, 69] width 649 height 11
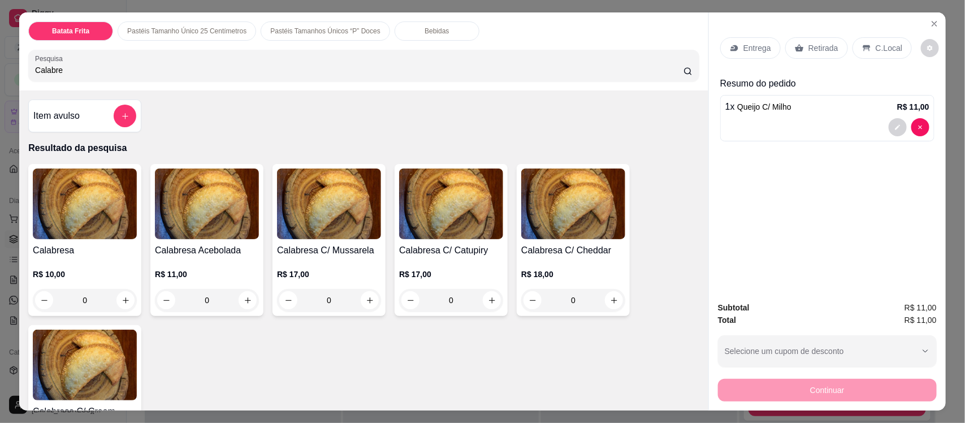
type input "Calabre"
click at [68, 208] on img at bounding box center [85, 203] width 104 height 71
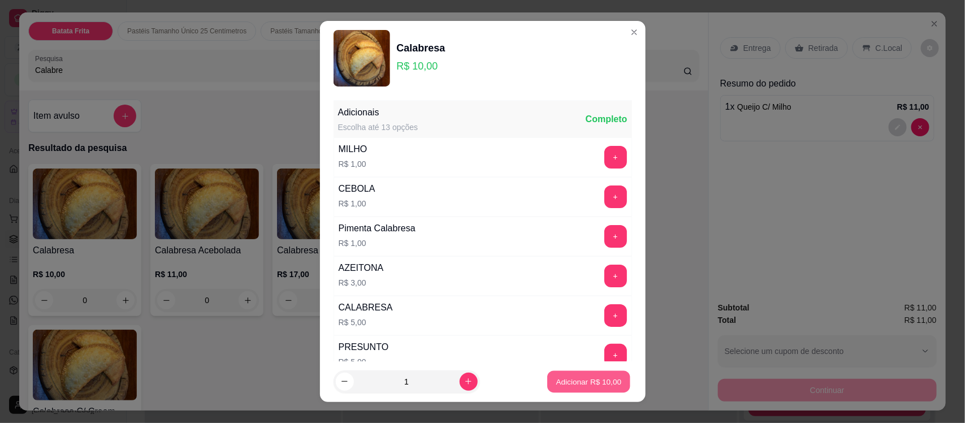
click at [560, 379] on p "Adicionar R$ 10,00" at bounding box center [589, 381] width 66 height 11
type input "1"
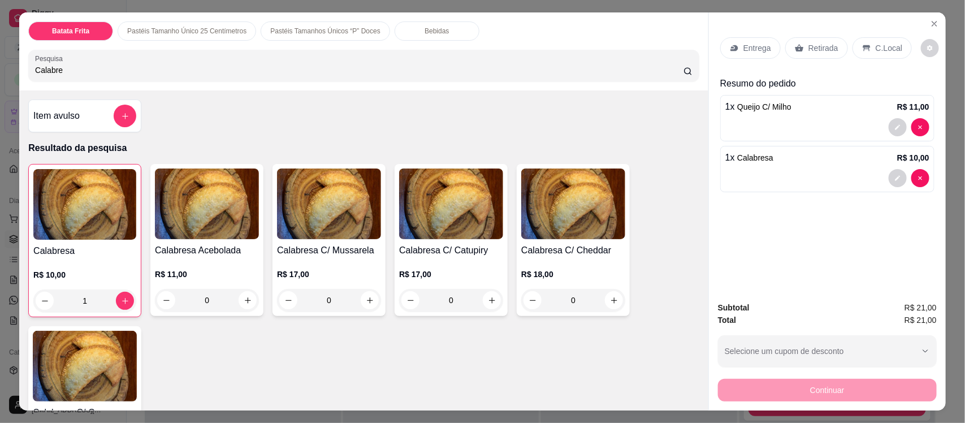
click at [733, 46] on icon at bounding box center [734, 48] width 9 height 9
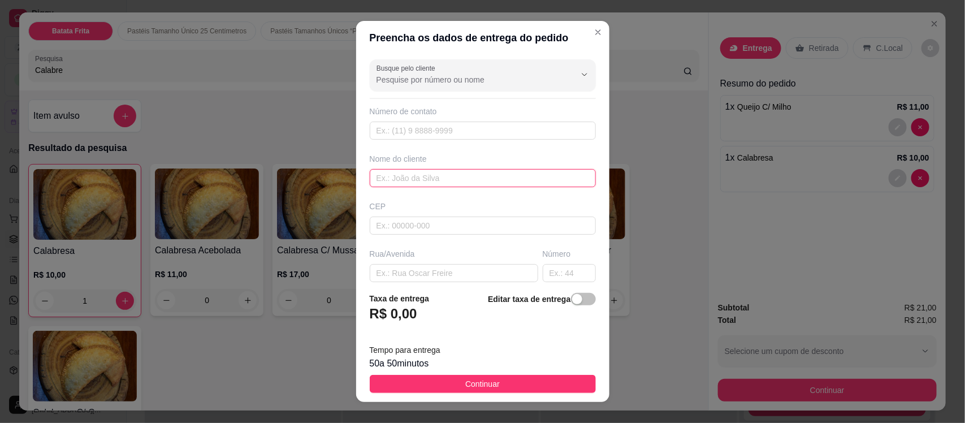
click at [473, 178] on input "text" at bounding box center [483, 178] width 226 height 18
type input "Leuene"
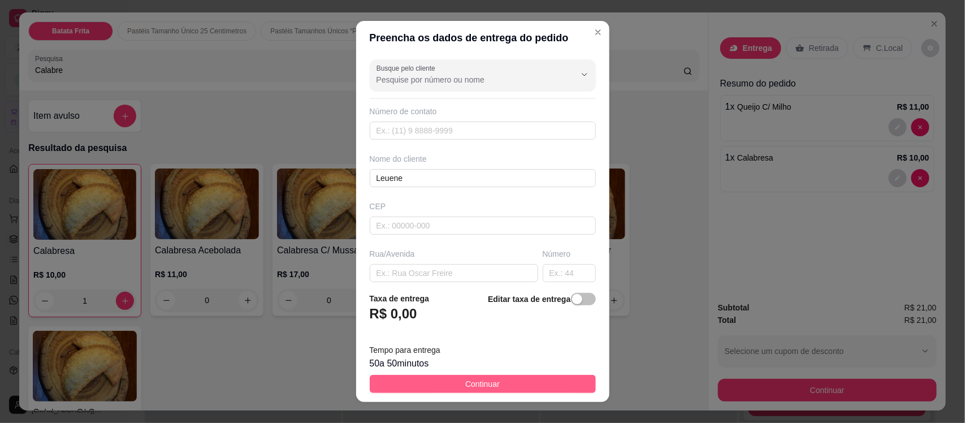
click at [449, 386] on button "Continuar" at bounding box center [483, 384] width 226 height 18
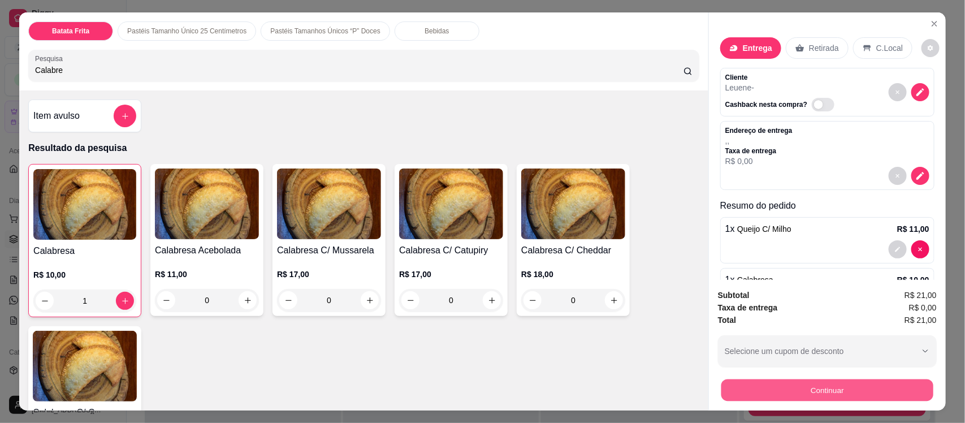
click at [789, 394] on button "Continuar" at bounding box center [827, 390] width 212 height 22
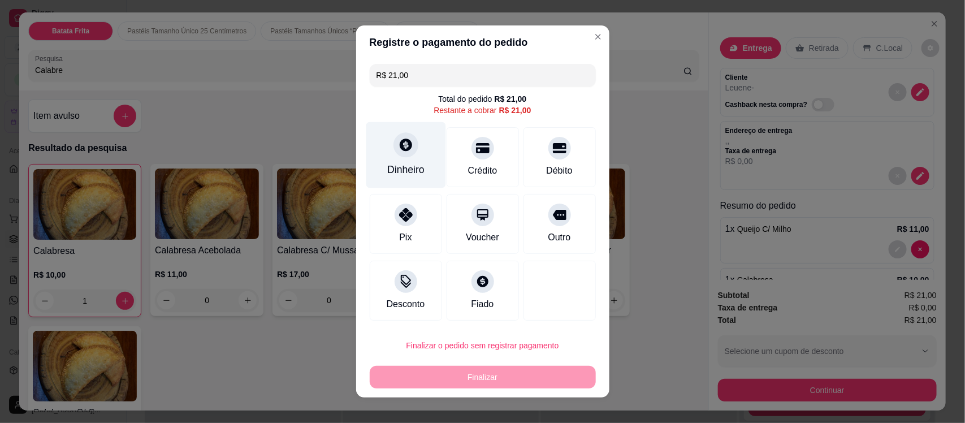
click at [400, 163] on div "Dinheiro" at bounding box center [405, 169] width 37 height 15
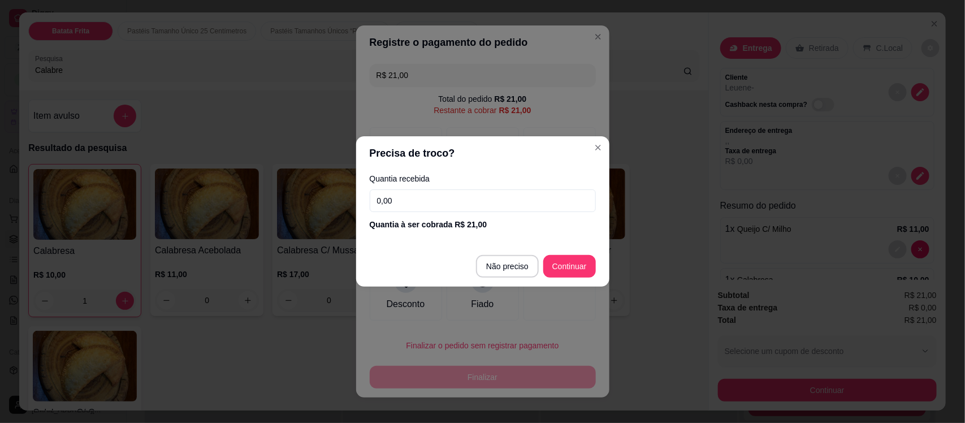
click at [422, 201] on input "0,00" at bounding box center [483, 200] width 226 height 23
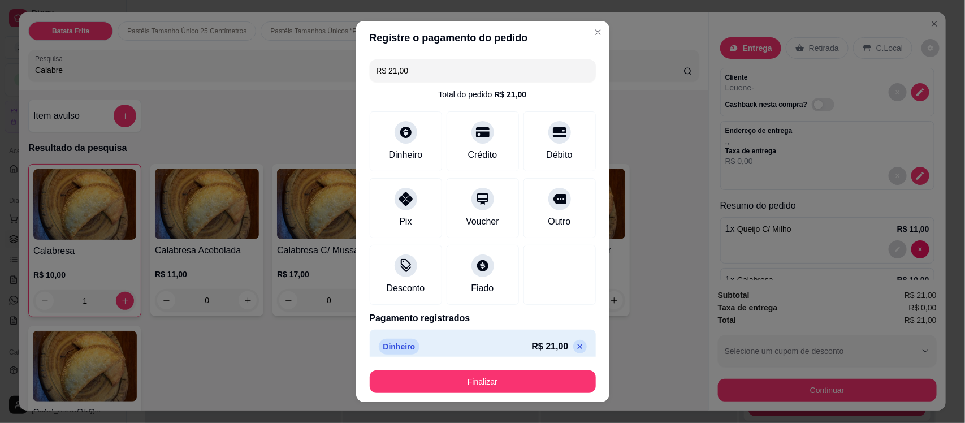
type input "R$ 0,00"
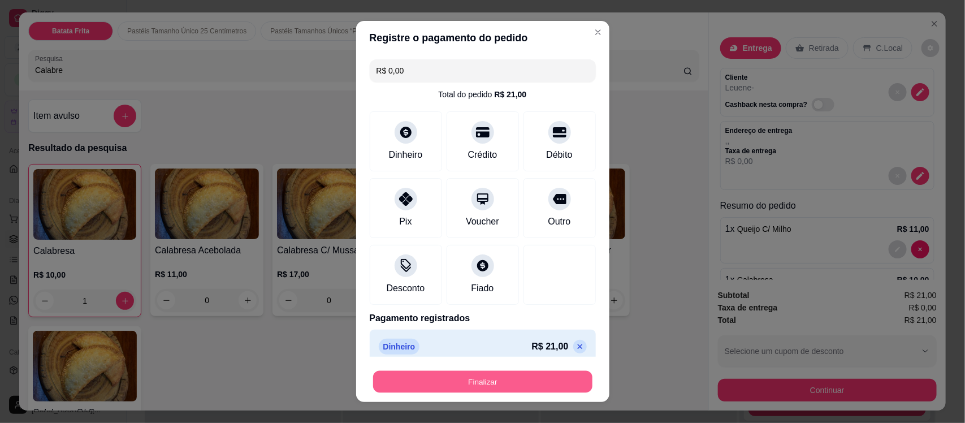
click at [479, 377] on button "Finalizar" at bounding box center [482, 381] width 219 height 22
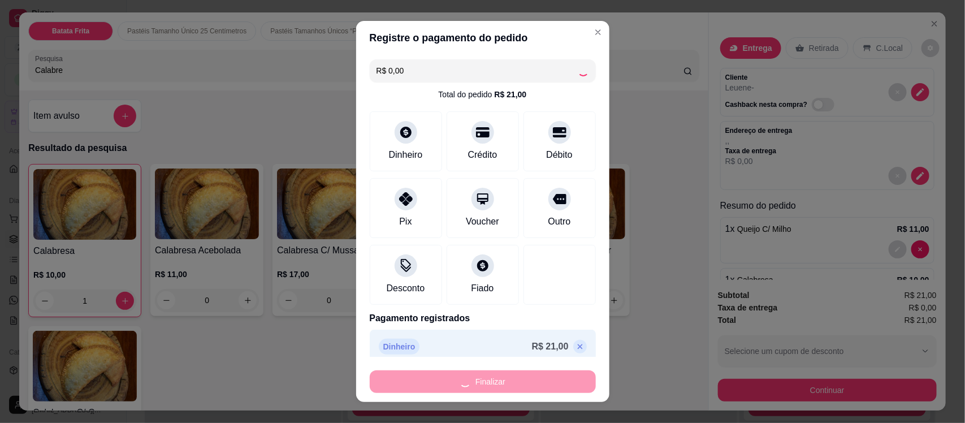
type input "0"
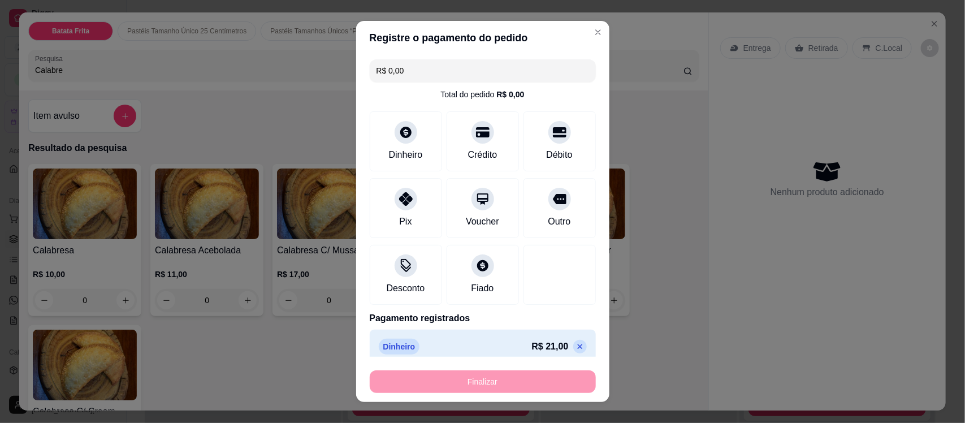
type input "-R$ 21,00"
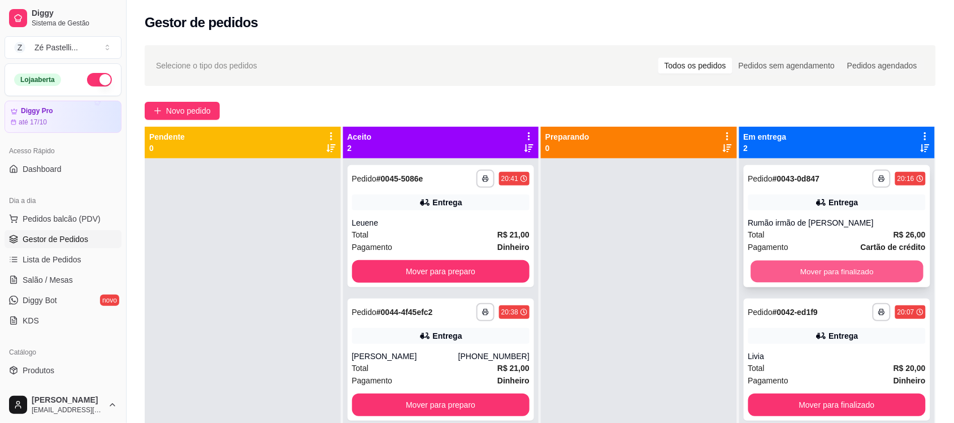
click at [852, 267] on button "Mover para finalizado" at bounding box center [837, 272] width 172 height 22
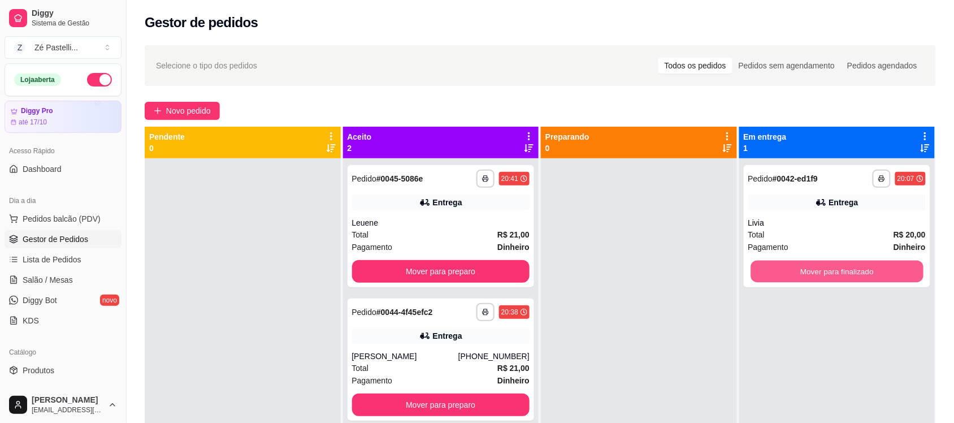
click at [852, 267] on button "Mover para finalizado" at bounding box center [837, 272] width 172 height 22
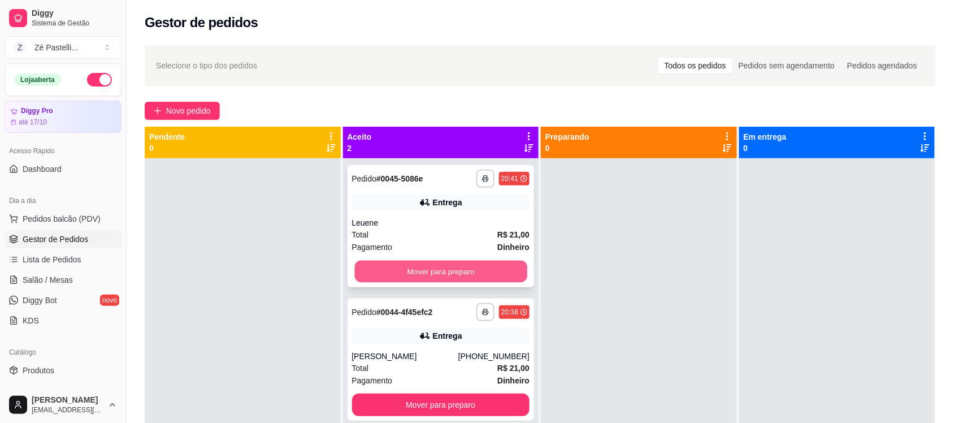
click at [434, 270] on button "Mover para preparo" at bounding box center [441, 272] width 172 height 22
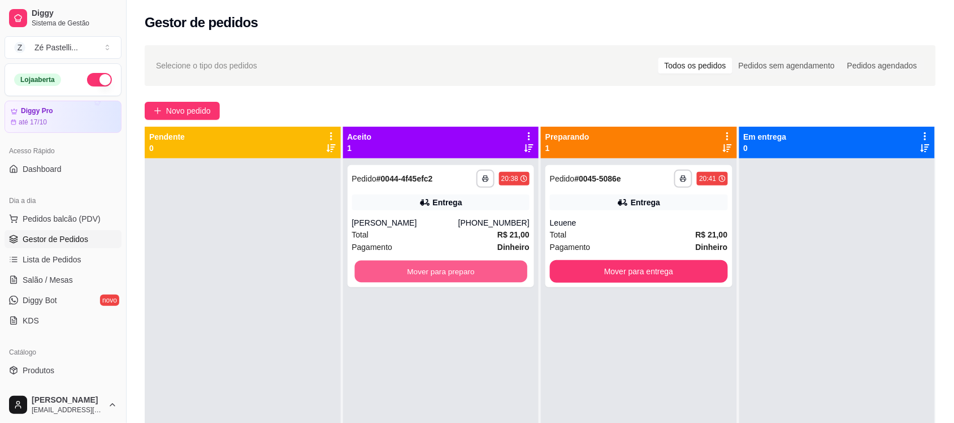
click at [434, 270] on button "Mover para preparo" at bounding box center [441, 272] width 172 height 22
